Goal: Task Accomplishment & Management: Manage account settings

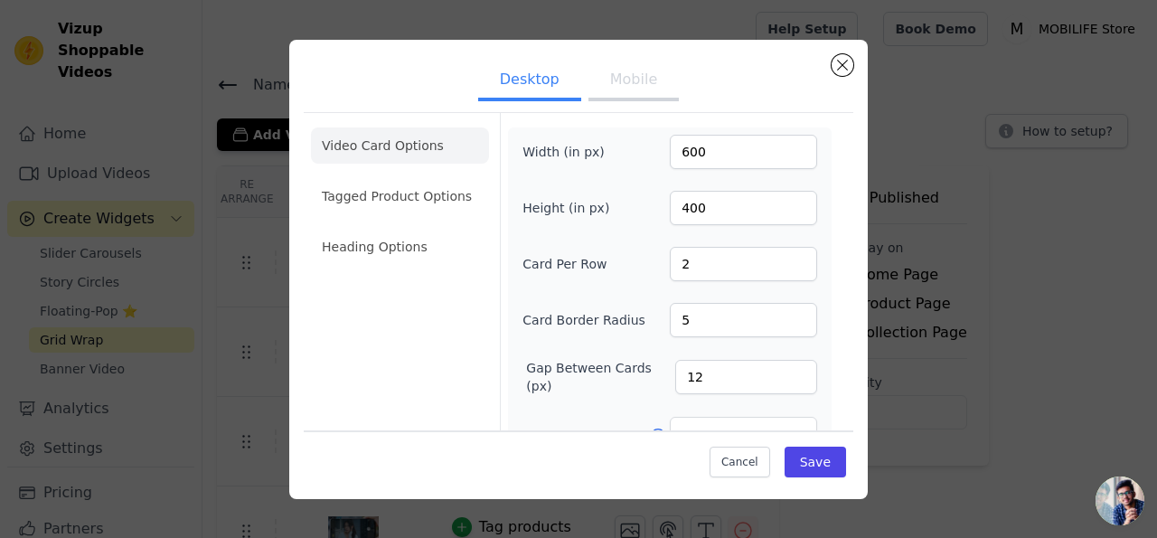
click at [623, 75] on button "Mobile" at bounding box center [633, 81] width 90 height 40
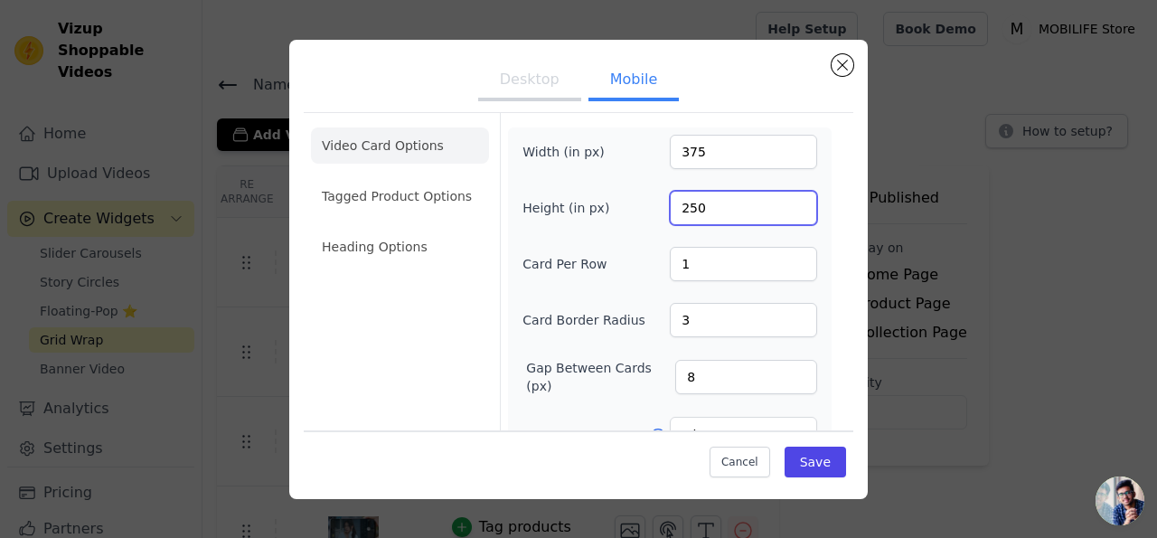
drag, startPoint x: 706, startPoint y: 204, endPoint x: 672, endPoint y: 207, distance: 33.5
click at [672, 207] on input "250" at bounding box center [743, 208] width 147 height 34
type input "210"
click at [454, 293] on div "Video Card Options Tagged Product Options Heading Options" at bounding box center [400, 421] width 178 height 616
click at [810, 451] on button "Save" at bounding box center [814, 461] width 61 height 31
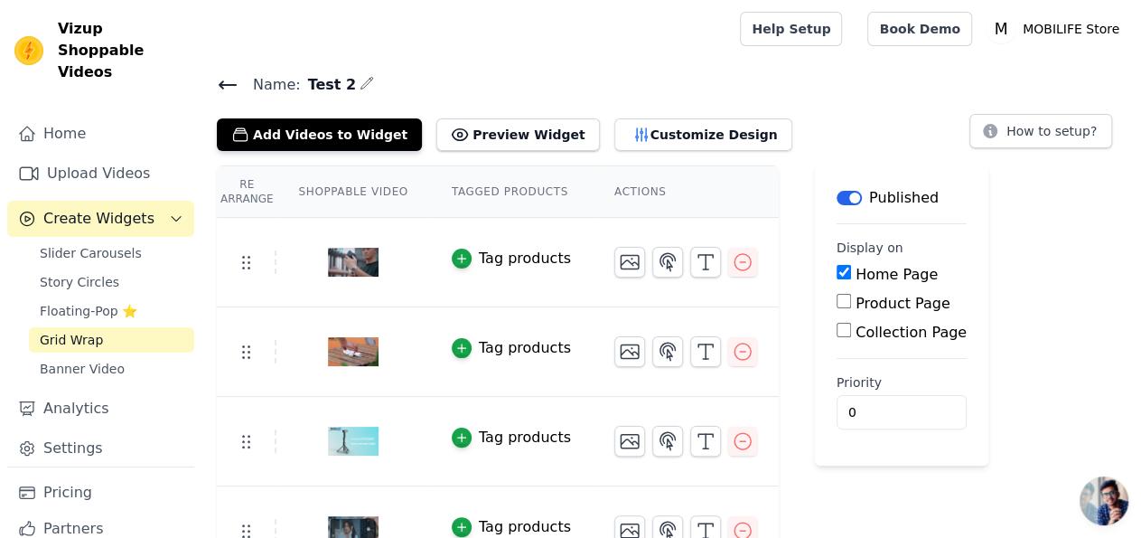
scroll to position [34, 0]
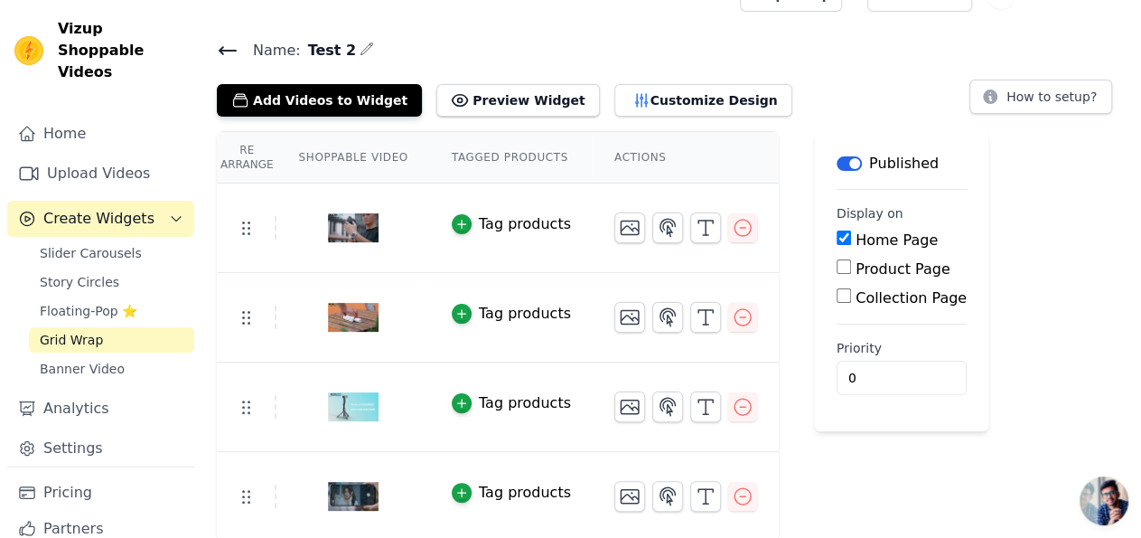
click at [837, 297] on input "Collection Page" at bounding box center [844, 295] width 14 height 14
checkbox input "true"
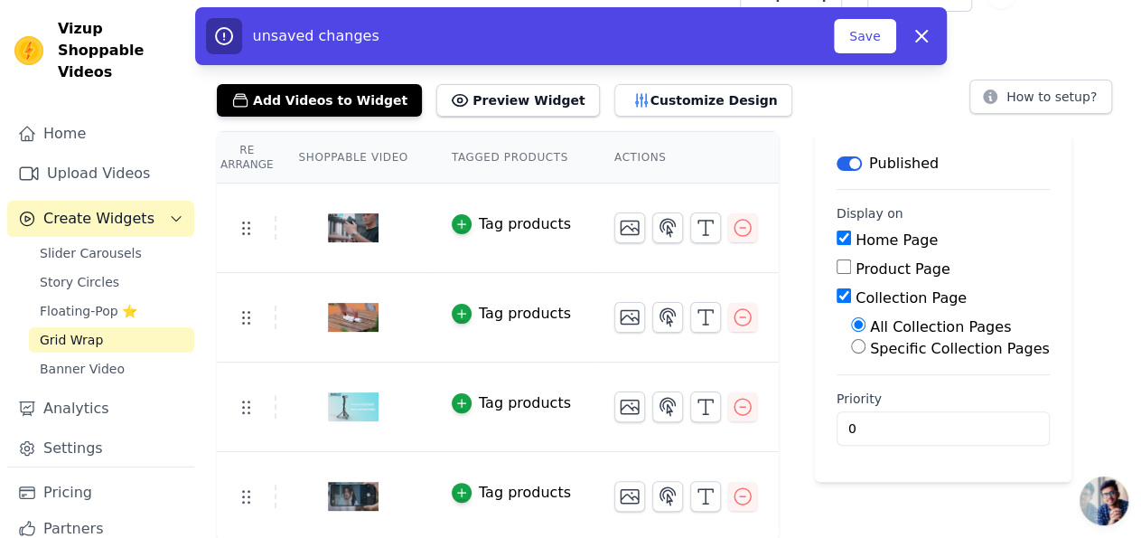
click at [851, 347] on input "Specific Collection Pages" at bounding box center [858, 346] width 14 height 14
radio input "true"
click at [933, 387] on button "Select Collection Pages" at bounding box center [936, 389] width 171 height 31
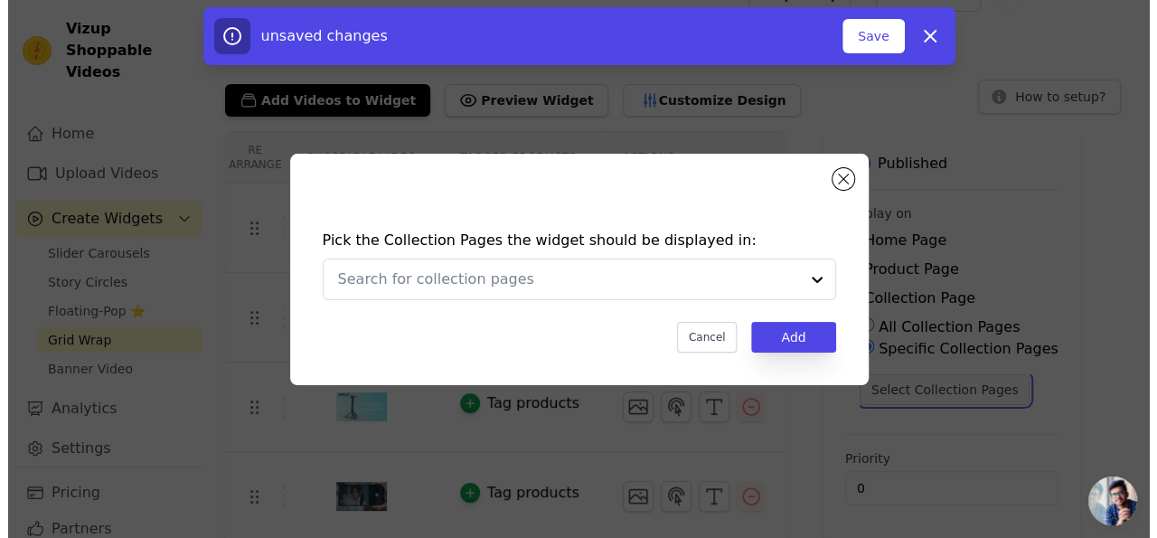
scroll to position [0, 0]
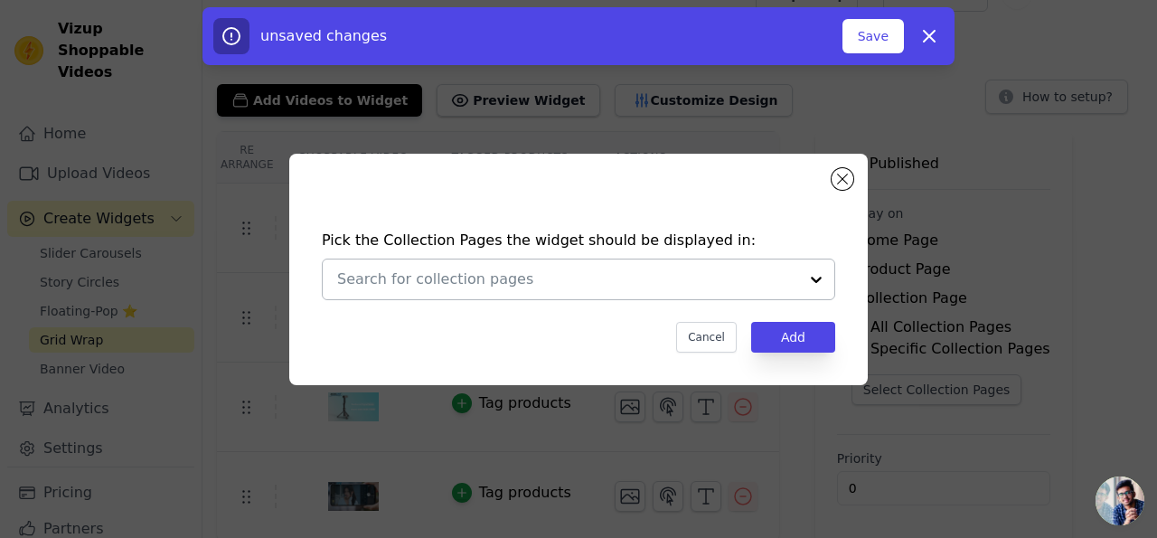
click at [810, 276] on div at bounding box center [816, 279] width 36 height 40
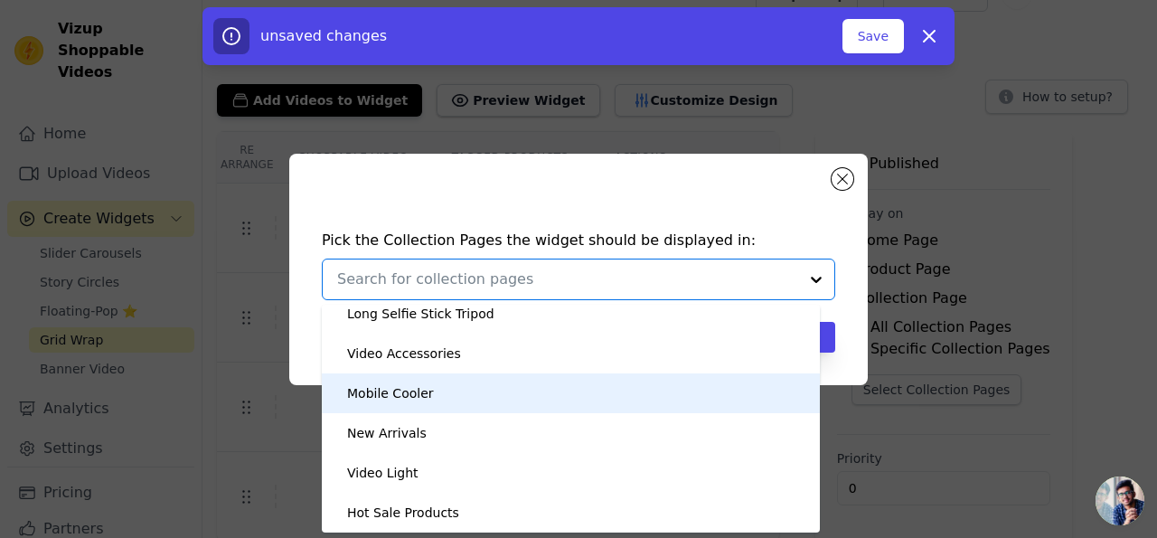
scroll to position [40, 0]
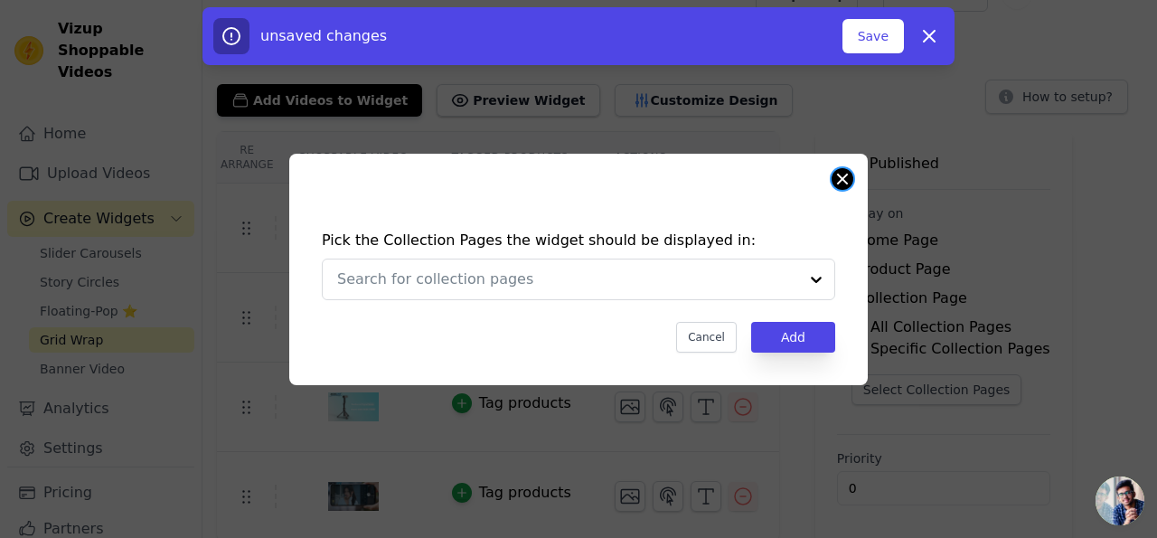
click at [848, 180] on button "Close modal" at bounding box center [842, 179] width 22 height 22
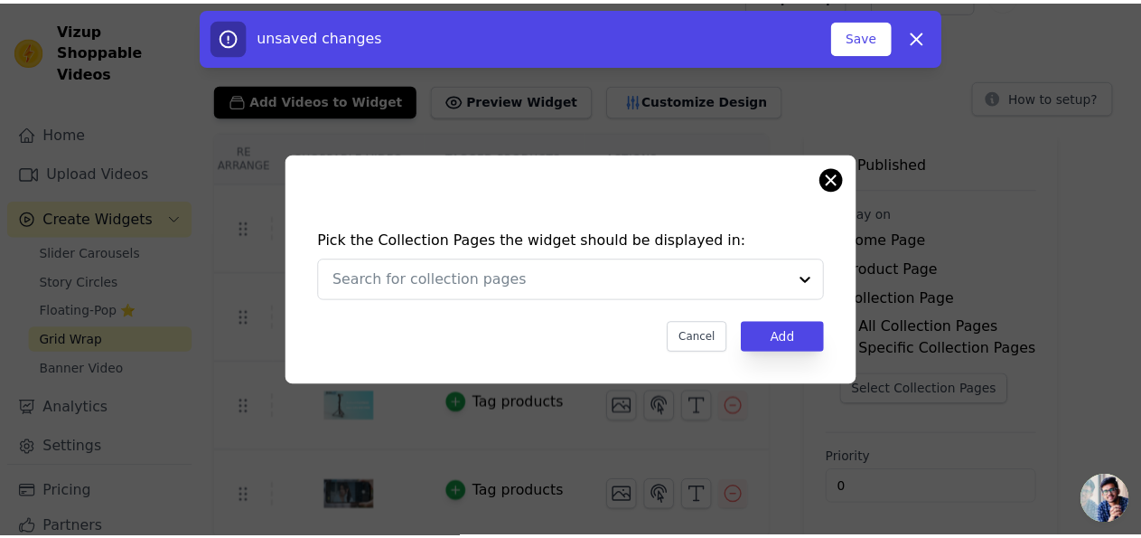
scroll to position [34, 0]
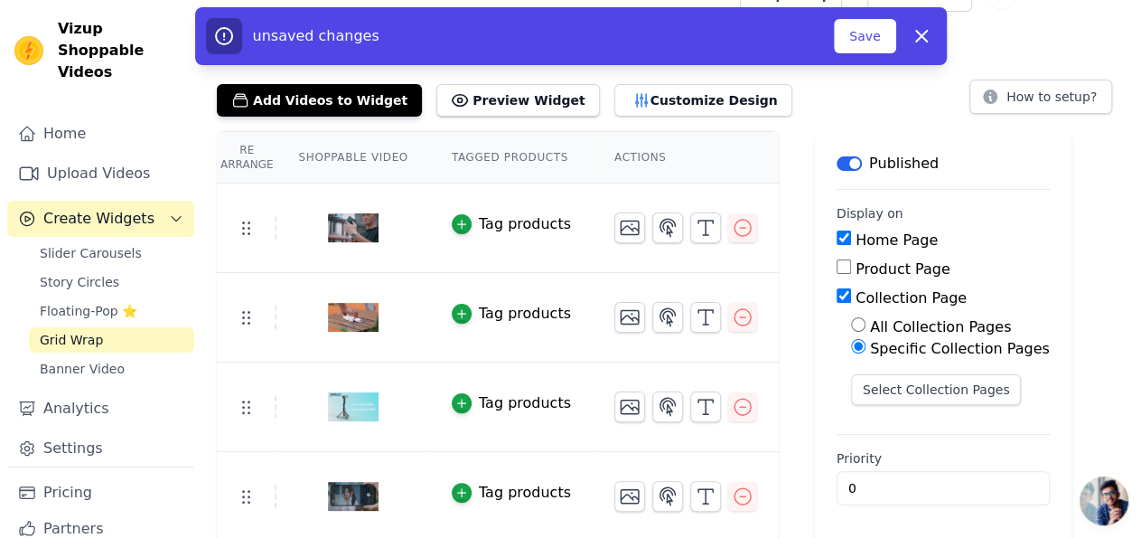
click at [837, 241] on input "Home Page" at bounding box center [844, 237] width 14 height 14
checkbox input "false"
click at [837, 295] on input "Collection Page" at bounding box center [844, 295] width 14 height 14
checkbox input "false"
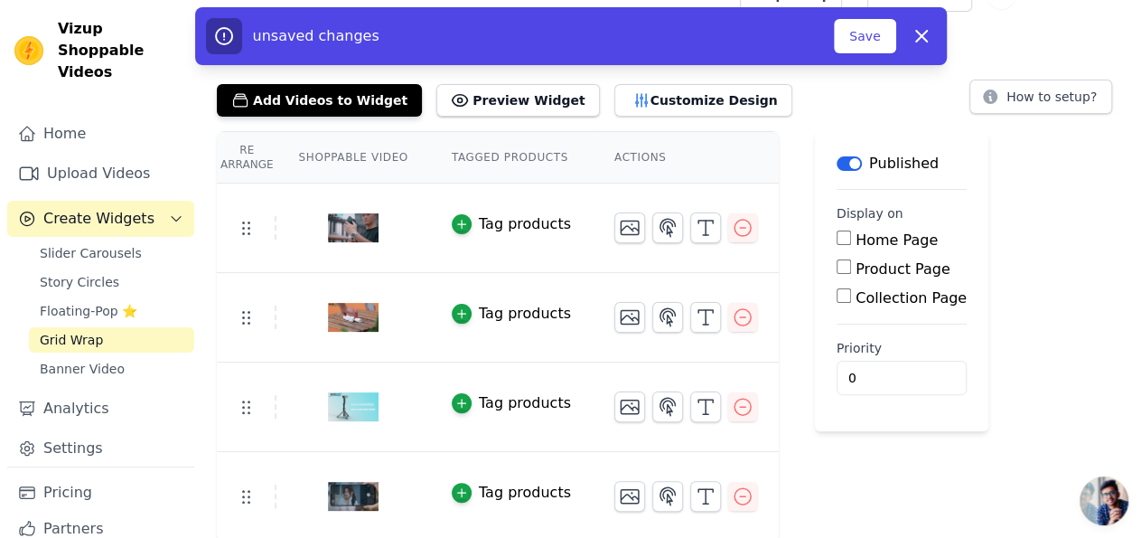
click at [837, 243] on input "Home Page" at bounding box center [844, 237] width 14 height 14
click at [913, 33] on icon "button" at bounding box center [922, 36] width 22 height 22
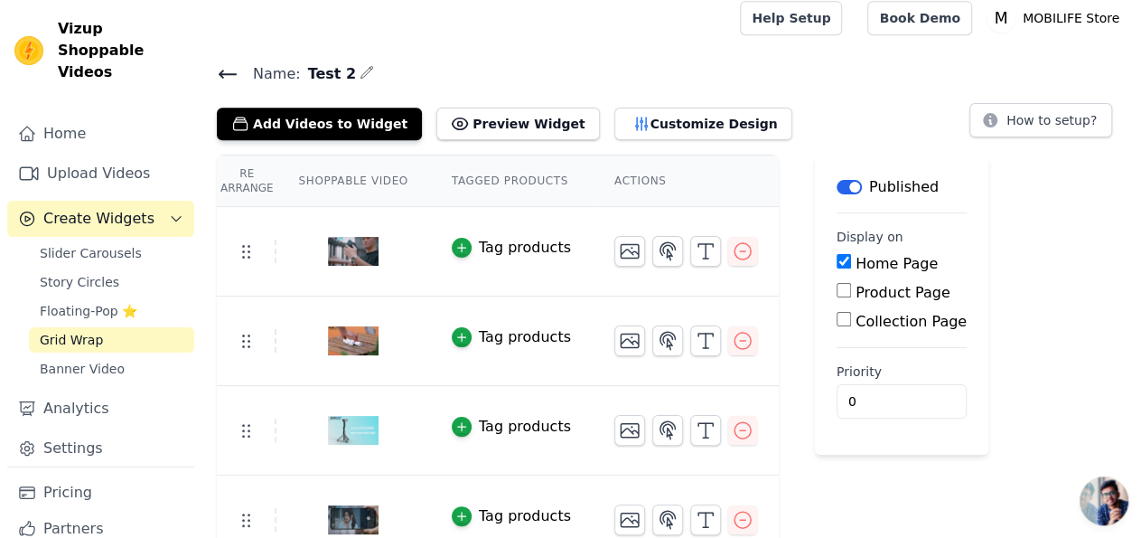
scroll to position [0, 0]
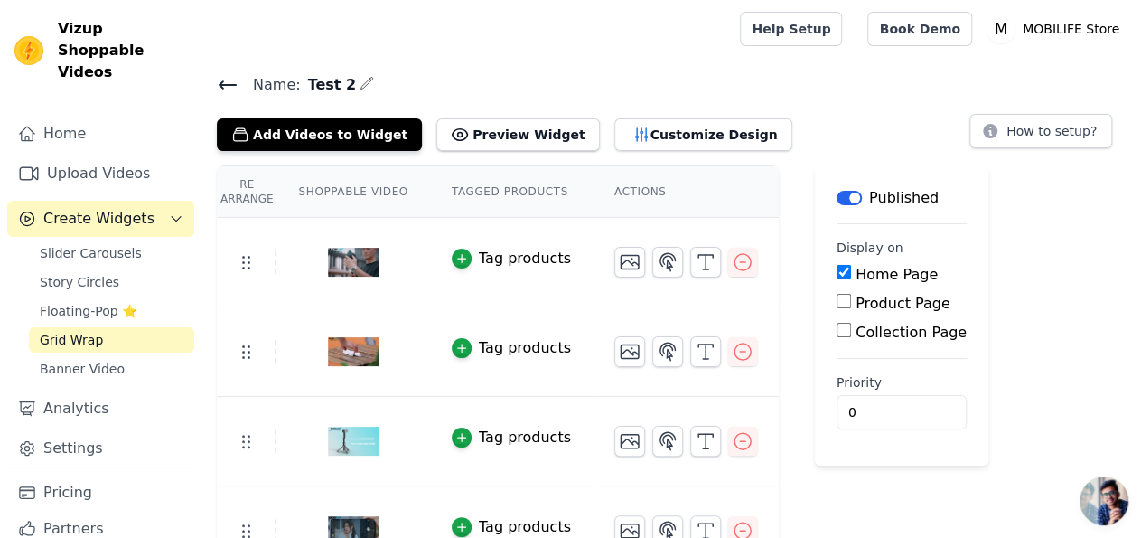
click at [837, 268] on input "Home Page" at bounding box center [844, 272] width 14 height 14
checkbox input "false"
click at [837, 332] on input "Collection Page" at bounding box center [844, 330] width 14 height 14
checkbox input "true"
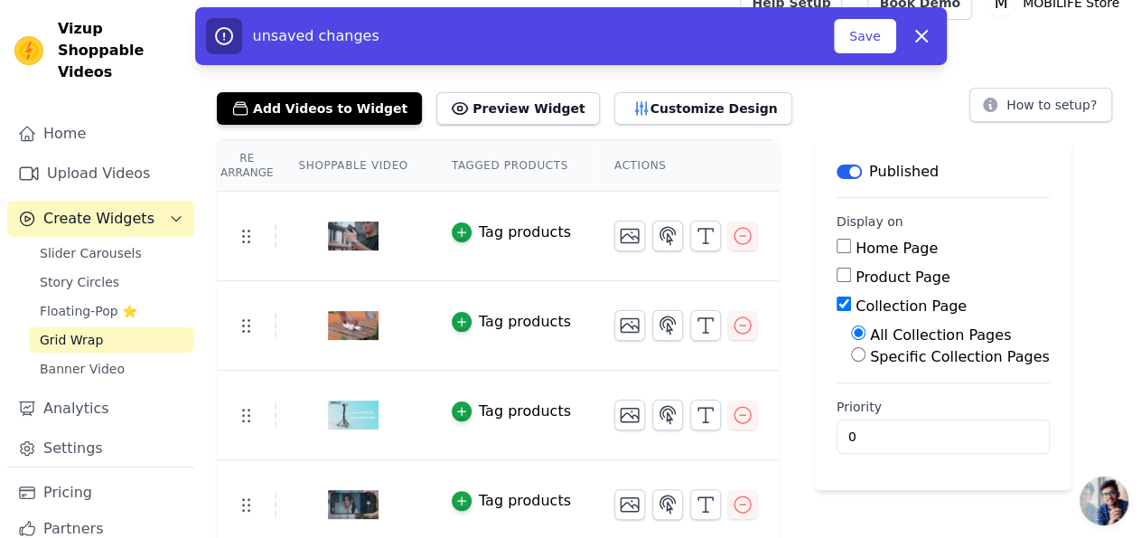
scroll to position [34, 0]
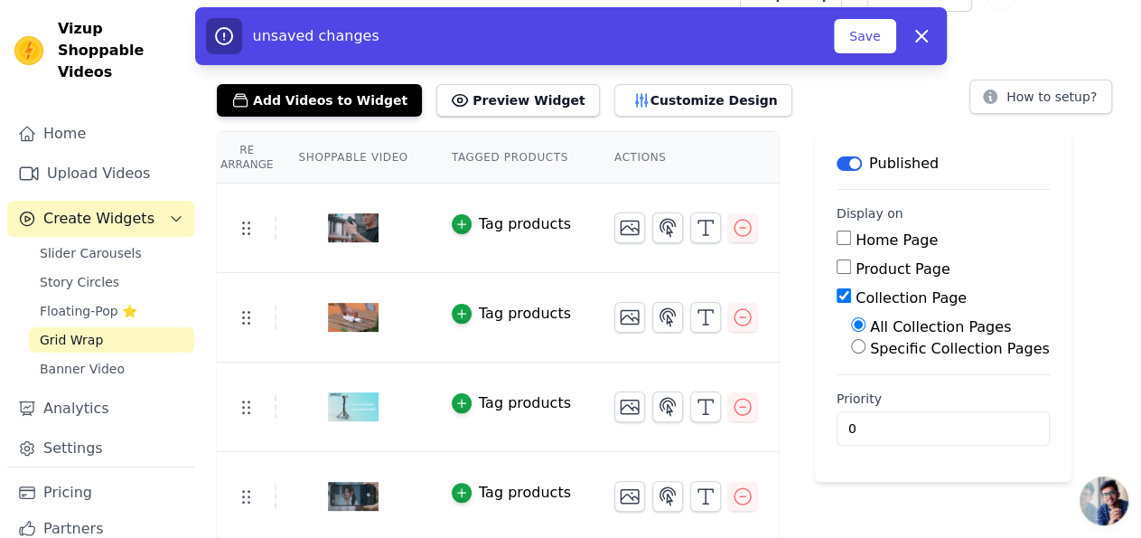
click at [851, 344] on input "Specific Collection Pages" at bounding box center [858, 346] width 14 height 14
radio input "true"
click at [926, 389] on button "Select Collection Pages" at bounding box center [936, 389] width 171 height 31
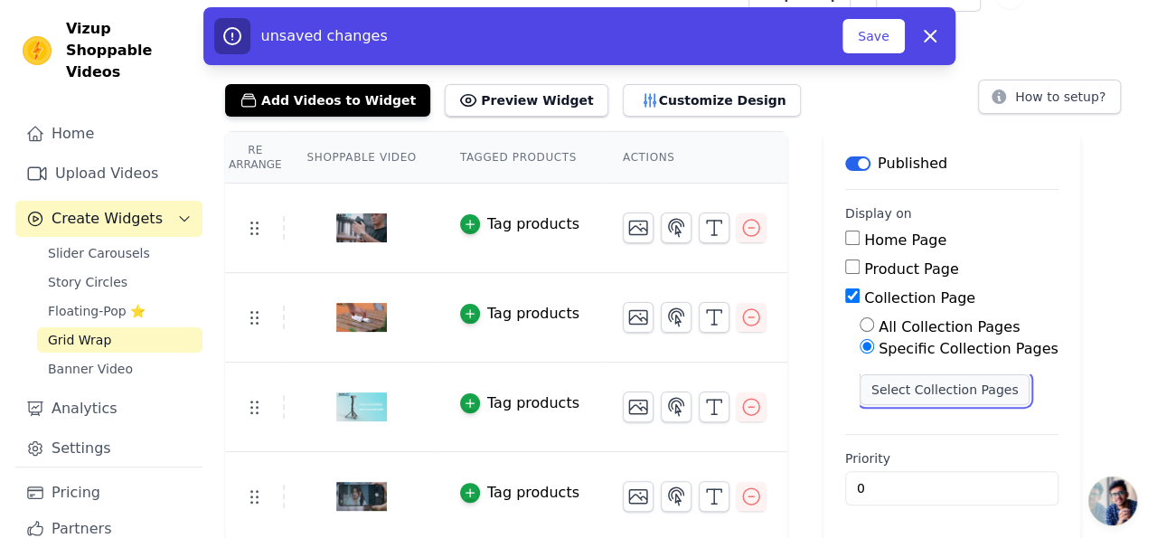
scroll to position [0, 0]
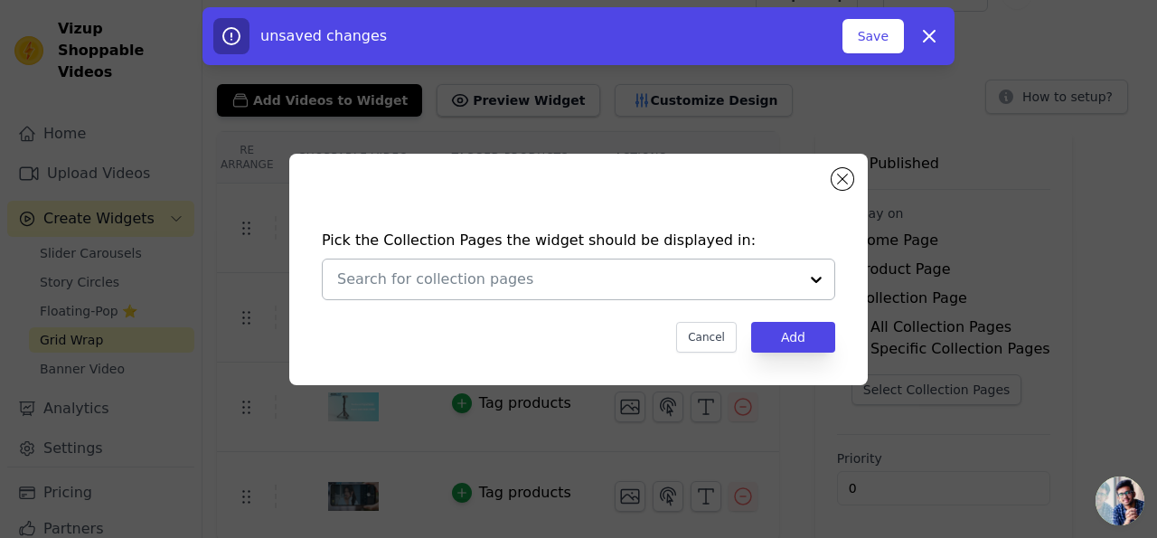
click at [812, 277] on div at bounding box center [816, 279] width 36 height 40
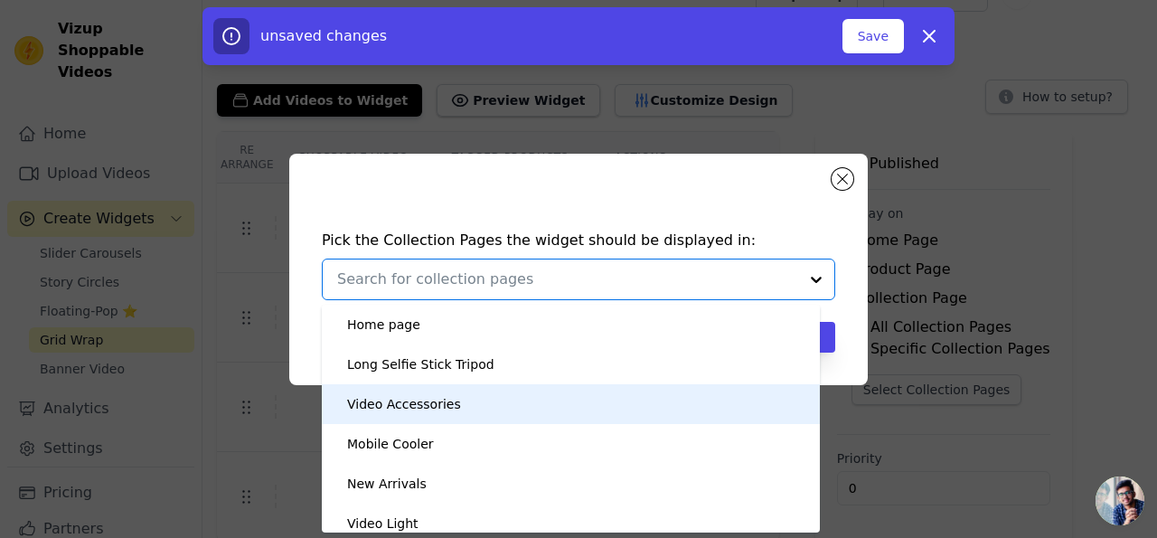
scroll to position [51, 0]
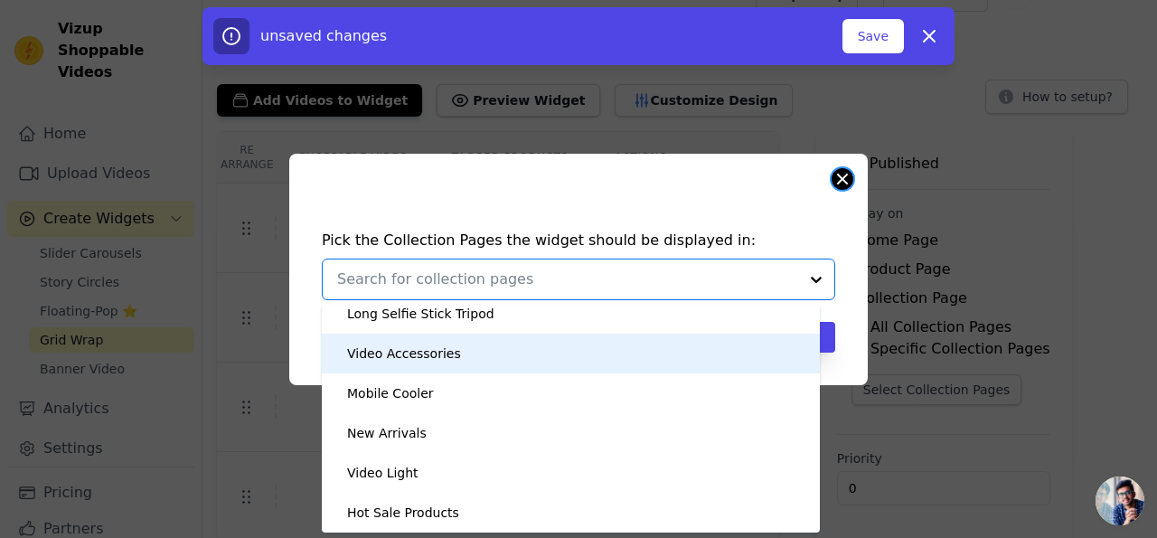
click at [839, 178] on button "Close modal" at bounding box center [842, 179] width 22 height 22
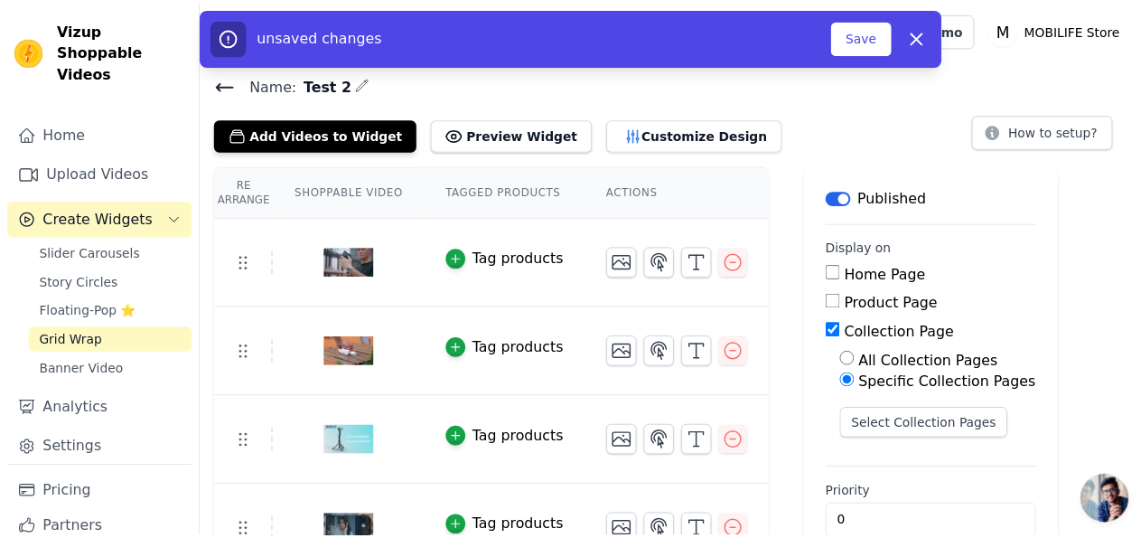
scroll to position [34, 0]
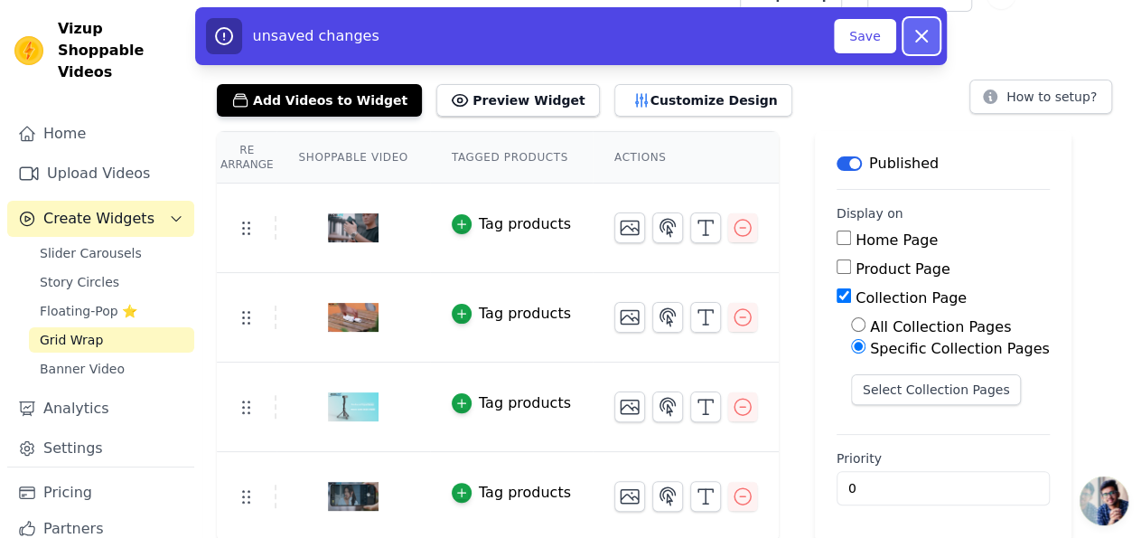
click at [920, 41] on icon "button" at bounding box center [922, 36] width 22 height 22
checkbox input "false"
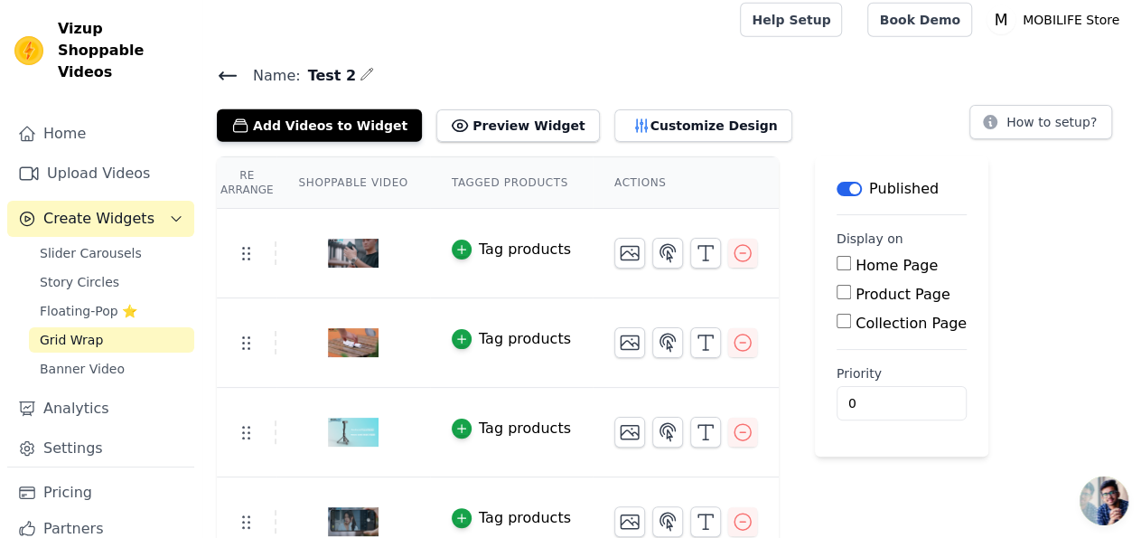
scroll to position [0, 0]
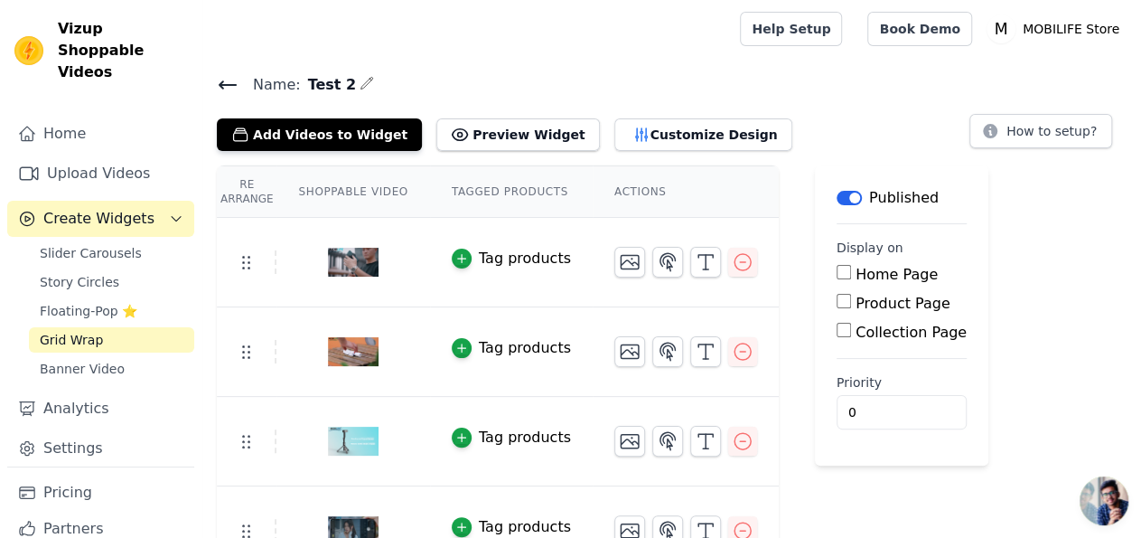
click at [223, 87] on icon at bounding box center [228, 84] width 16 height 7
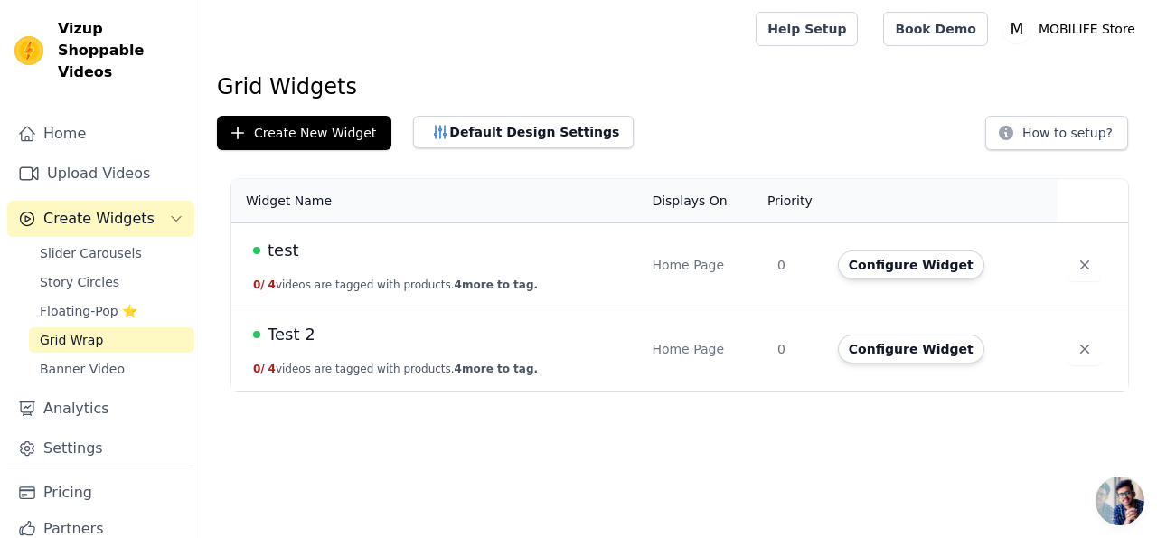
click at [295, 332] on span "Test 2" at bounding box center [291, 334] width 48 height 25
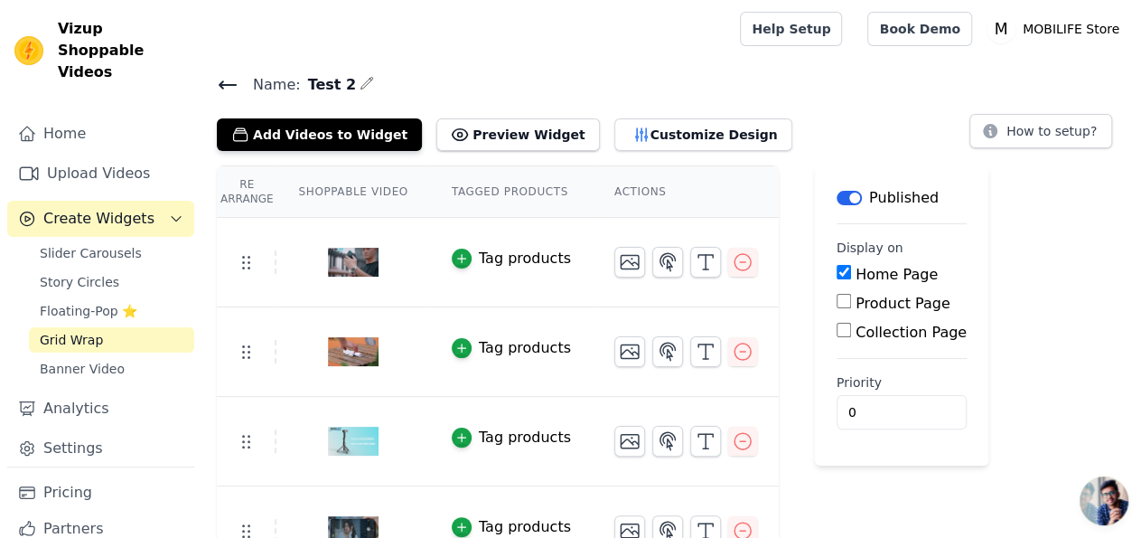
click at [856, 332] on label "Collection Page" at bounding box center [911, 331] width 111 height 17
click at [843, 332] on input "Collection Page" at bounding box center [844, 330] width 14 height 14
checkbox input "true"
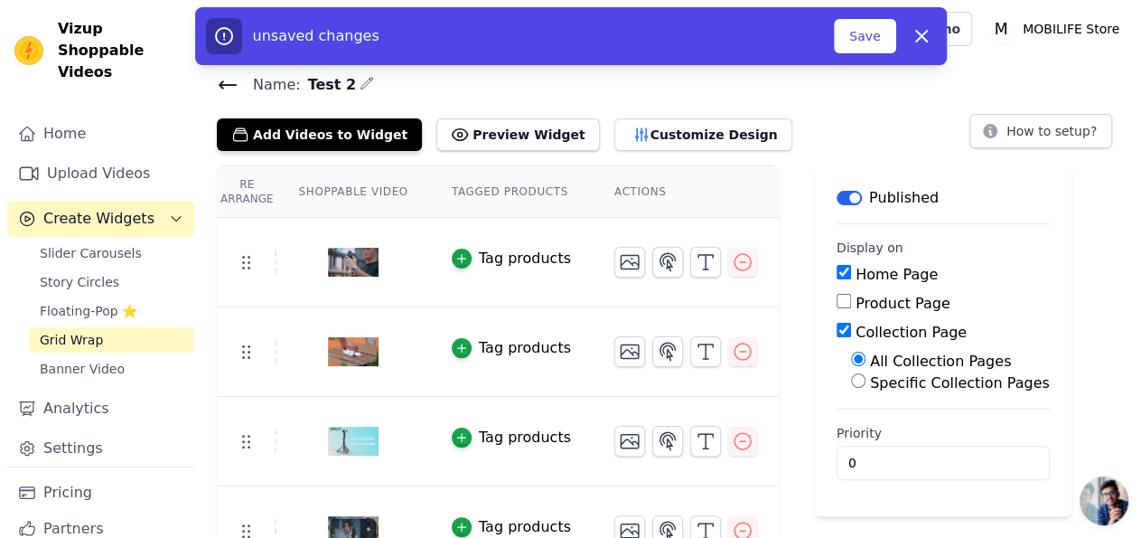
click at [870, 384] on label "Specific Collection Pages" at bounding box center [960, 382] width 180 height 17
click at [866, 384] on input "Specific Collection Pages" at bounding box center [858, 380] width 14 height 14
radio input "true"
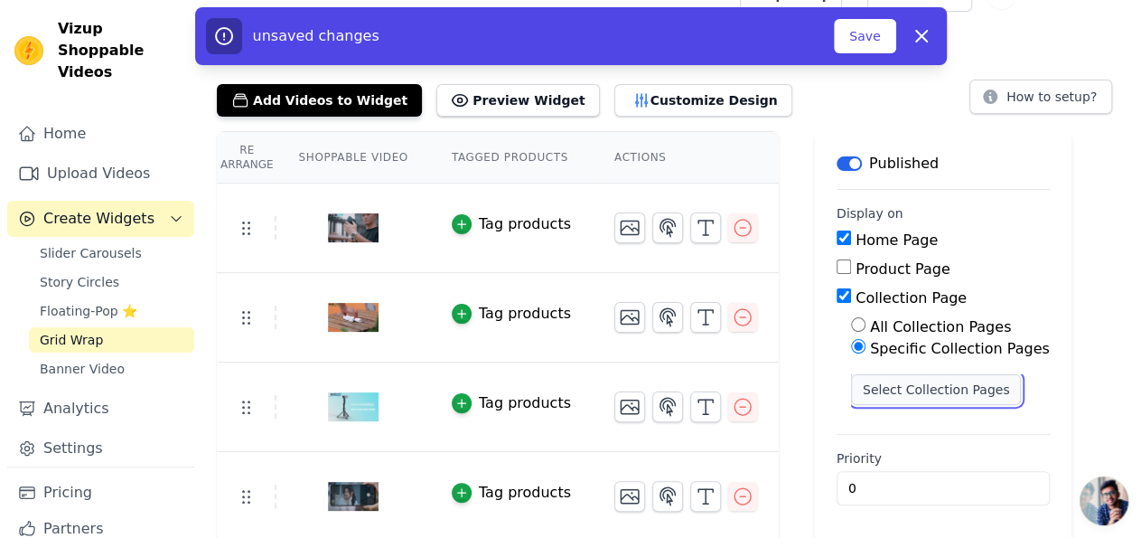
click at [895, 385] on button "Select Collection Pages" at bounding box center [936, 389] width 171 height 31
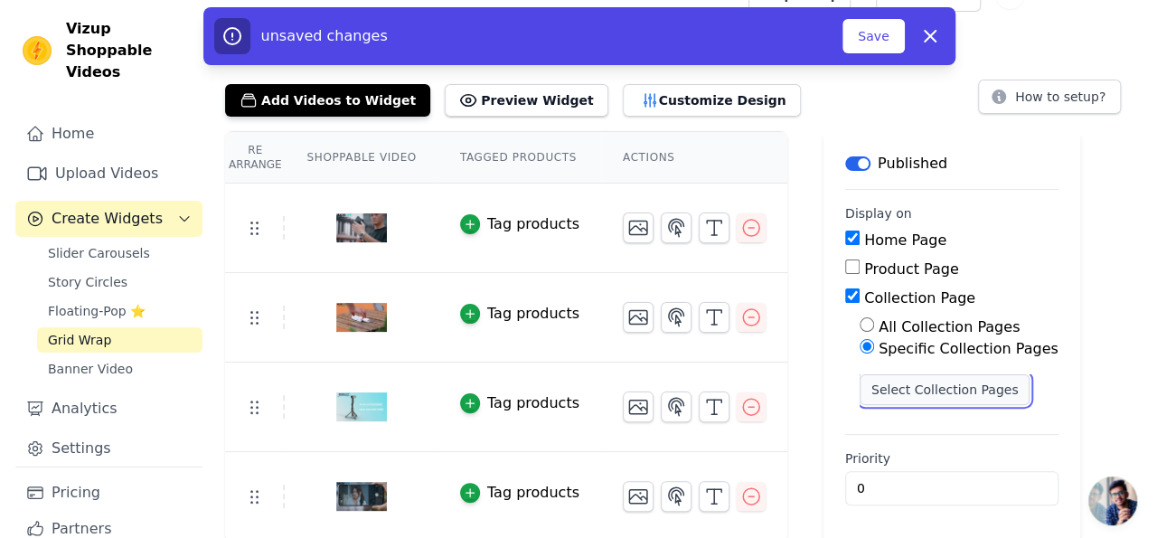
scroll to position [0, 0]
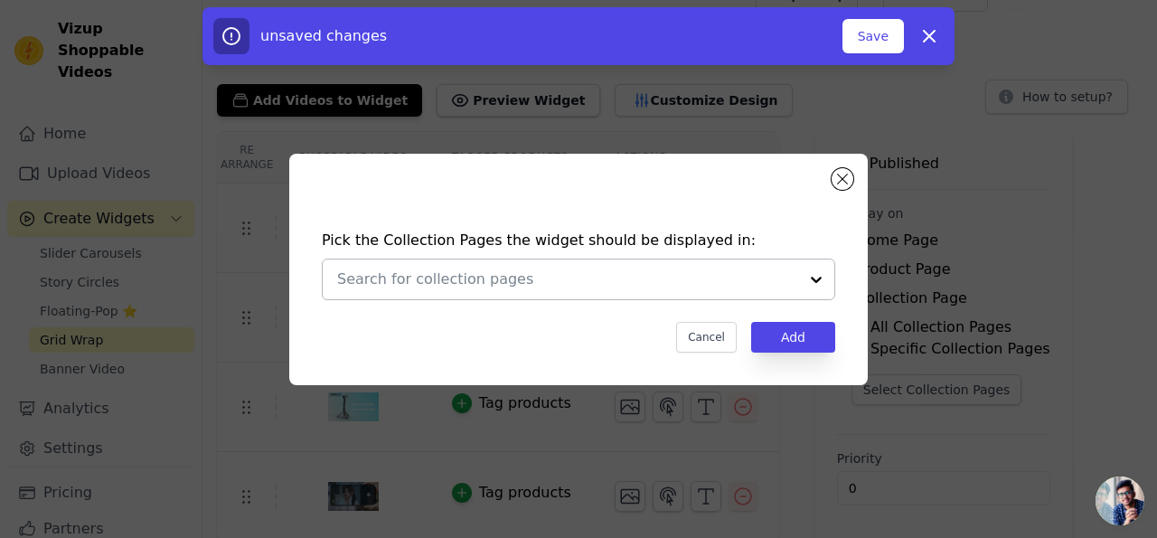
click at [819, 276] on div at bounding box center [816, 279] width 36 height 40
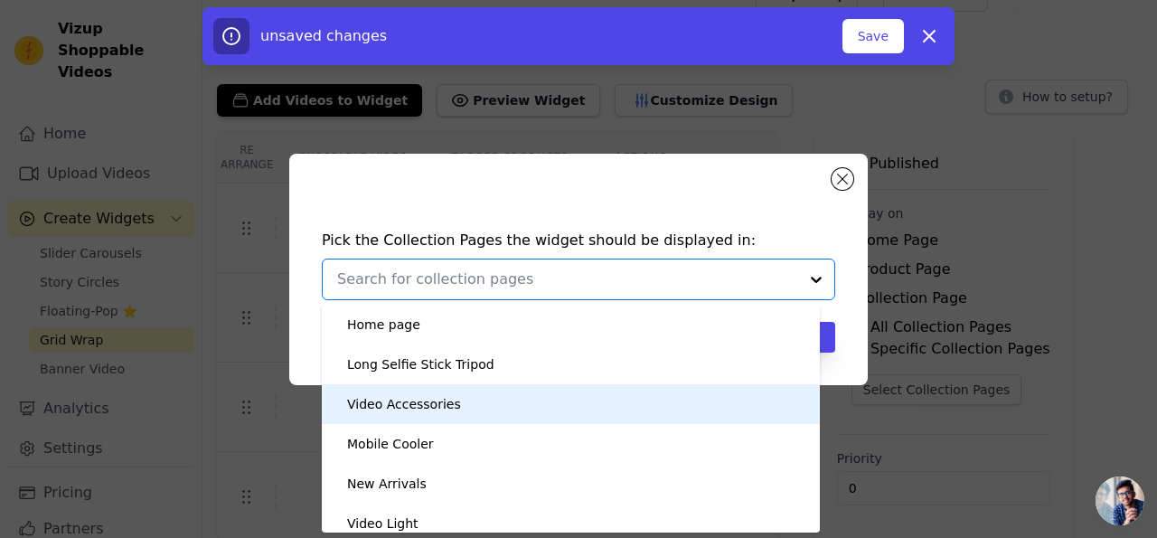
scroll to position [51, 0]
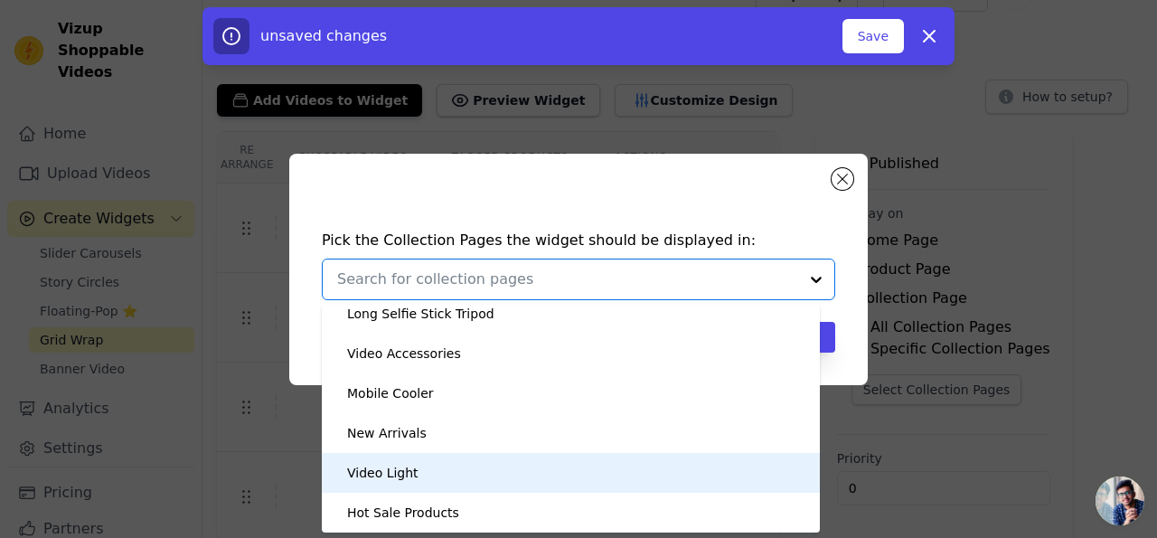
click at [390, 465] on div "Video Light" at bounding box center [382, 473] width 71 height 40
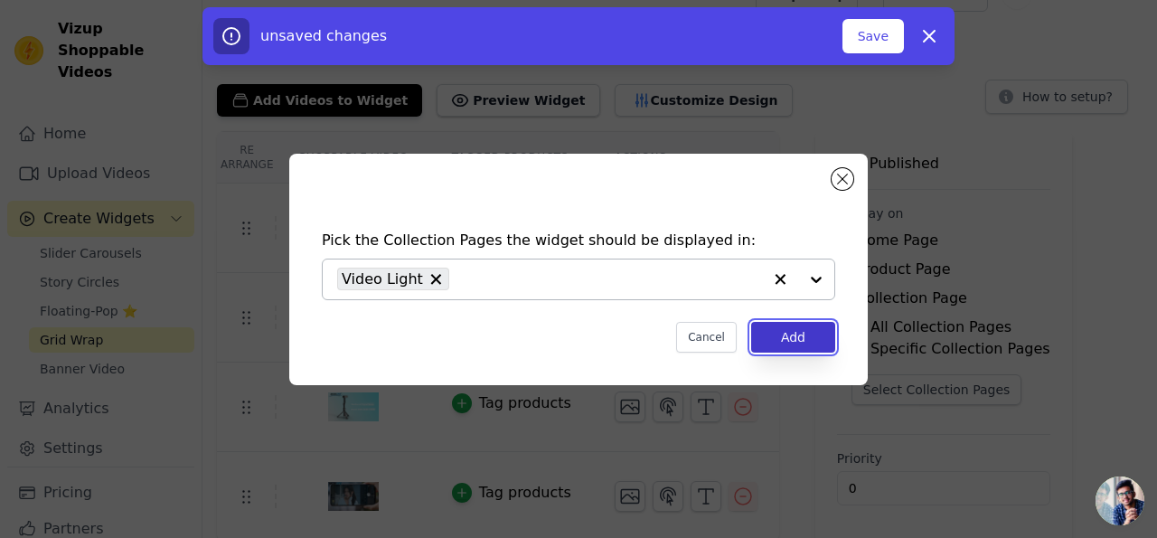
click at [803, 335] on button "Add" at bounding box center [793, 337] width 84 height 31
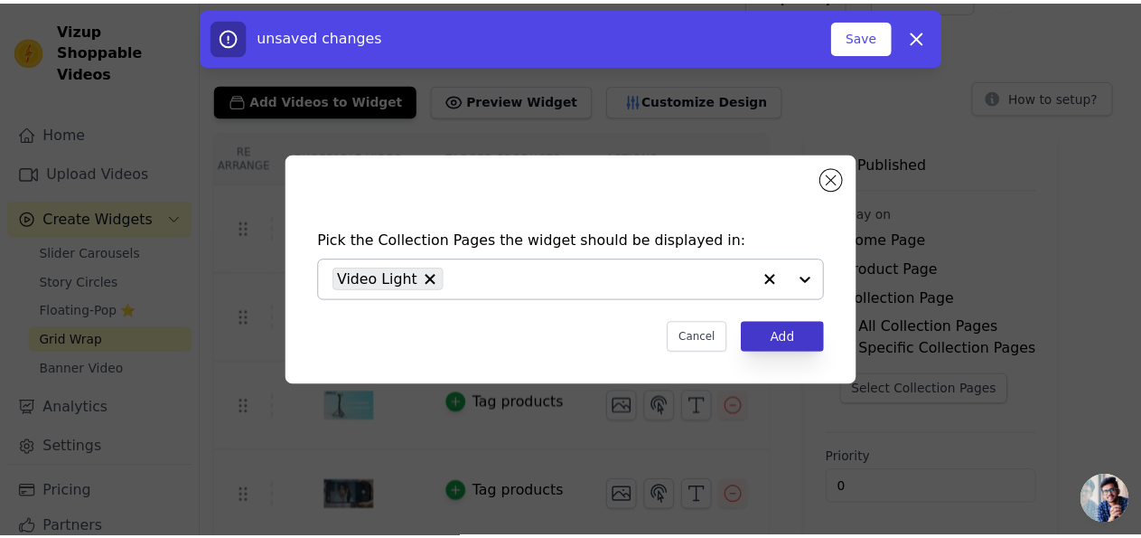
scroll to position [34, 0]
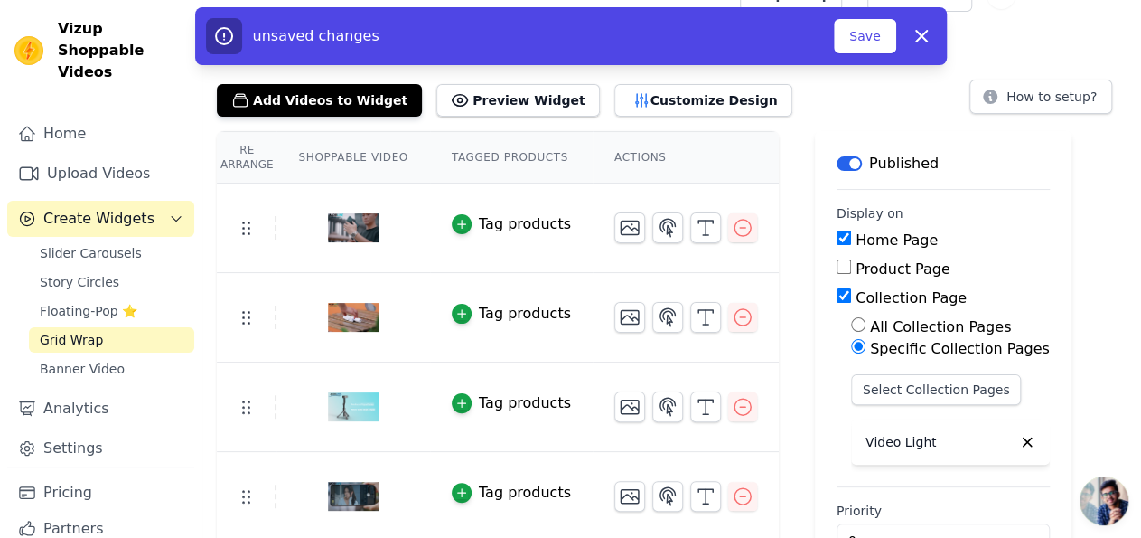
click at [837, 240] on input "Home Page" at bounding box center [844, 237] width 14 height 14
checkbox input "false"
click at [866, 35] on button "Save" at bounding box center [864, 36] width 61 height 34
click at [864, 35] on button "Save" at bounding box center [864, 36] width 61 height 34
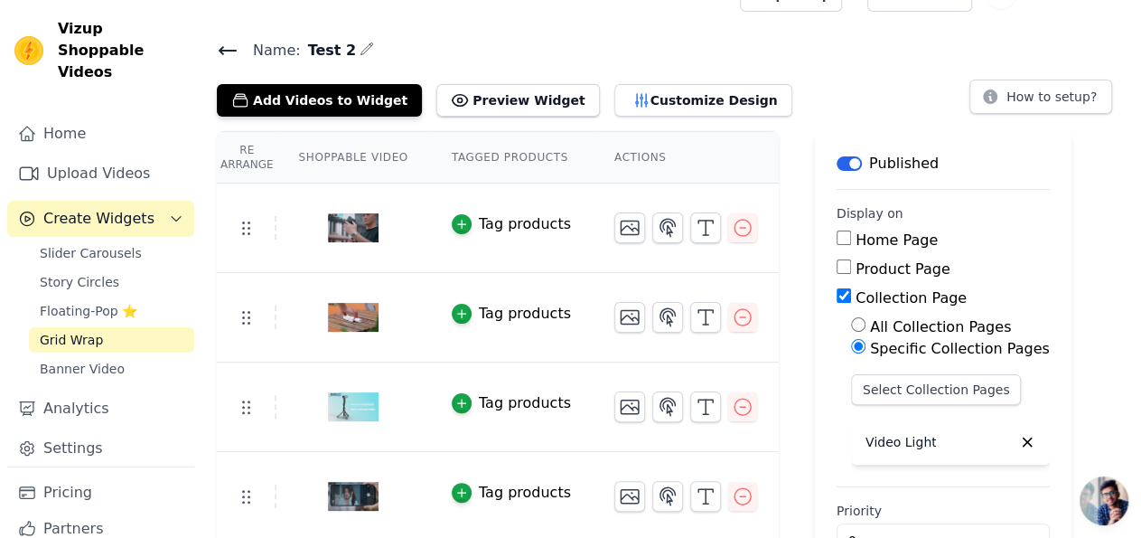
click at [837, 161] on button "Label" at bounding box center [849, 163] width 25 height 14
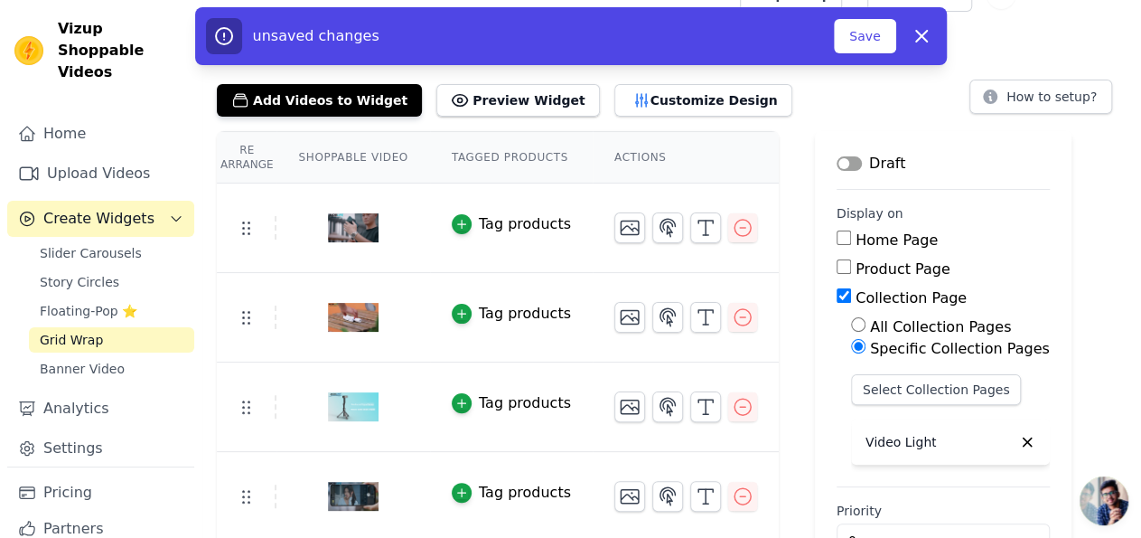
click at [837, 161] on button "Label" at bounding box center [849, 163] width 25 height 14
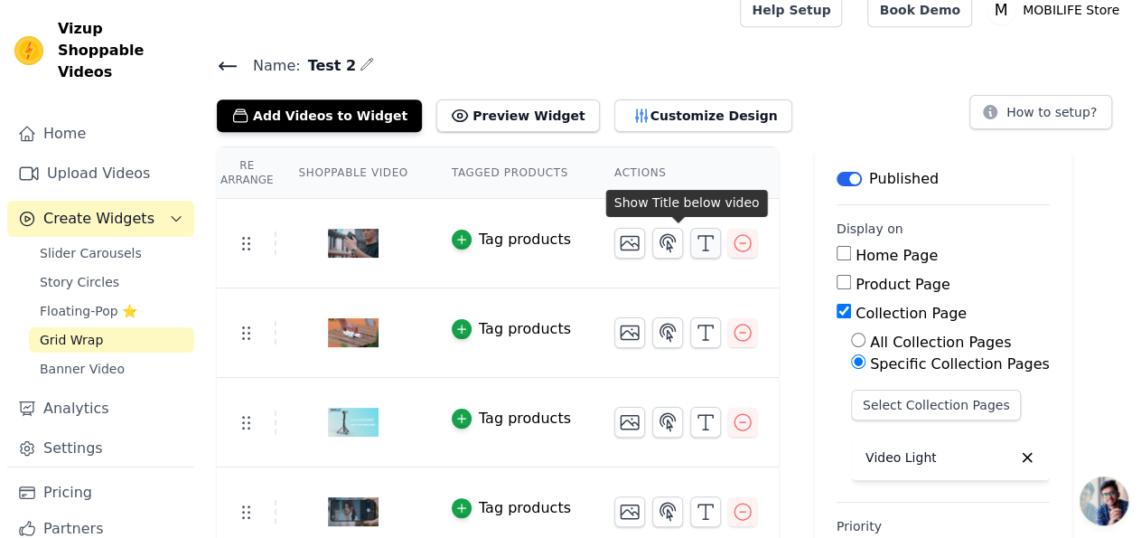
scroll to position [0, 0]
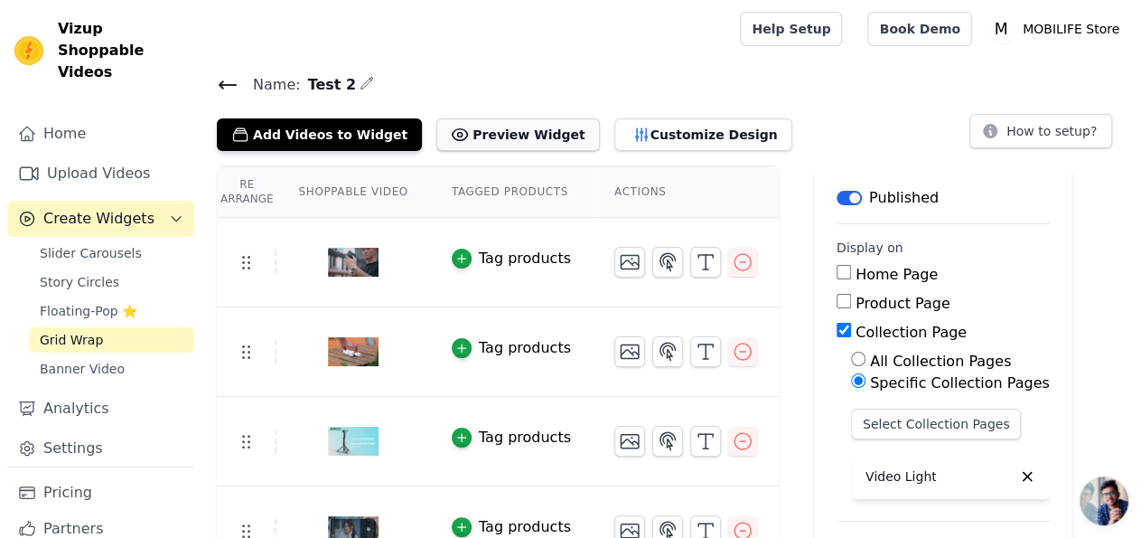
click at [451, 131] on icon at bounding box center [460, 135] width 18 height 18
click at [469, 132] on button "Preview Widget" at bounding box center [517, 134] width 163 height 33
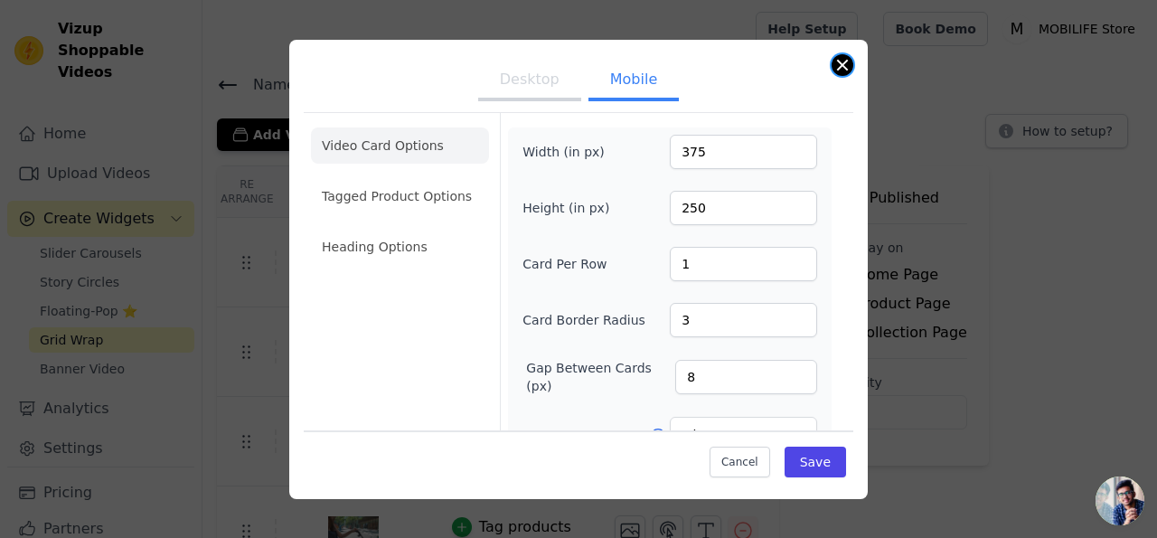
click at [841, 73] on button "Close modal" at bounding box center [842, 65] width 22 height 22
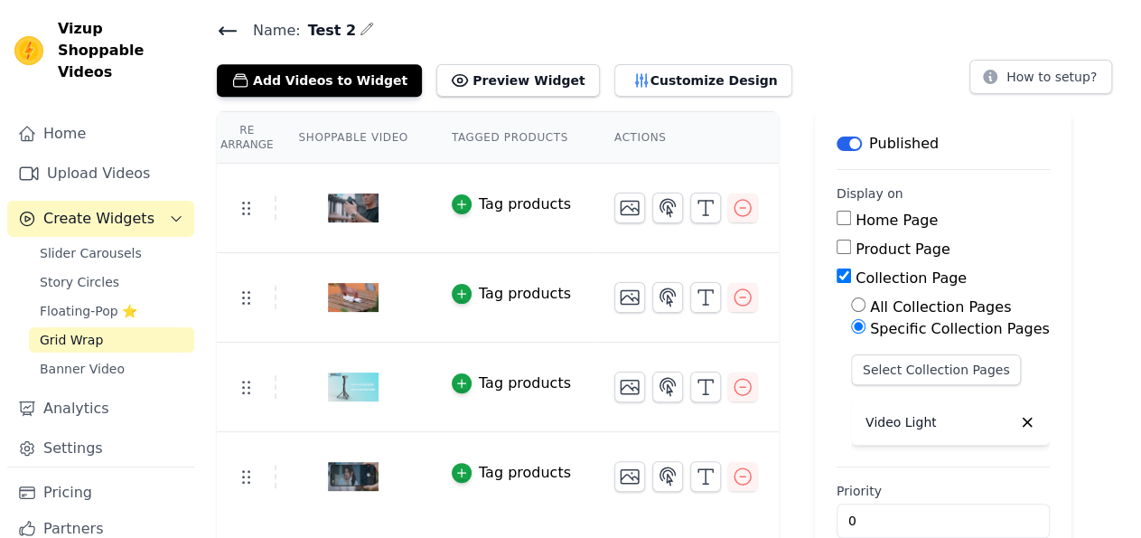
scroll to position [87, 0]
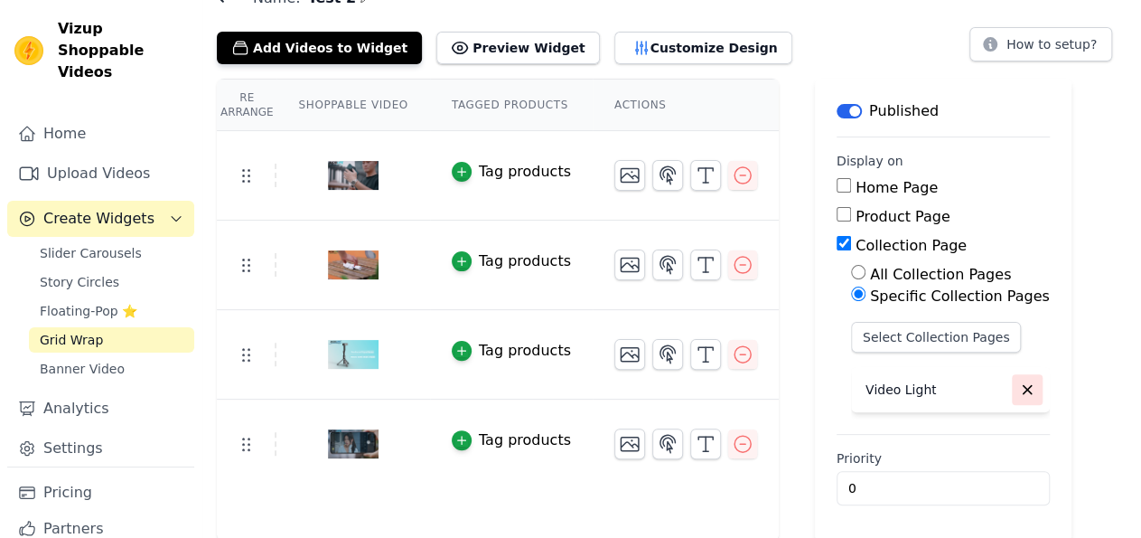
click at [1019, 387] on icon "button" at bounding box center [1027, 389] width 16 height 16
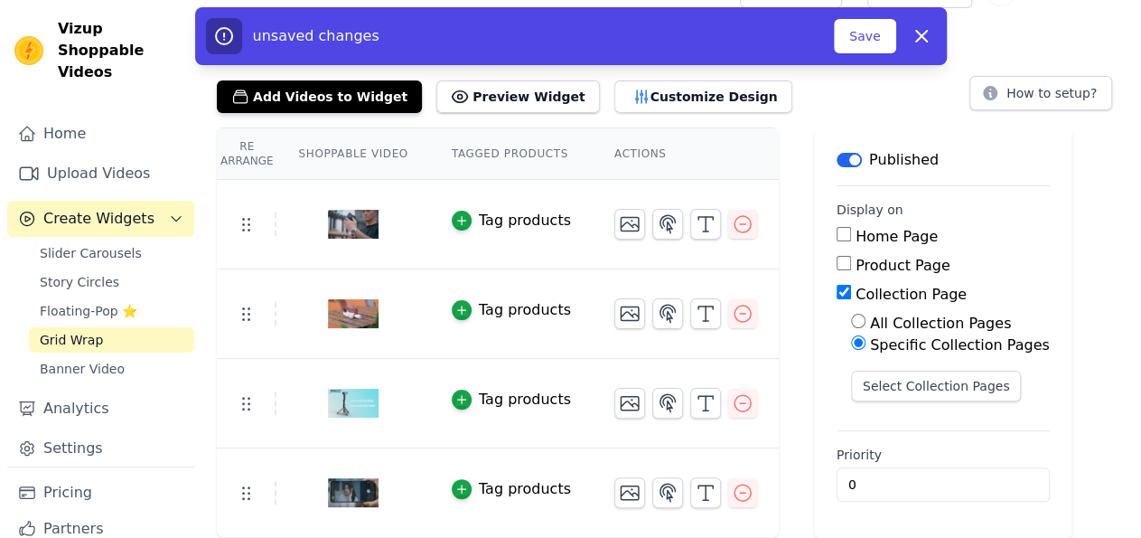
scroll to position [34, 0]
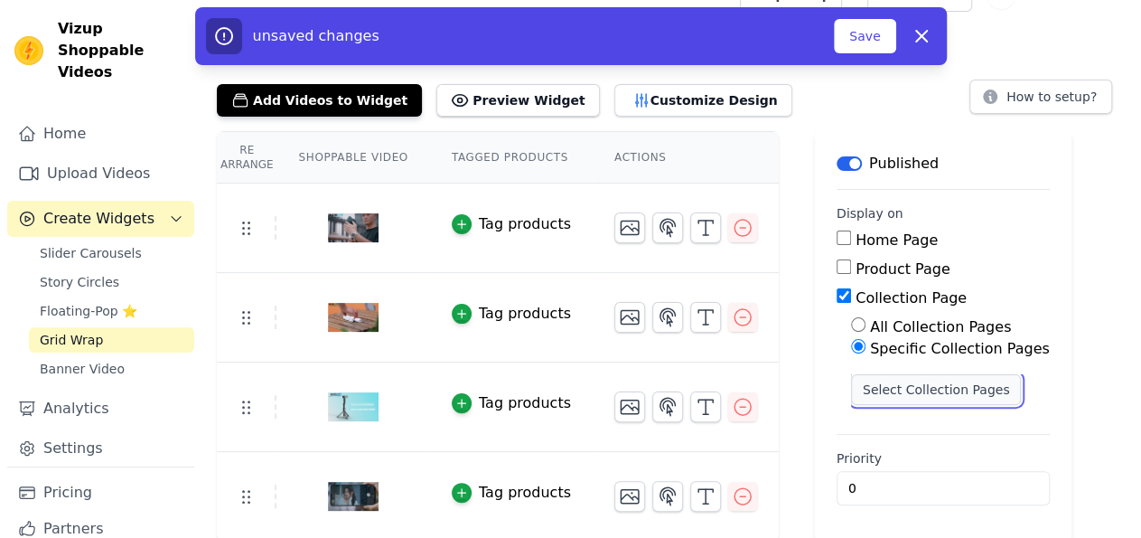
click at [932, 383] on button "Select Collection Pages" at bounding box center [936, 389] width 171 height 31
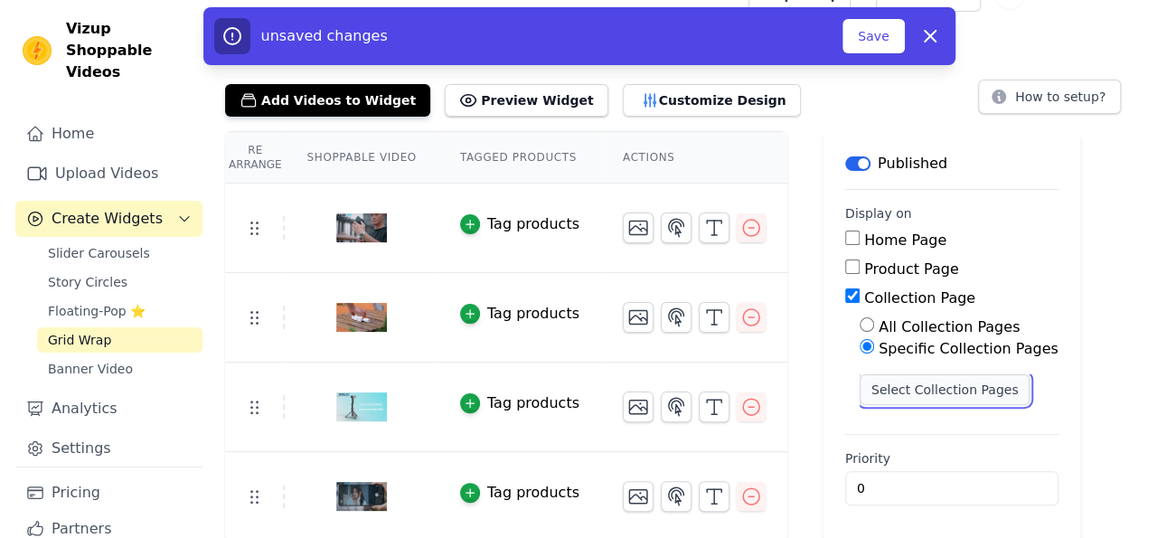
scroll to position [0, 0]
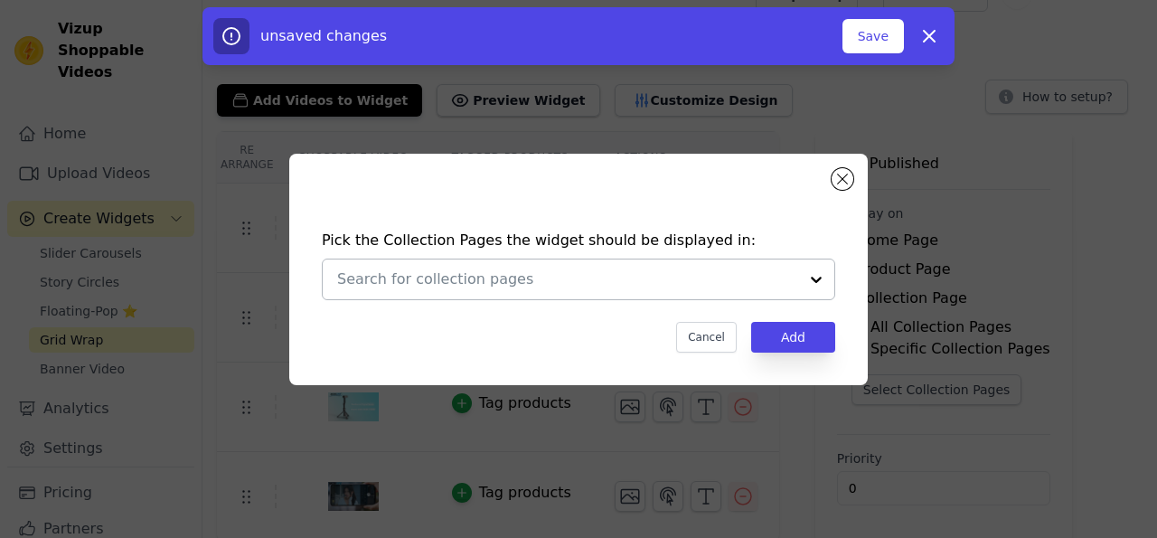
click at [814, 277] on div at bounding box center [816, 279] width 36 height 40
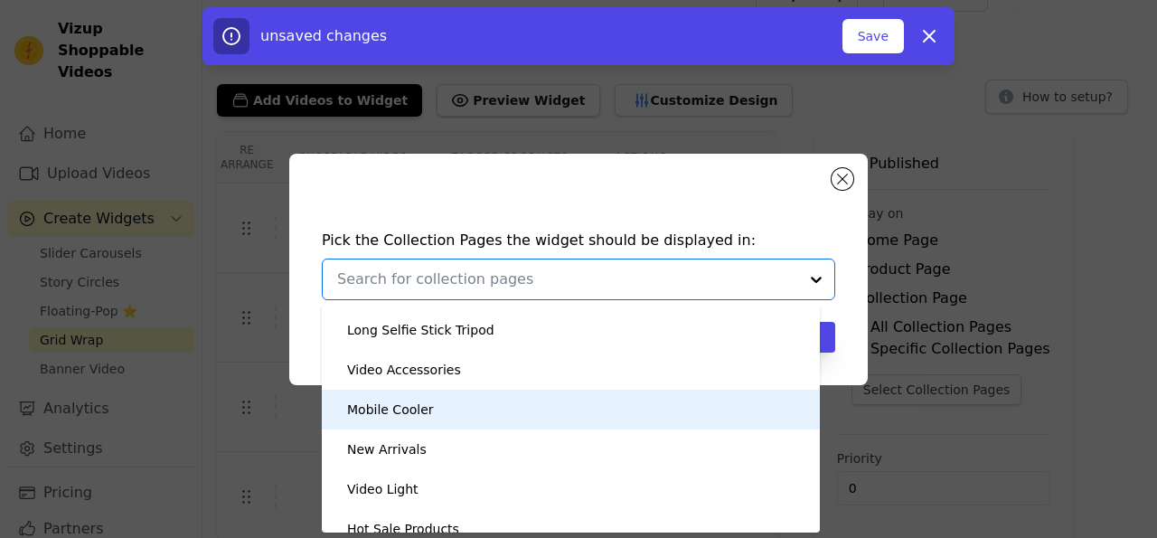
scroll to position [51, 0]
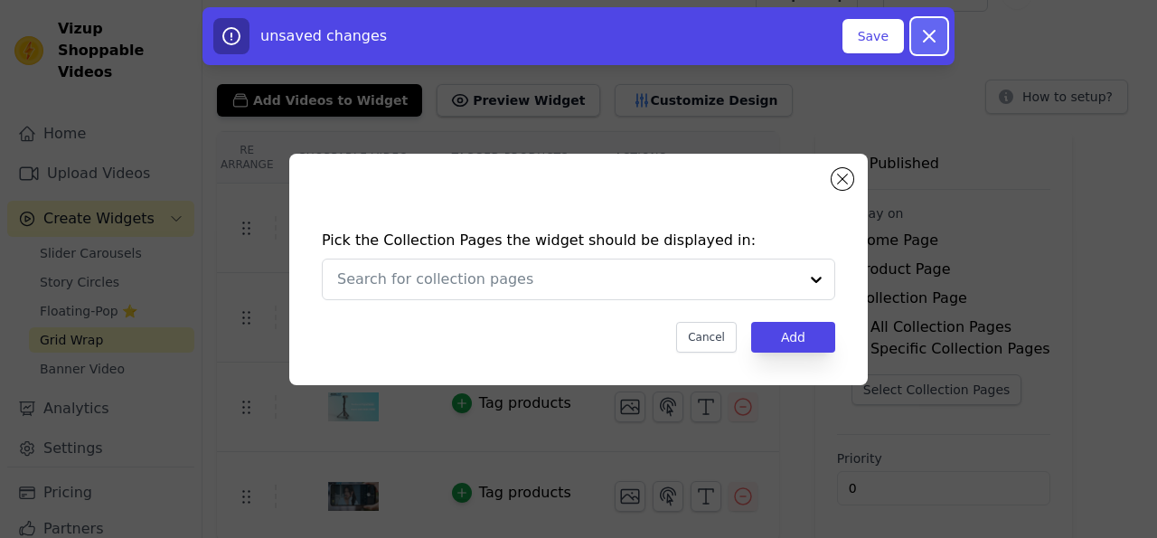
click at [915, 36] on button "Dismiss" at bounding box center [929, 36] width 36 height 36
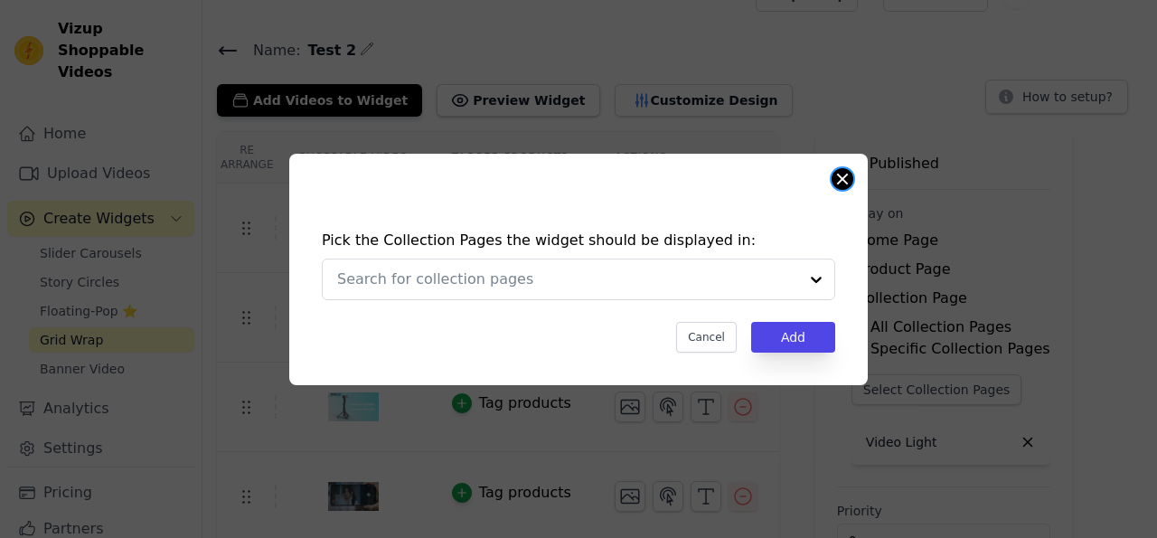
click at [846, 174] on button "Close modal" at bounding box center [842, 179] width 22 height 22
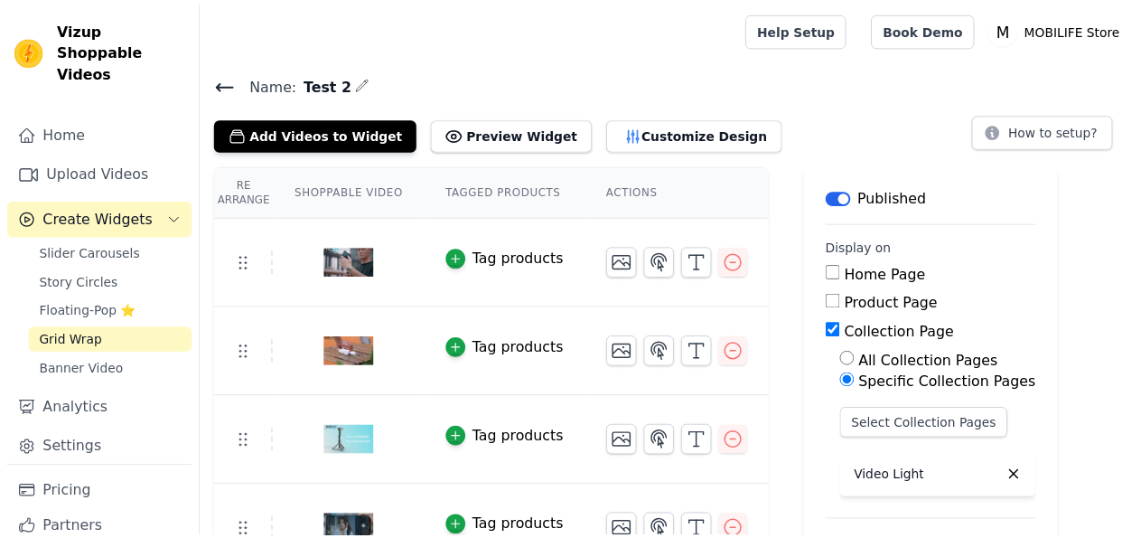
scroll to position [34, 0]
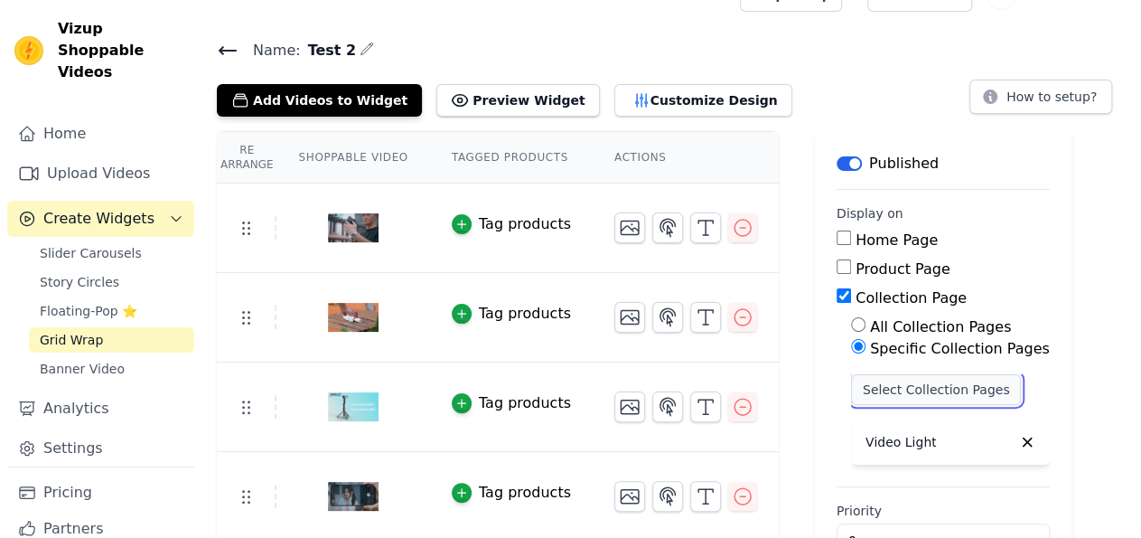
click at [933, 382] on button "Select Collection Pages" at bounding box center [936, 389] width 171 height 31
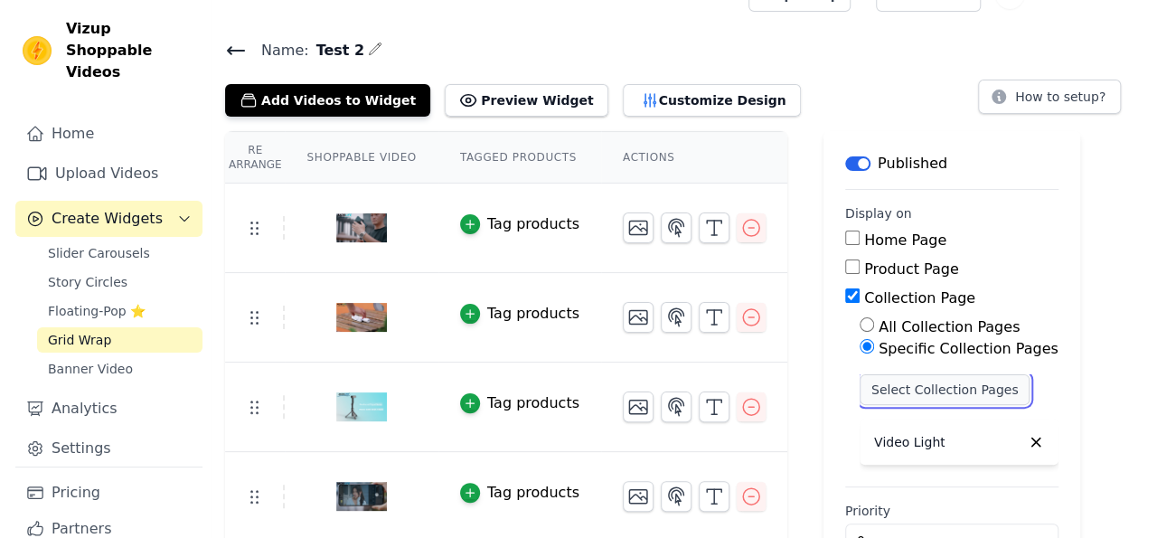
scroll to position [0, 0]
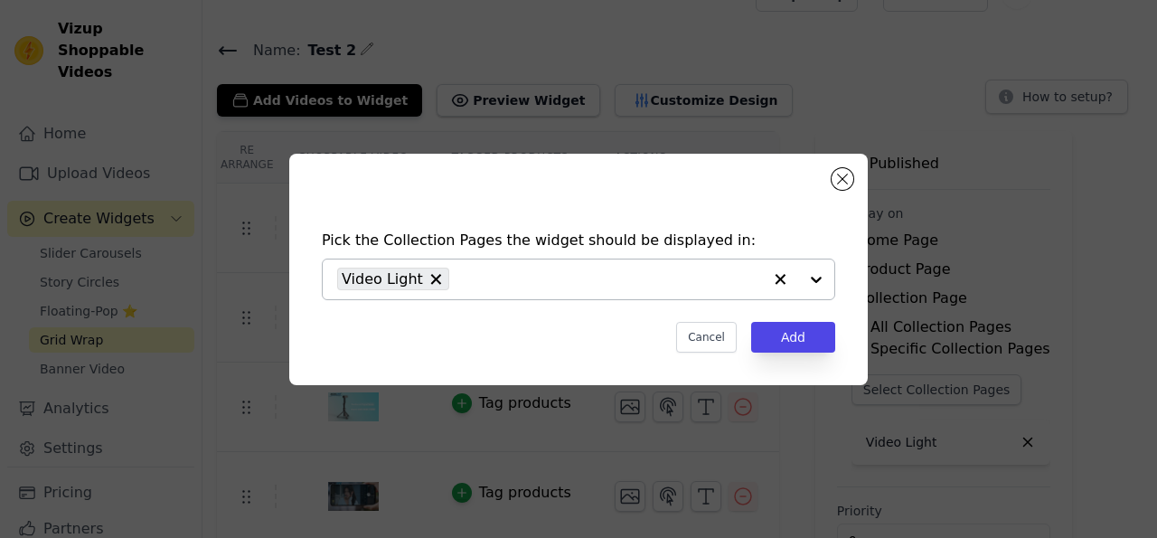
click at [780, 278] on icon "button" at bounding box center [780, 279] width 11 height 11
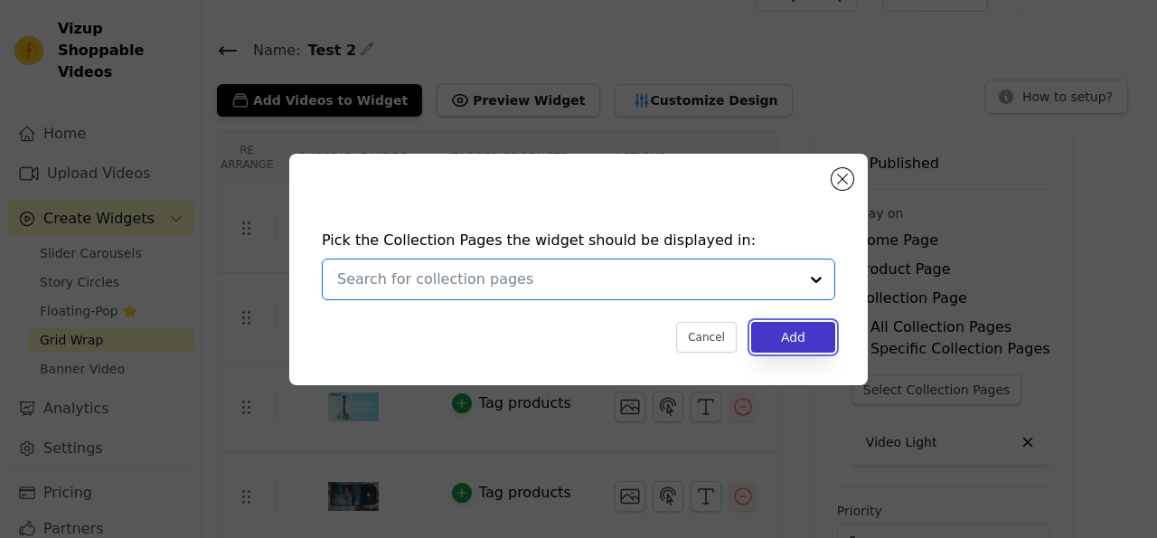
click at [807, 340] on button "Add" at bounding box center [793, 337] width 84 height 31
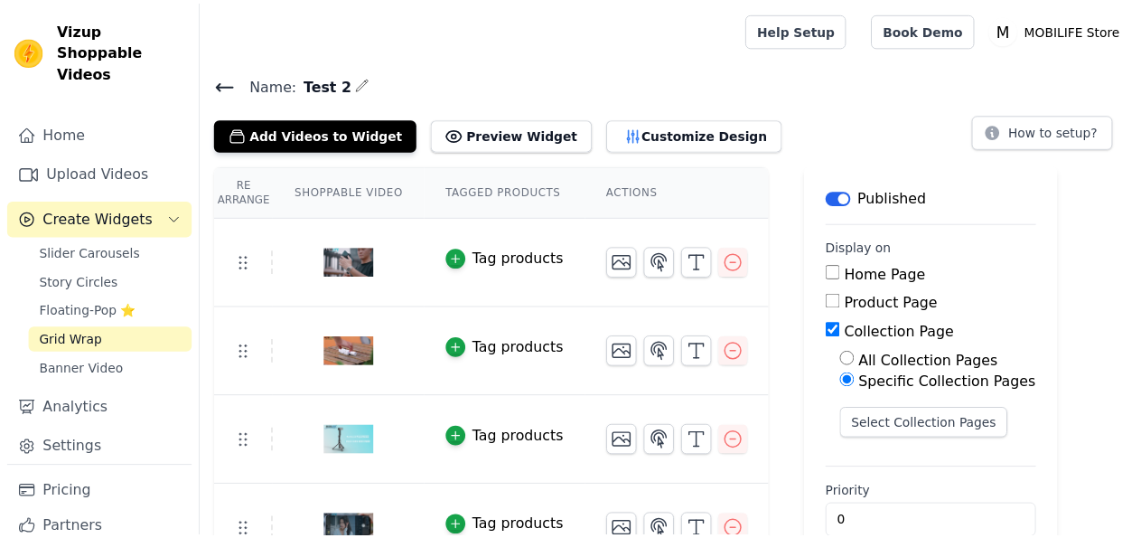
scroll to position [34, 0]
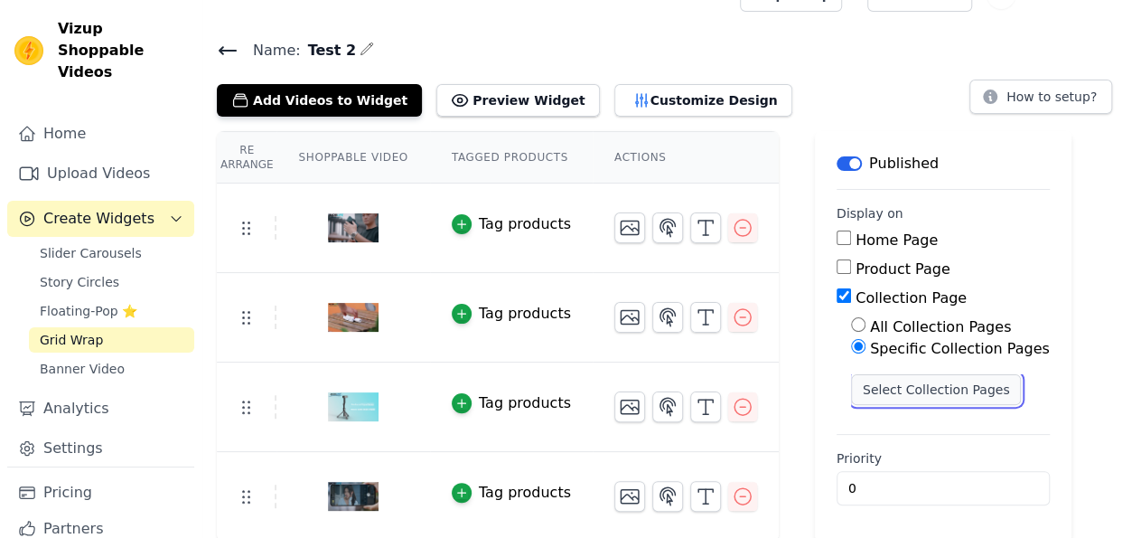
click at [941, 391] on button "Select Collection Pages" at bounding box center [936, 389] width 171 height 31
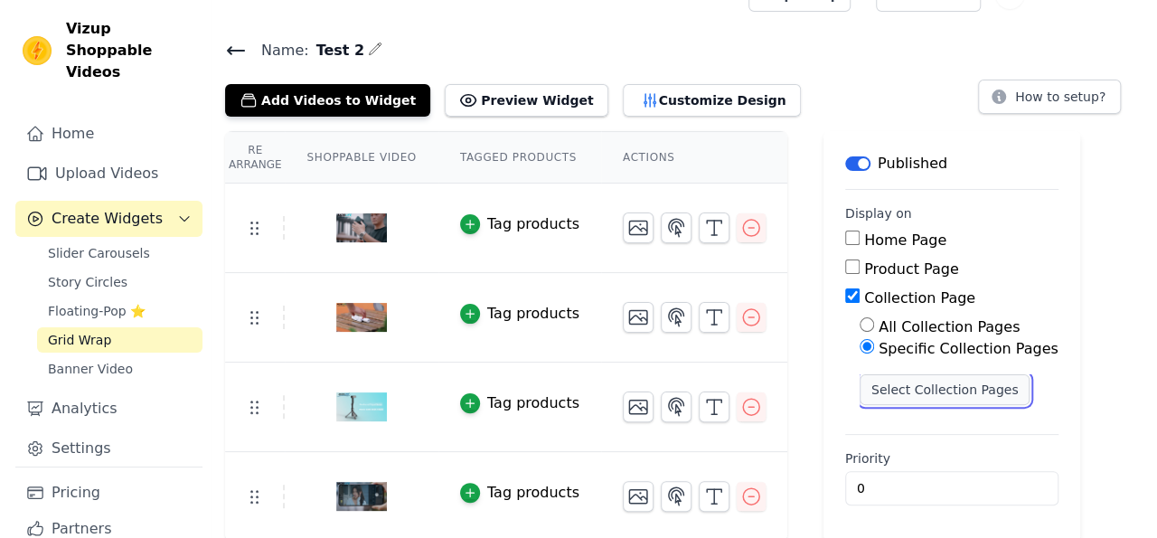
scroll to position [0, 0]
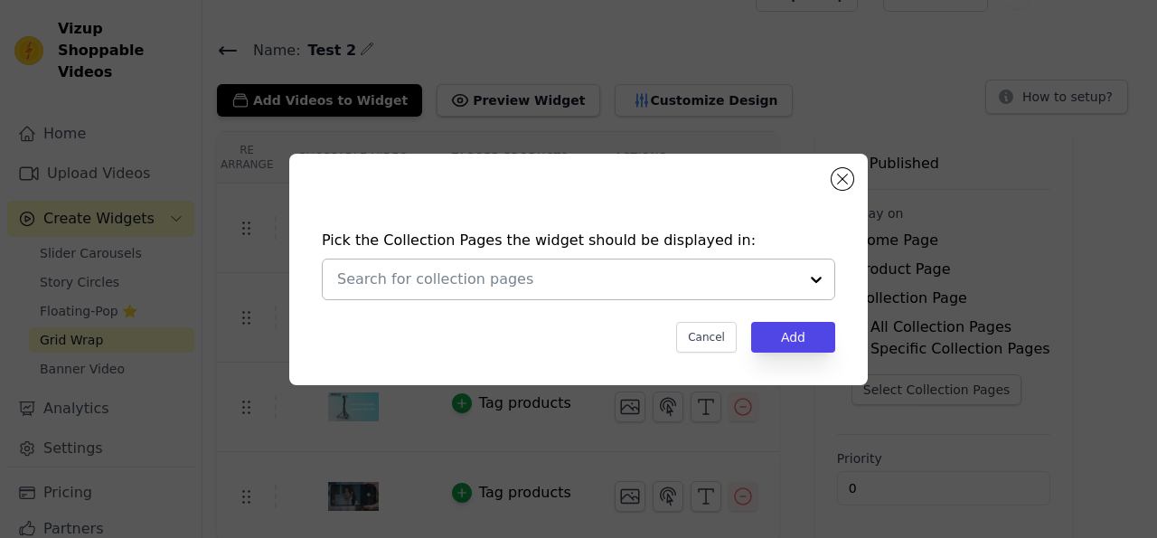
click at [820, 273] on div at bounding box center [816, 279] width 36 height 40
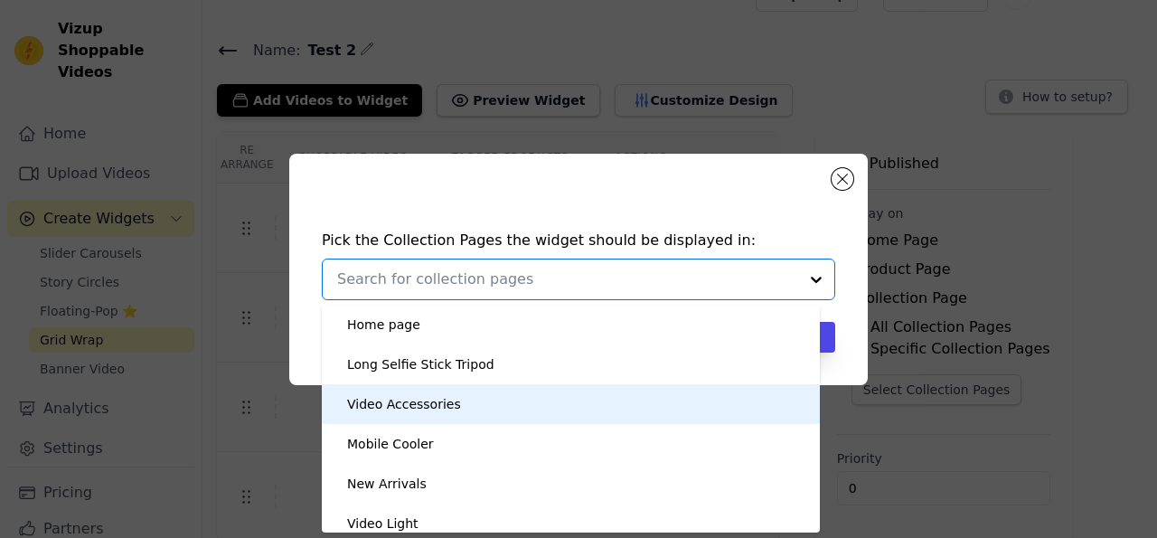
click at [1045, 369] on div "Pick the Collection Pages the widget should be displayed in: Home page Long Sel…" at bounding box center [578, 269] width 1099 height 289
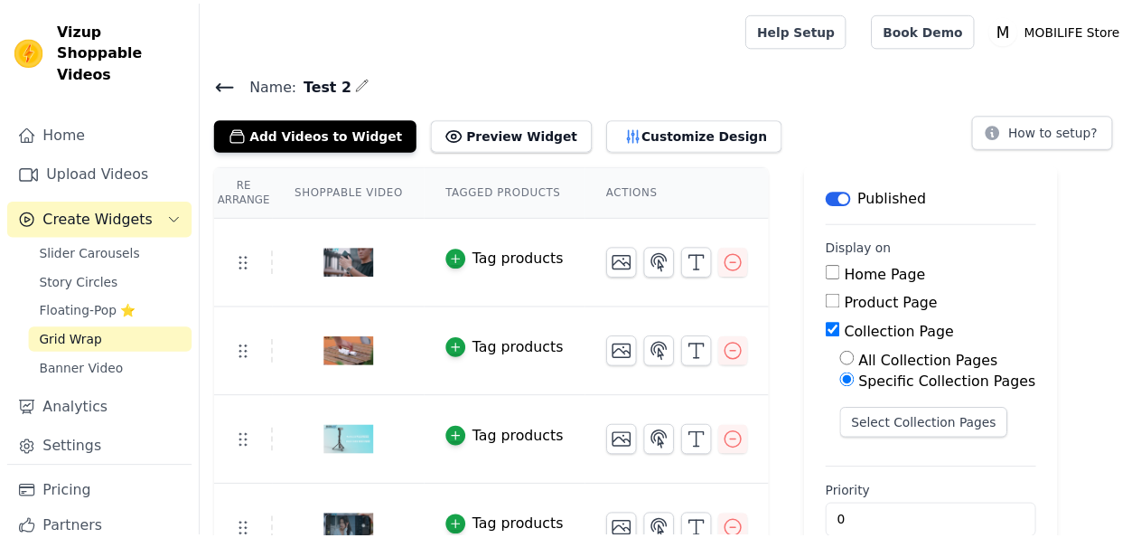
scroll to position [34, 0]
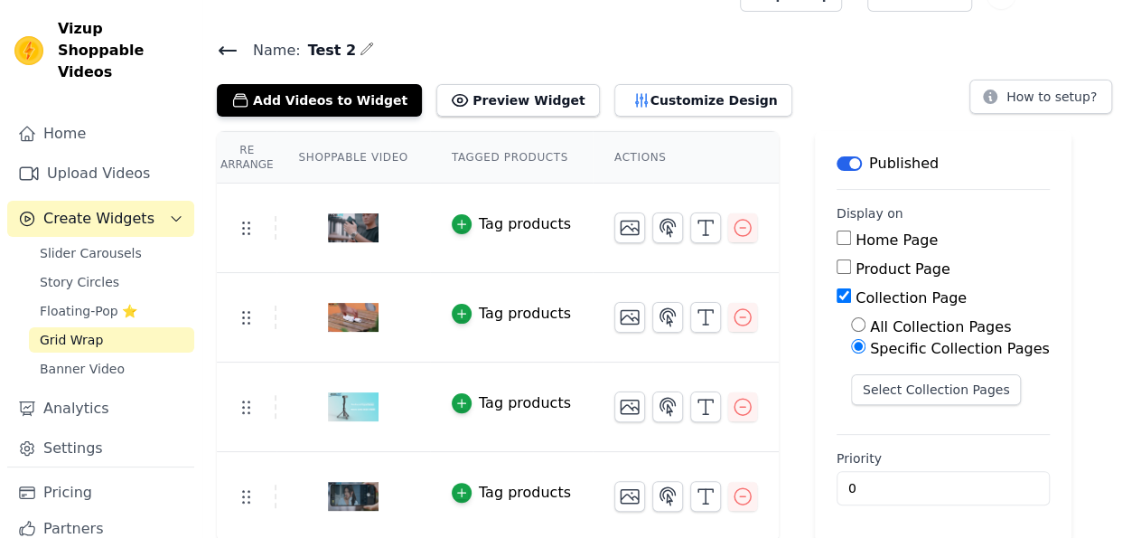
click at [837, 239] on input "Home Page" at bounding box center [844, 237] width 14 height 14
checkbox input "true"
click at [837, 291] on input "Collection Page" at bounding box center [844, 295] width 14 height 14
checkbox input "false"
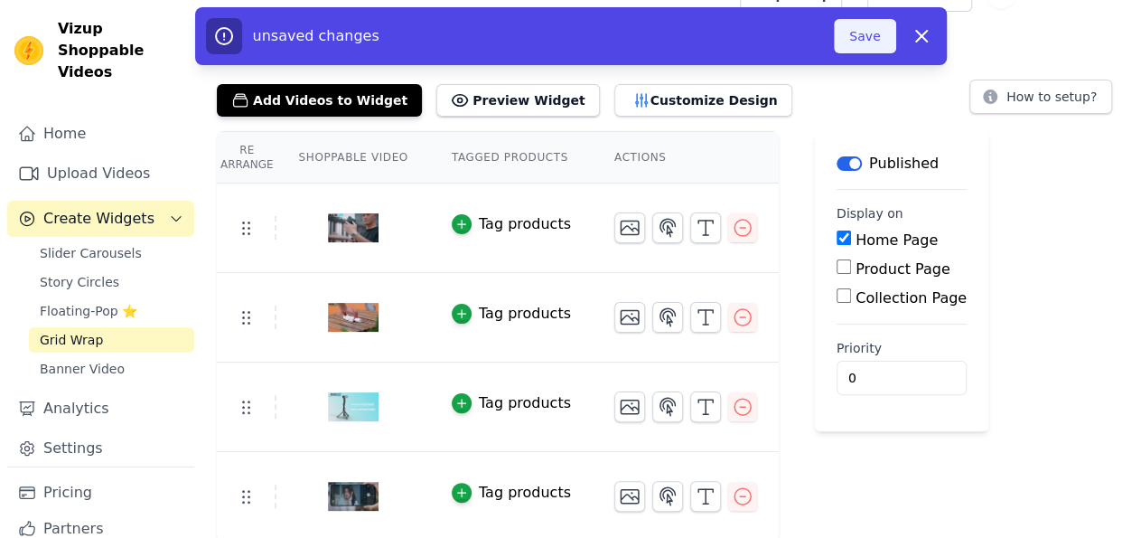
click at [872, 41] on button "Save" at bounding box center [864, 36] width 61 height 34
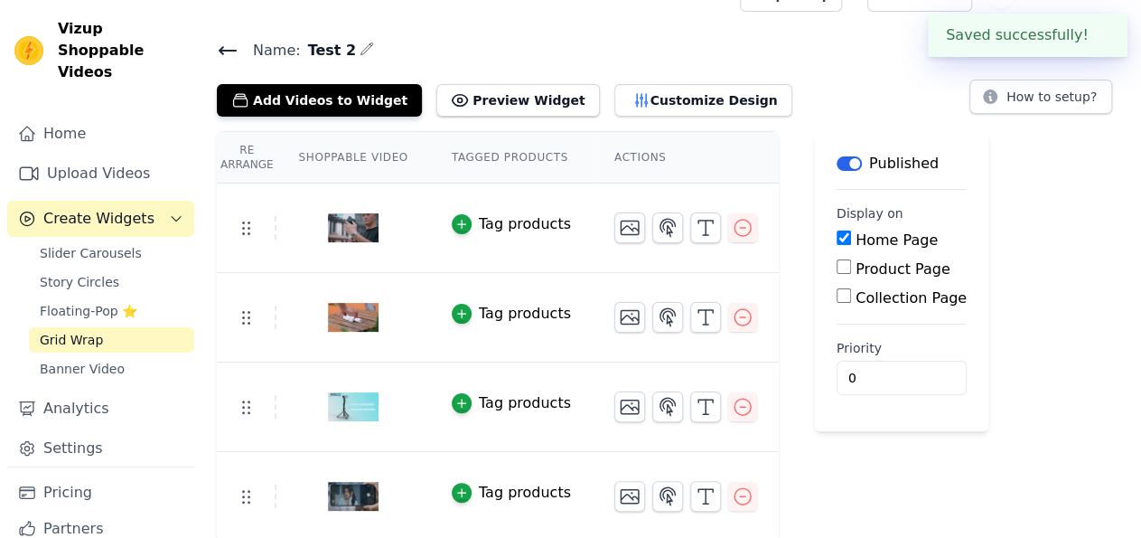
click at [860, 31] on main "Name: Test 2 Add Videos to Widget Preview Widget Customize Design How to setup?…" at bounding box center [671, 282] width 939 height 518
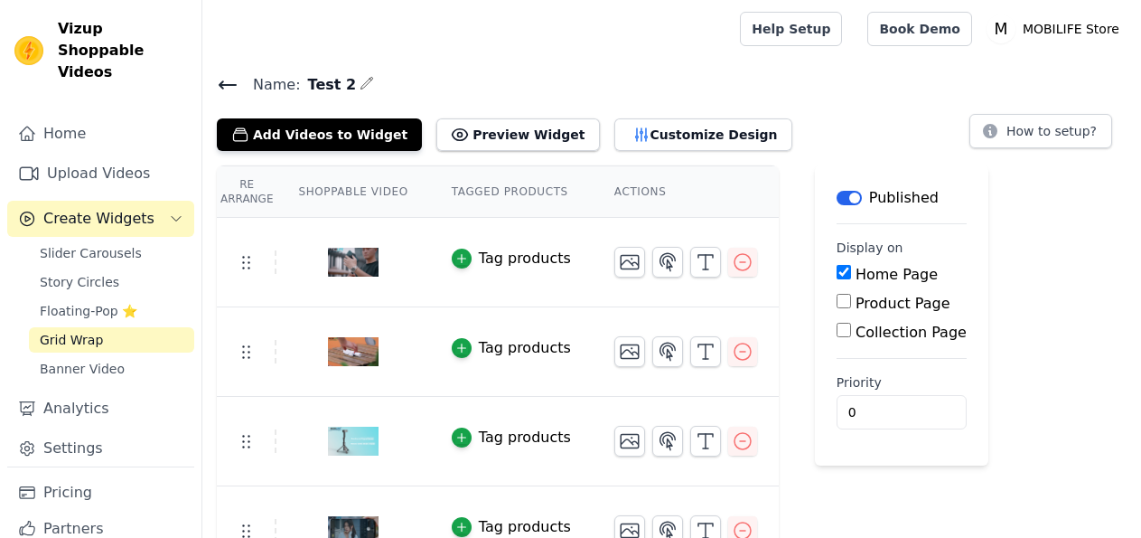
scroll to position [34, 0]
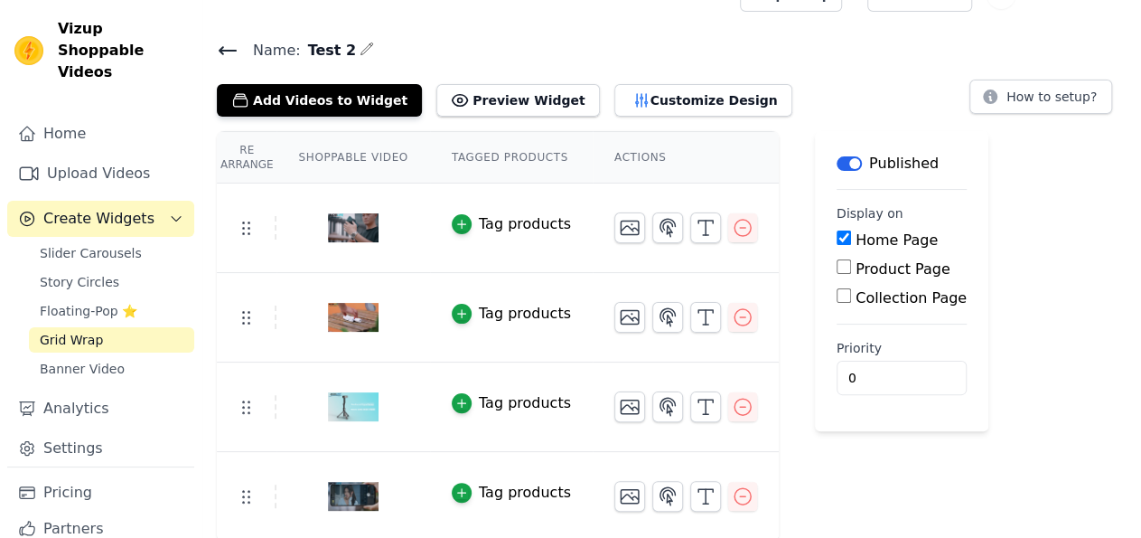
click at [837, 238] on input "Home Page" at bounding box center [844, 237] width 14 height 14
checkbox input "false"
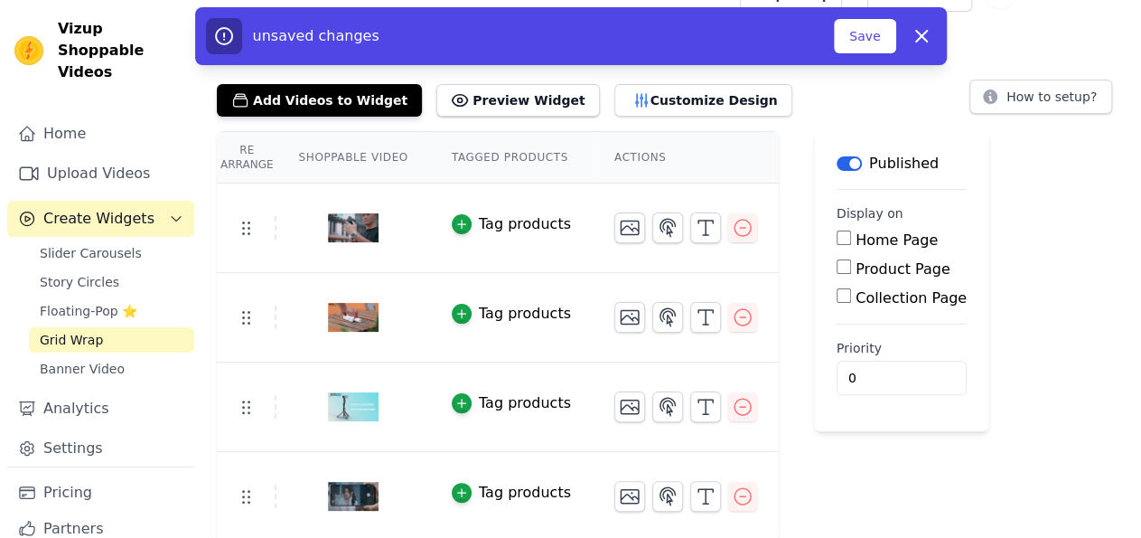
click at [837, 299] on input "Collection Page" at bounding box center [844, 295] width 14 height 14
checkbox input "true"
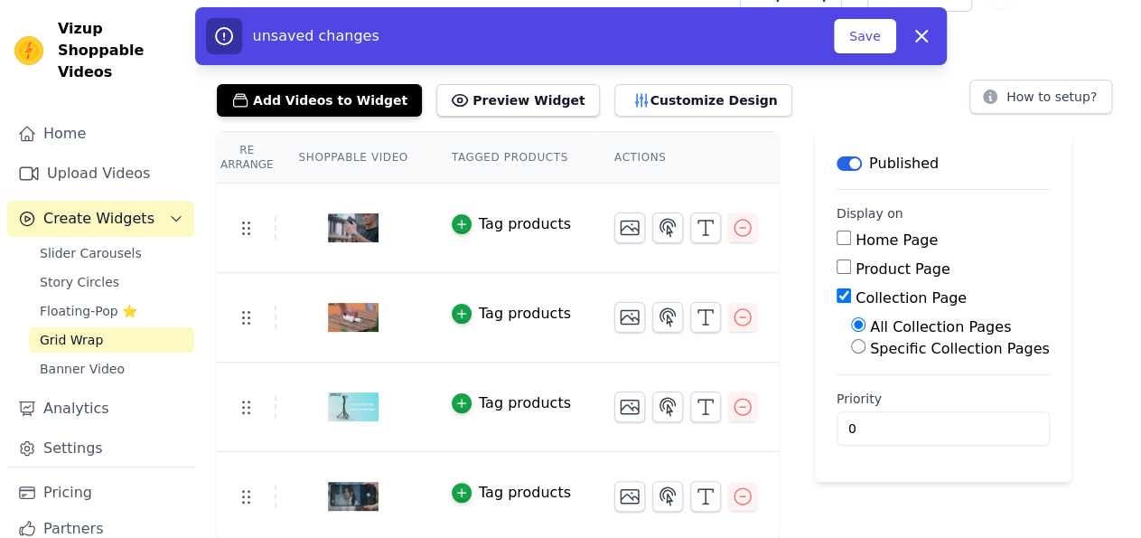
click at [851, 350] on input "Specific Collection Pages" at bounding box center [858, 346] width 14 height 14
radio input "true"
click at [883, 385] on button "Select Collection Pages" at bounding box center [936, 389] width 171 height 31
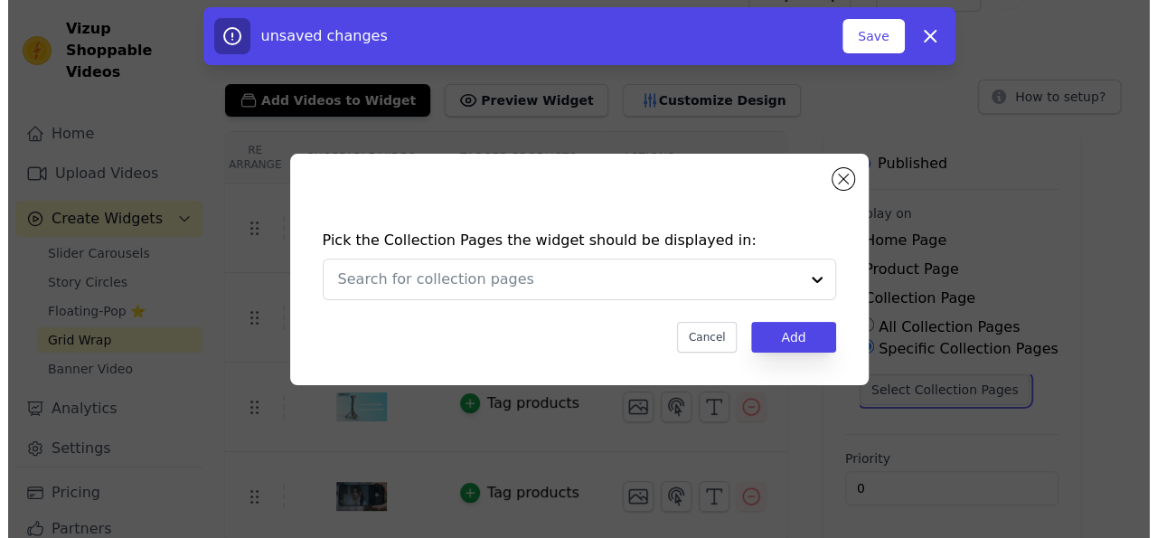
scroll to position [0, 0]
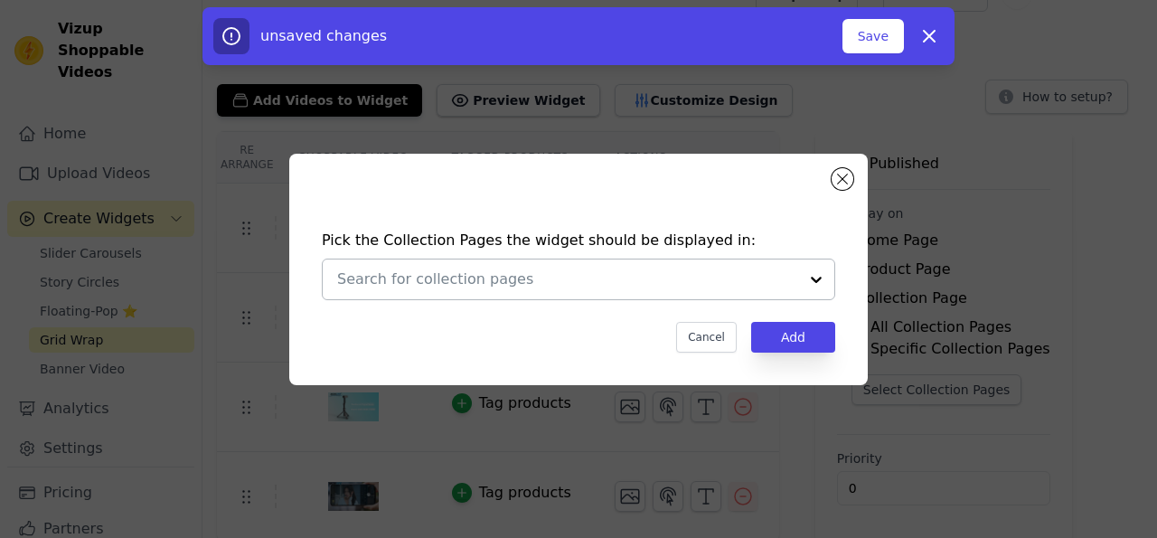
click at [818, 274] on div at bounding box center [816, 279] width 36 height 40
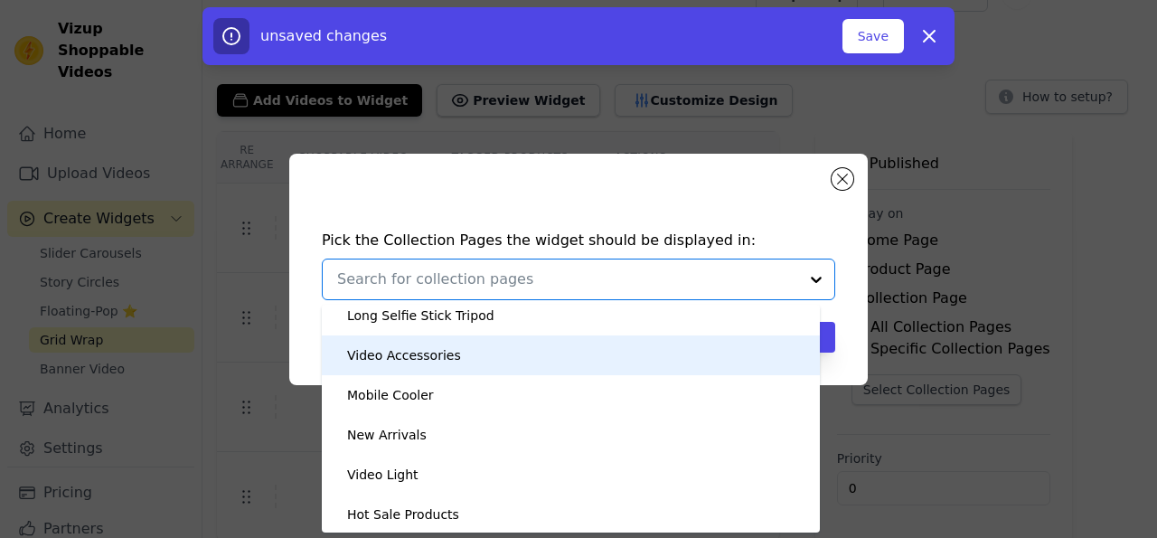
scroll to position [51, 0]
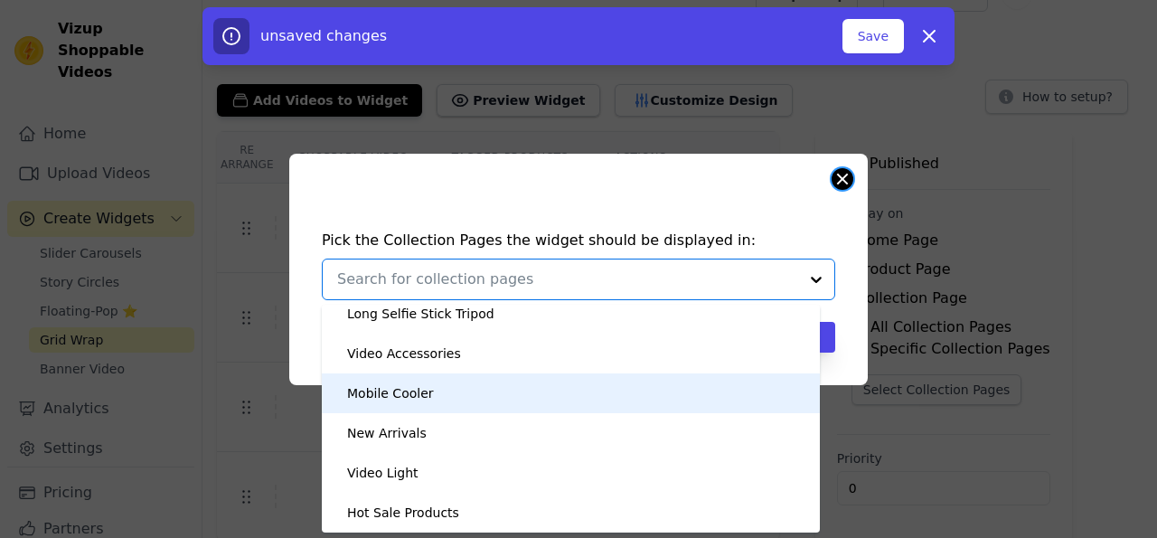
click at [841, 179] on button "Close modal" at bounding box center [842, 179] width 22 height 22
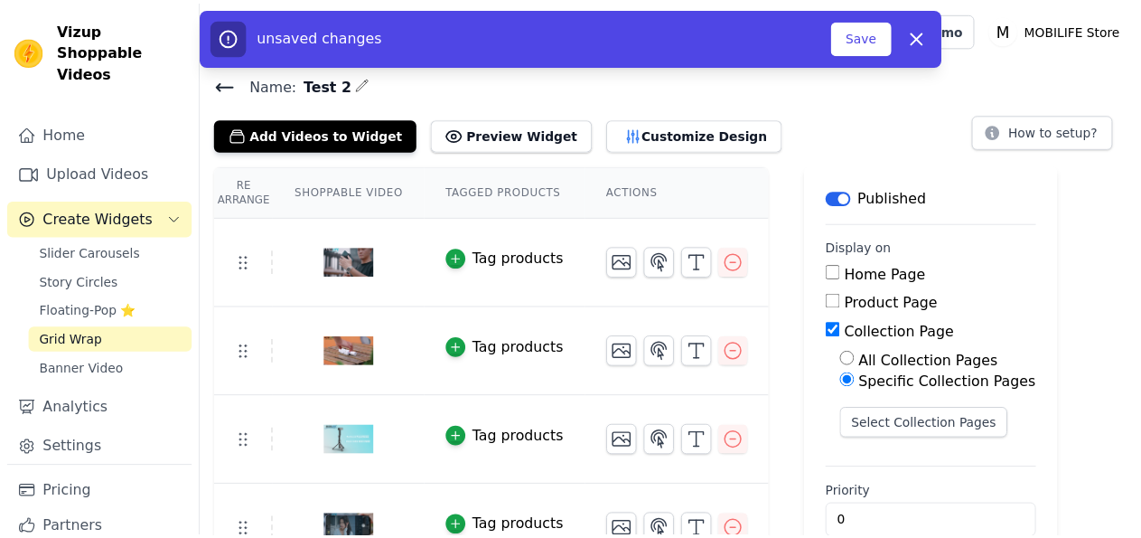
scroll to position [34, 0]
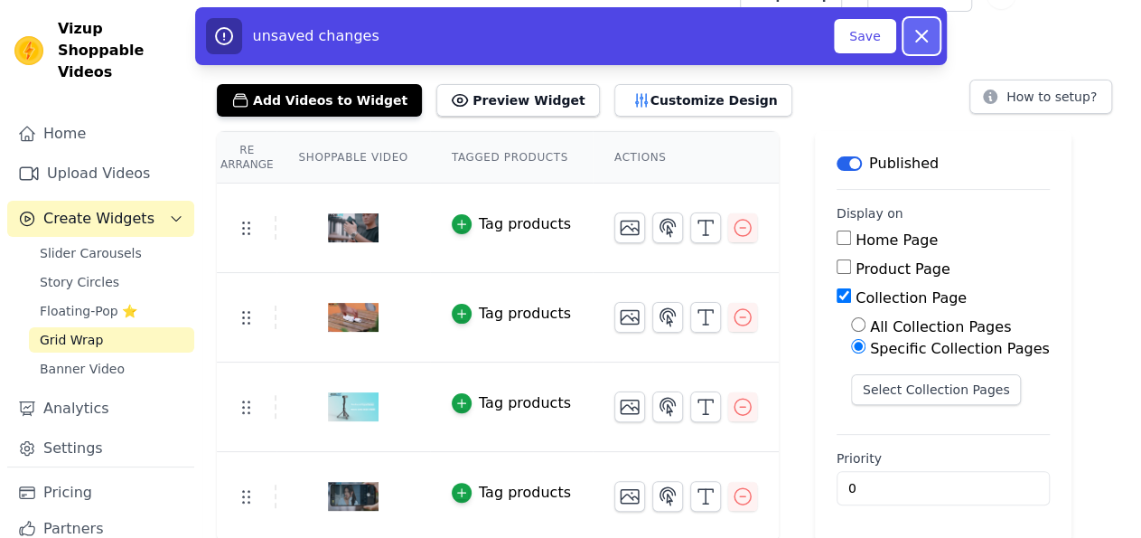
click at [913, 38] on icon "button" at bounding box center [922, 36] width 22 height 22
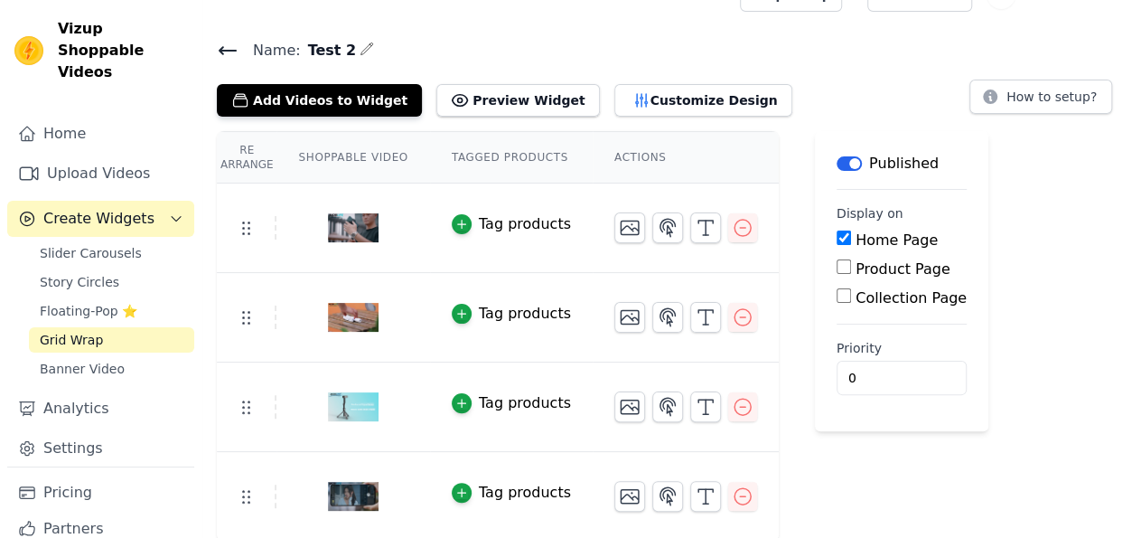
checkbox input "true"
checkbox input "false"
click at [223, 49] on icon at bounding box center [228, 50] width 16 height 7
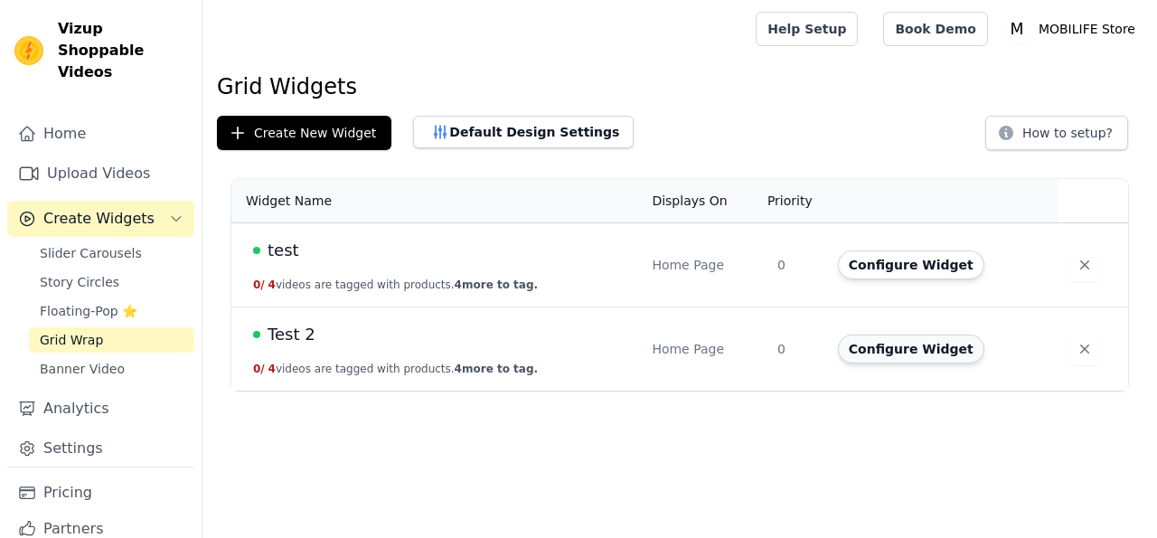
click at [889, 351] on button "Configure Widget" at bounding box center [911, 348] width 146 height 29
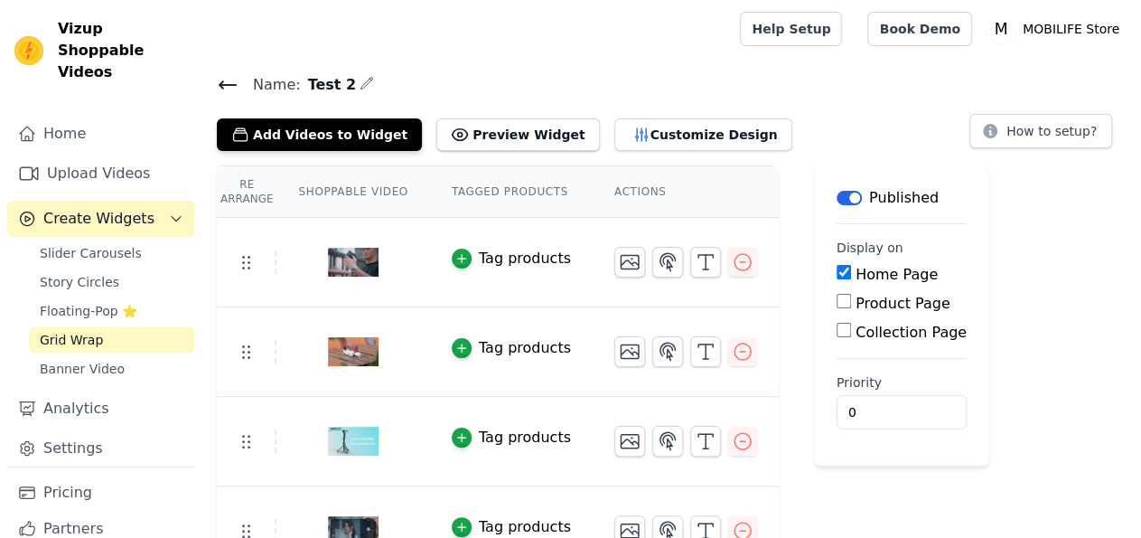
click at [815, 331] on main "Label Published Display on Home Page Product Page Collection Page Priority 0" at bounding box center [901, 315] width 173 height 300
click at [837, 273] on input "Home Page" at bounding box center [844, 272] width 14 height 14
checkbox input "false"
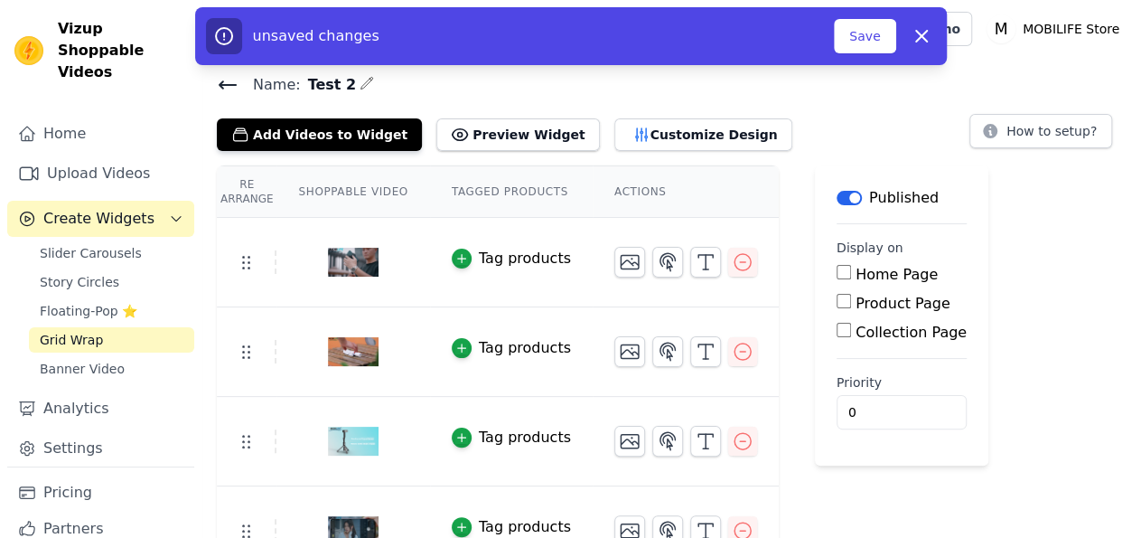
click at [837, 329] on input "Collection Page" at bounding box center [844, 330] width 14 height 14
checkbox input "true"
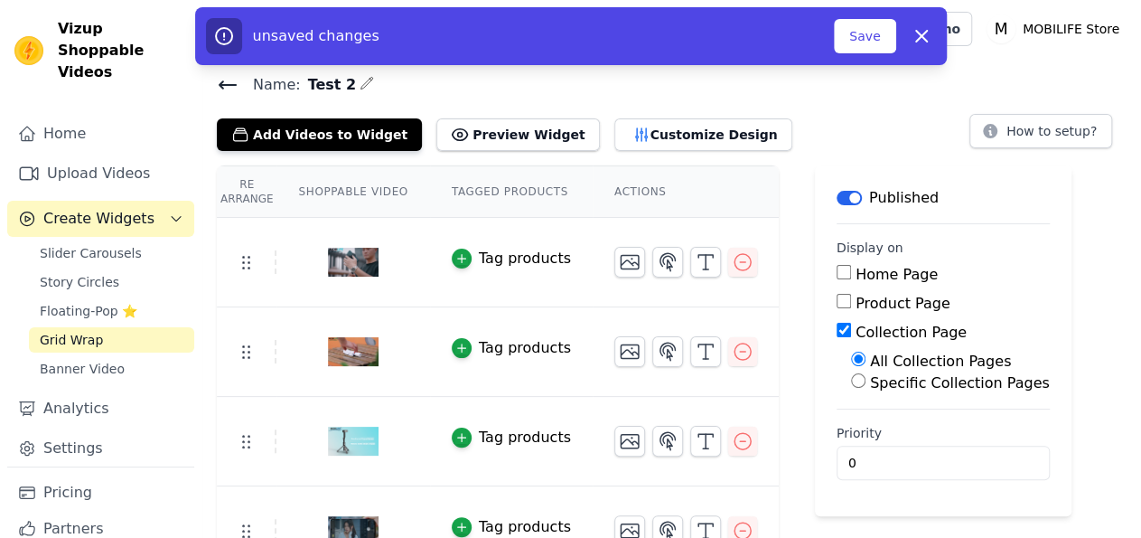
click at [870, 380] on label "Specific Collection Pages" at bounding box center [960, 382] width 180 height 17
click at [851, 380] on input "Specific Collection Pages" at bounding box center [858, 380] width 14 height 14
radio input "true"
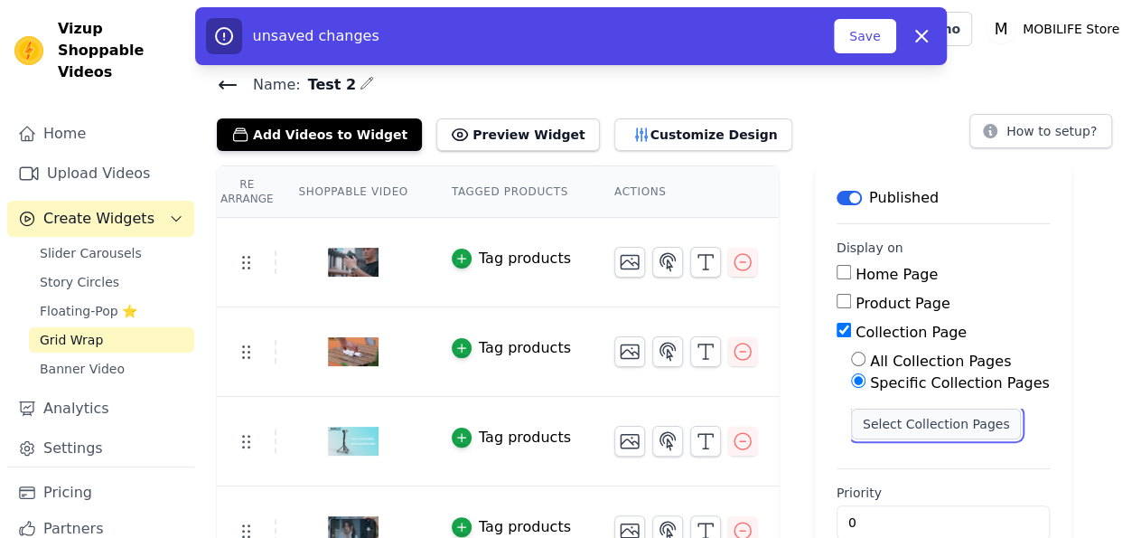
click at [892, 427] on button "Select Collection Pages" at bounding box center [936, 423] width 171 height 31
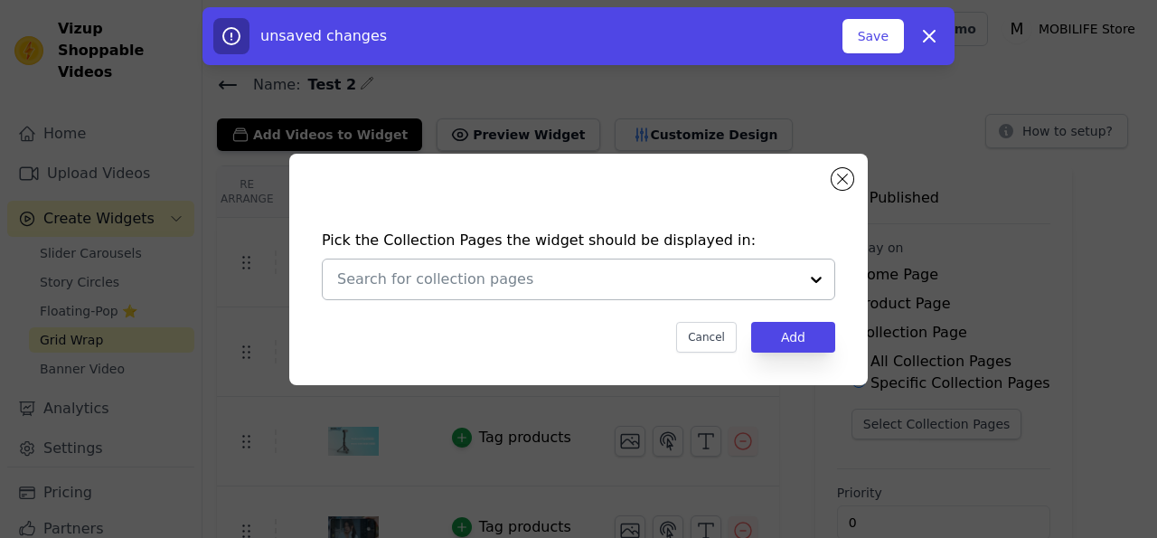
click at [821, 277] on div at bounding box center [816, 279] width 36 height 40
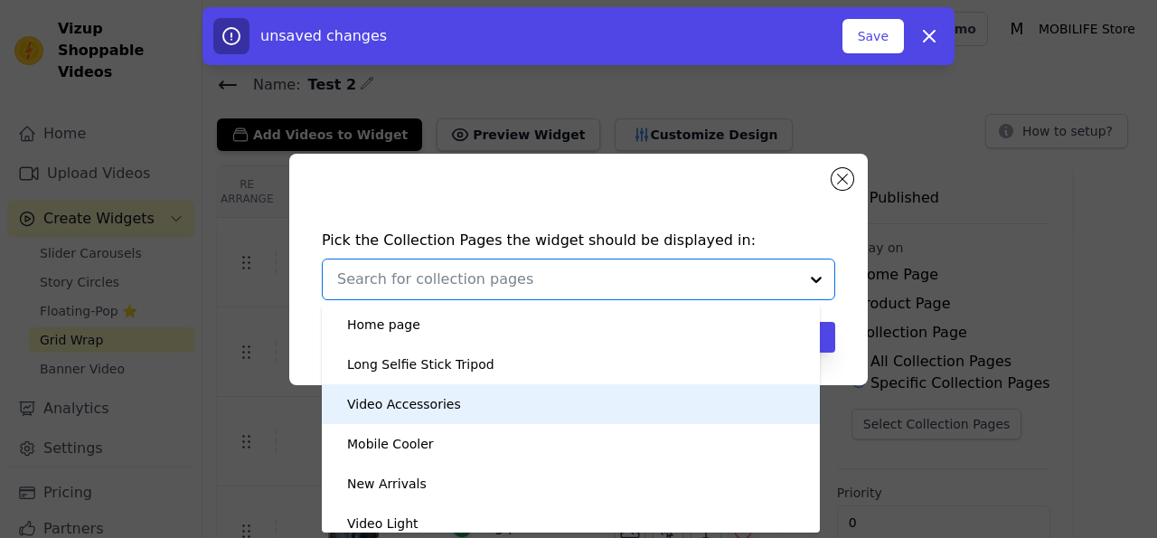
click at [1010, 323] on div "Pick the Collection Pages the widget should be displayed in: Home page Long Sel…" at bounding box center [578, 269] width 1099 height 289
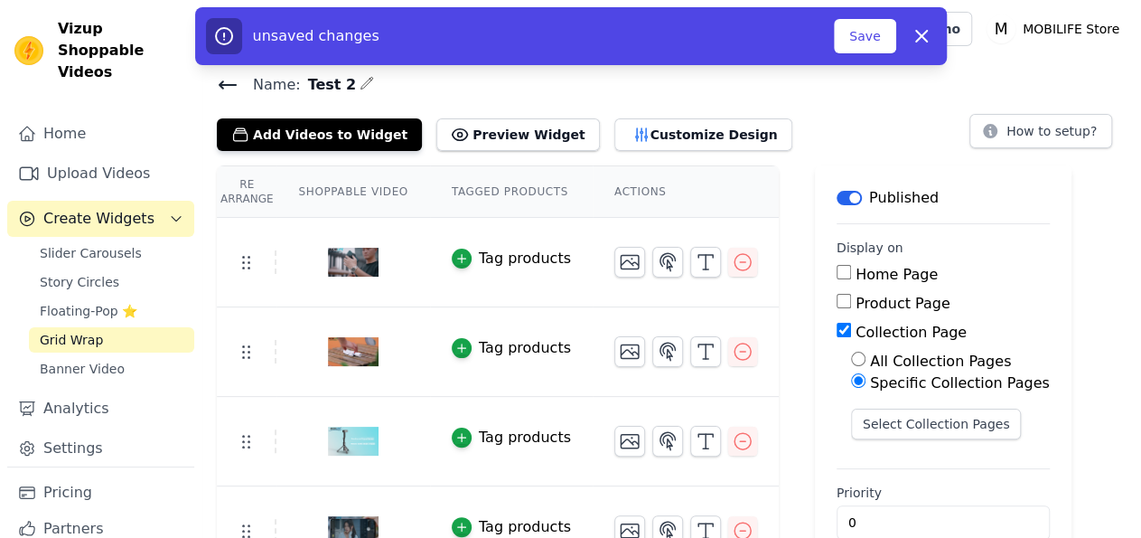
click at [918, 54] on div "unsaved changes Save Dismiss" at bounding box center [571, 36] width 752 height 58
click at [919, 35] on icon "button" at bounding box center [922, 36] width 22 height 22
checkbox input "true"
checkbox input "false"
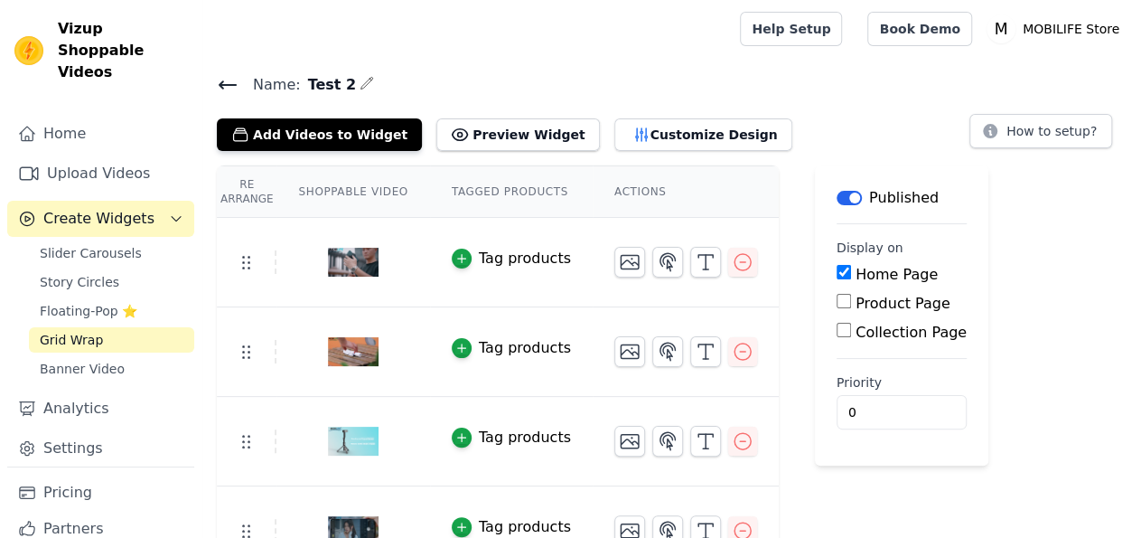
click at [224, 88] on icon at bounding box center [228, 85] width 22 height 22
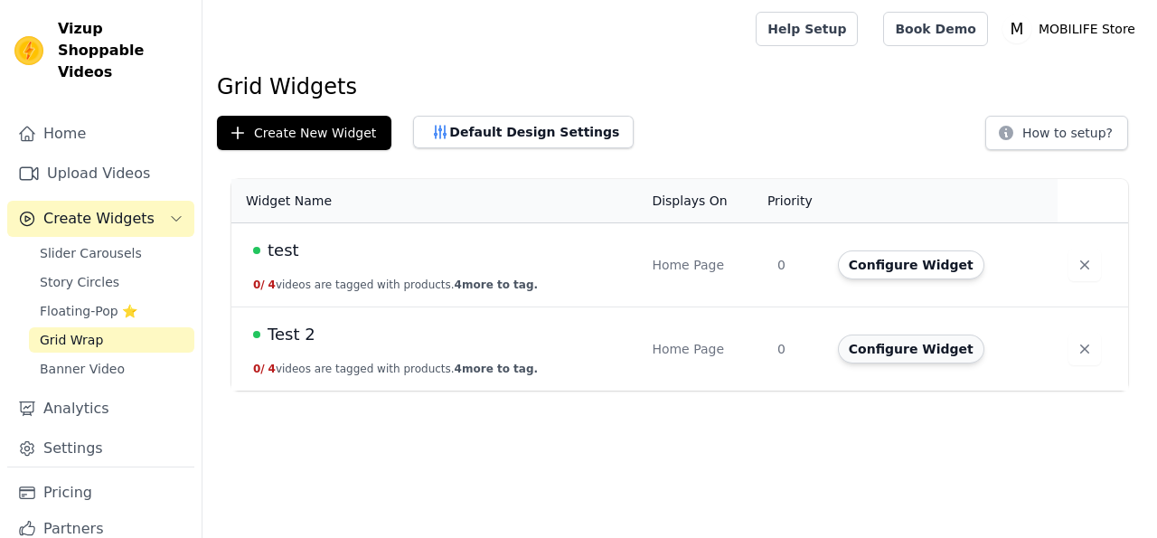
click at [889, 346] on button "Configure Widget" at bounding box center [911, 348] width 146 height 29
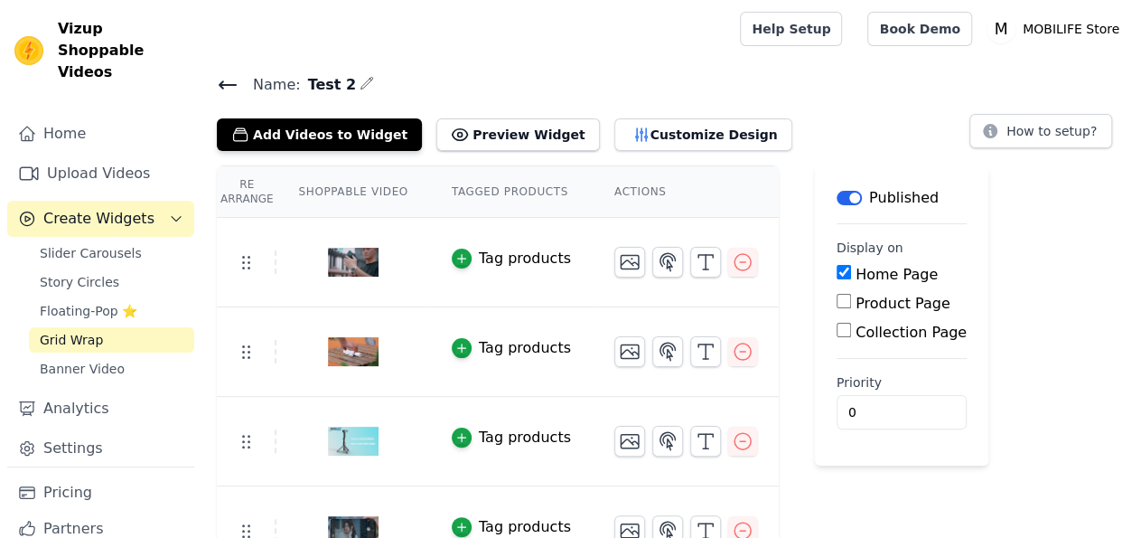
click at [837, 325] on input "Collection Page" at bounding box center [844, 330] width 14 height 14
checkbox input "true"
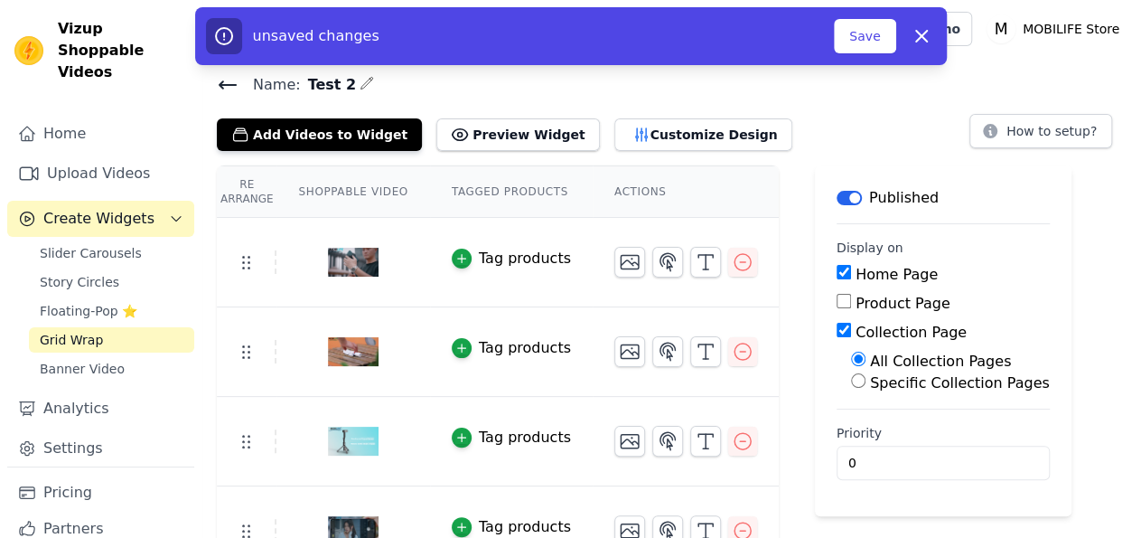
click at [880, 379] on label "Specific Collection Pages" at bounding box center [960, 382] width 180 height 17
click at [866, 379] on input "Specific Collection Pages" at bounding box center [858, 380] width 14 height 14
radio input "true"
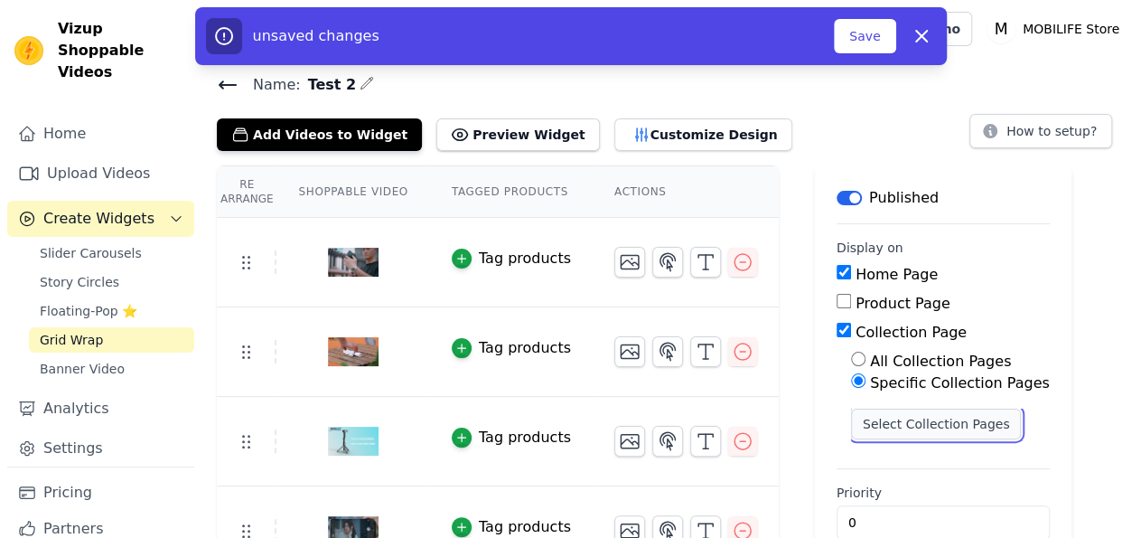
click at [904, 420] on button "Select Collection Pages" at bounding box center [936, 423] width 171 height 31
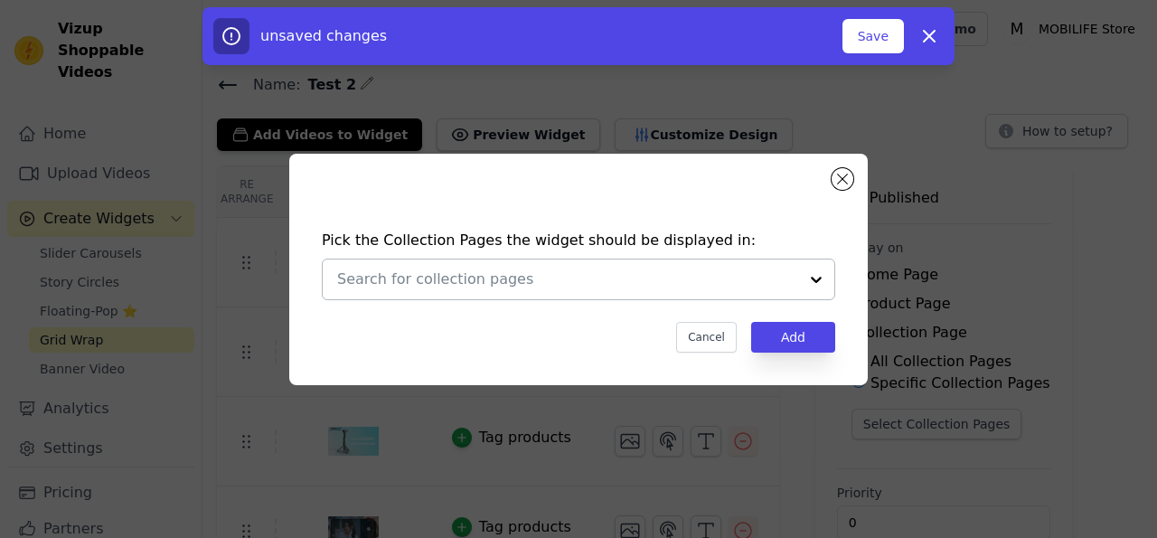
click at [818, 281] on div at bounding box center [816, 279] width 36 height 40
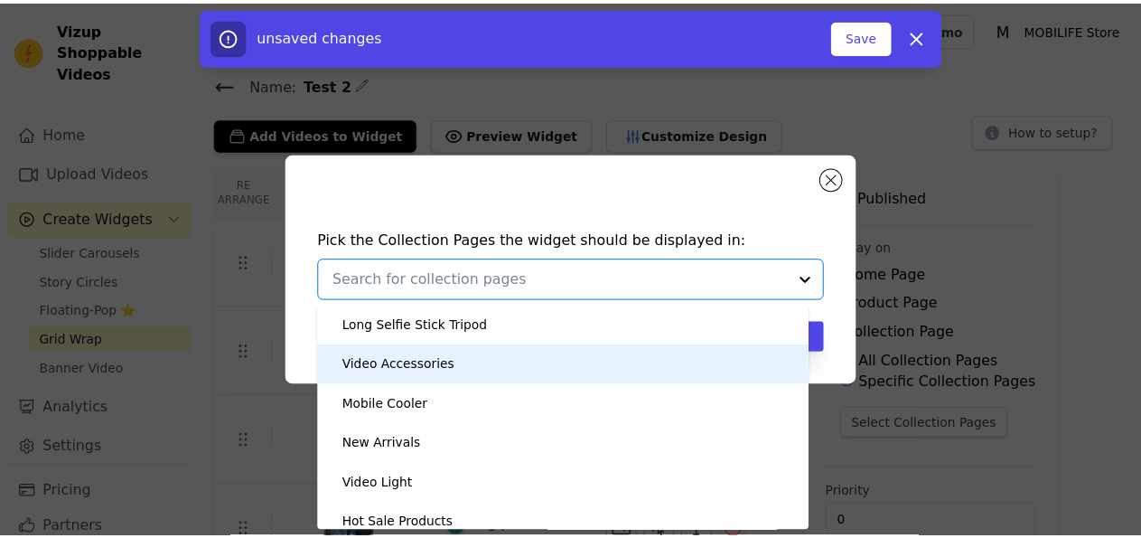
scroll to position [51, 0]
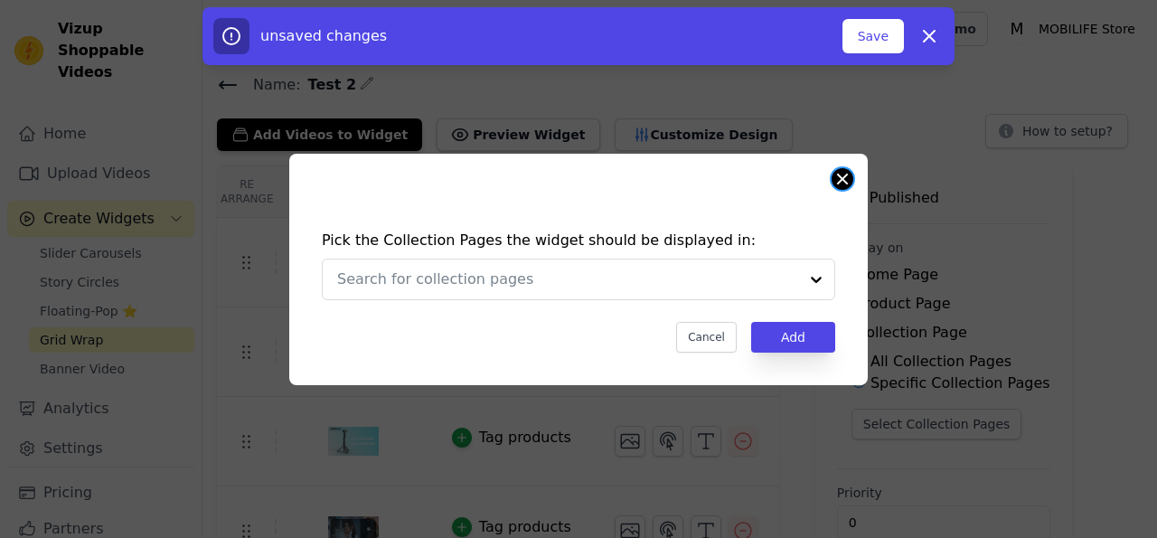
click at [841, 176] on button "Close modal" at bounding box center [842, 179] width 22 height 22
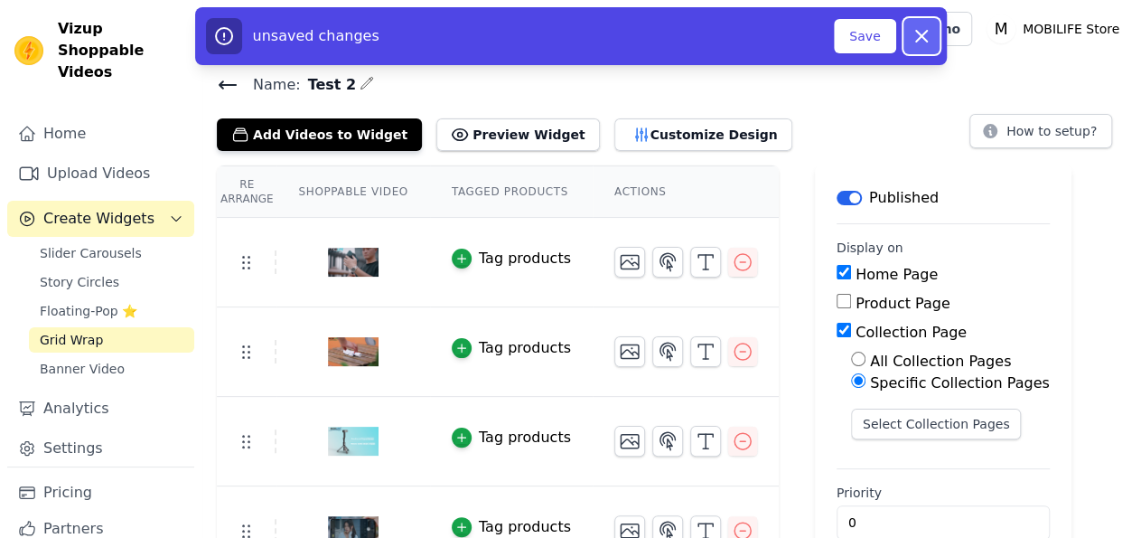
click at [919, 33] on icon "button" at bounding box center [921, 36] width 11 height 11
checkbox input "false"
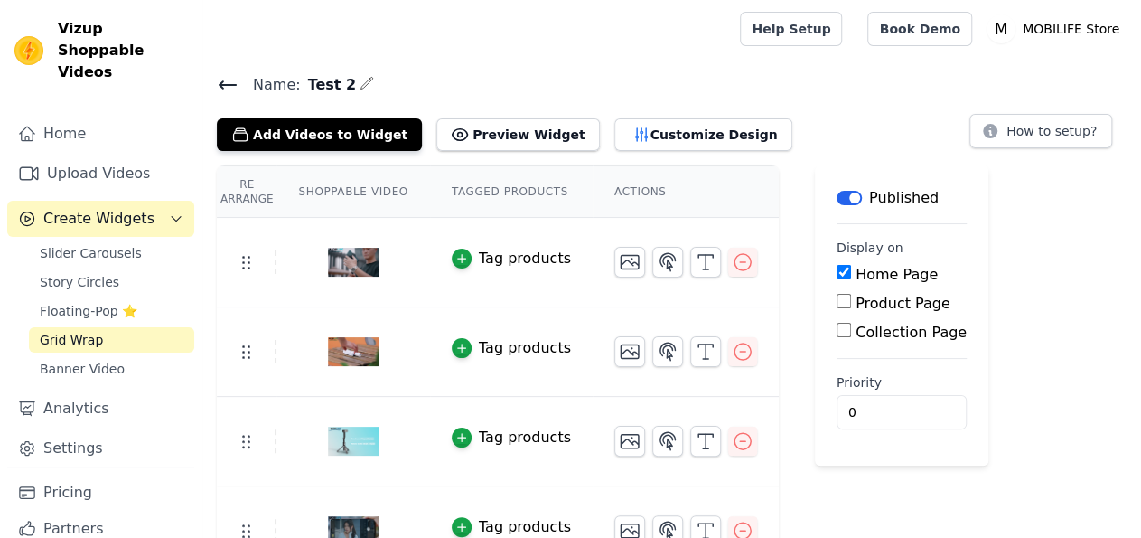
click at [98, 222] on span "Create Widgets" at bounding box center [98, 219] width 111 height 22
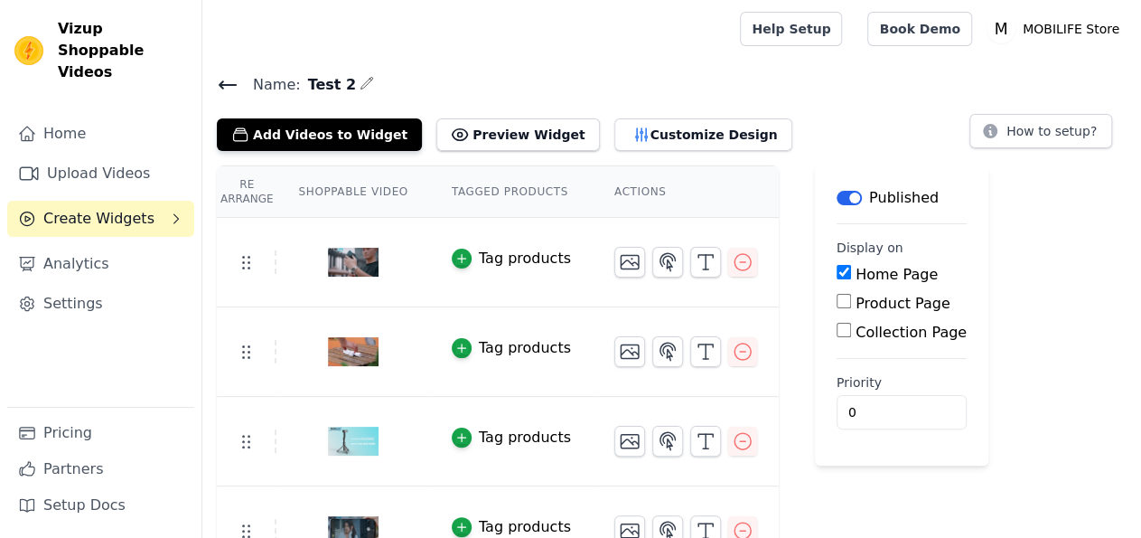
click at [95, 208] on span "Create Widgets" at bounding box center [98, 219] width 111 height 22
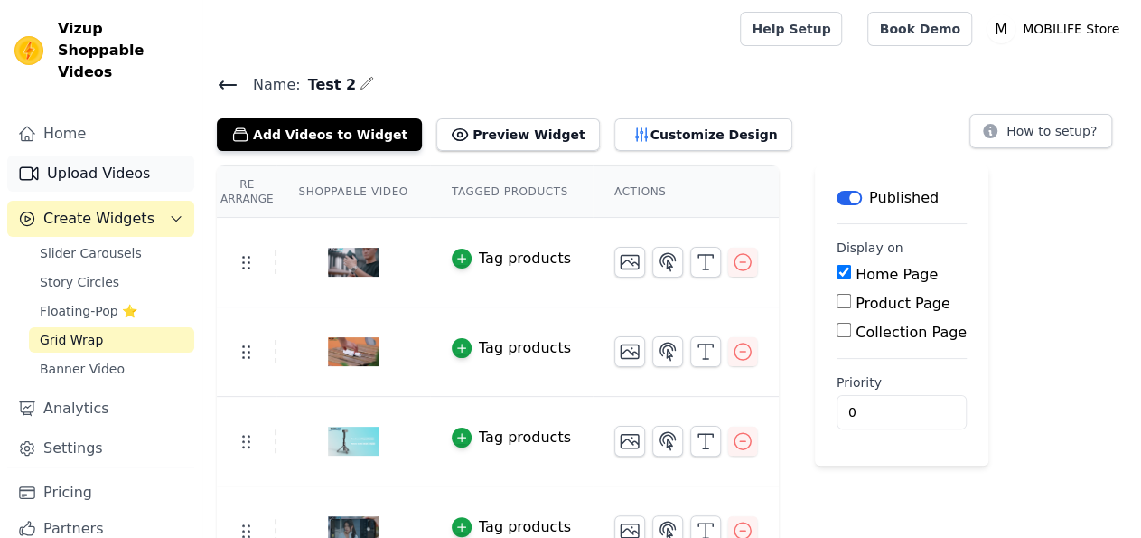
click at [105, 185] on link "Upload Videos" at bounding box center [100, 173] width 187 height 36
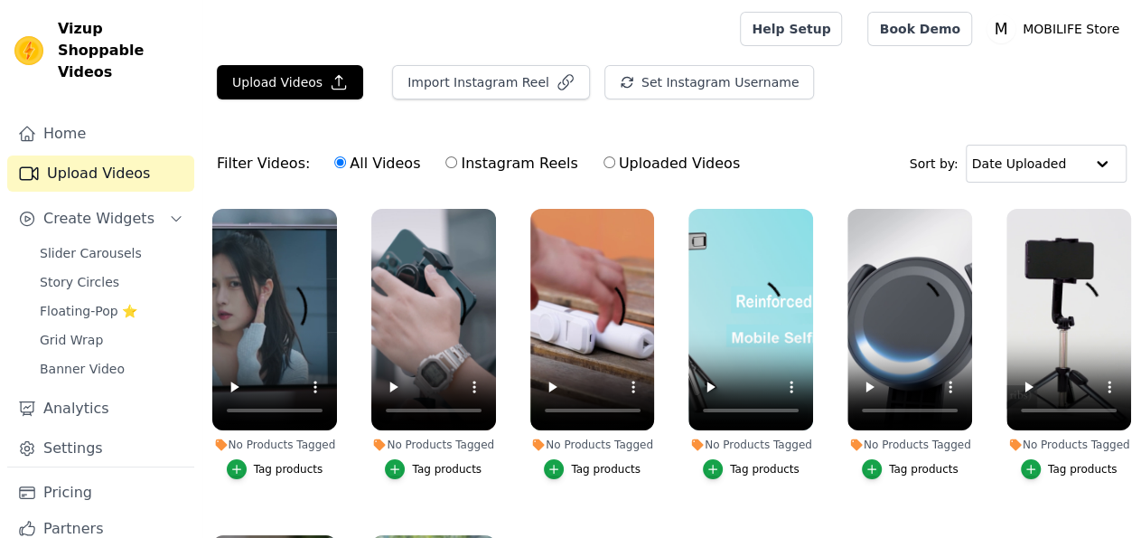
scroll to position [155, 0]
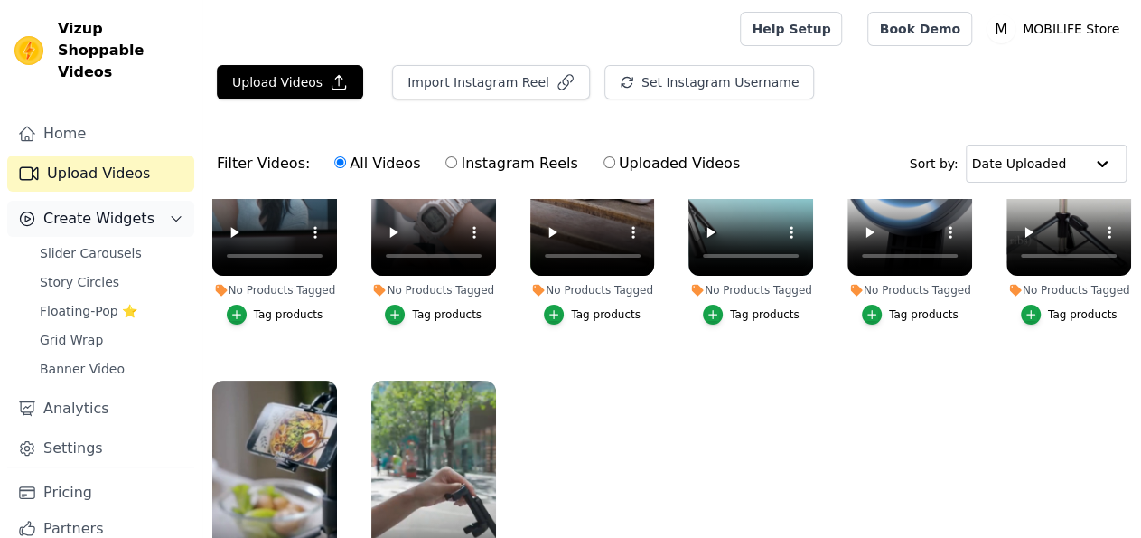
click at [98, 216] on span "Create Widgets" at bounding box center [98, 219] width 111 height 22
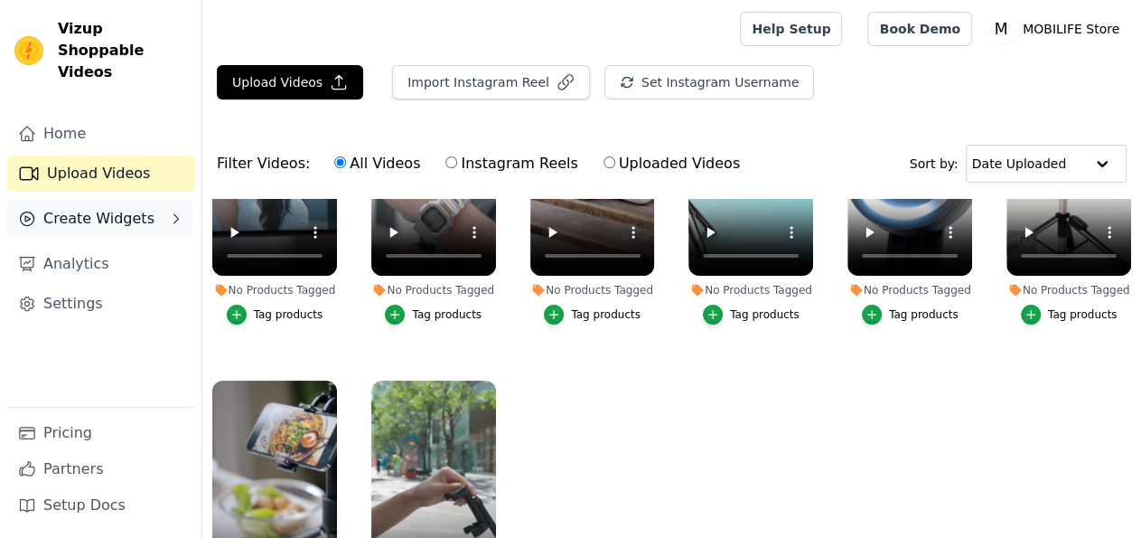
click at [153, 201] on button "Create Widgets" at bounding box center [100, 219] width 187 height 36
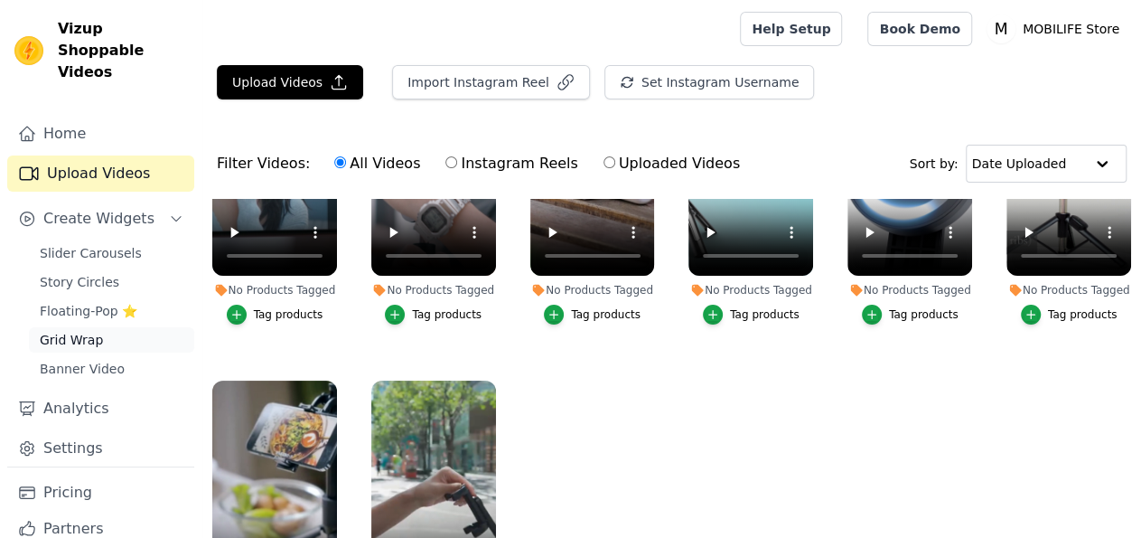
click at [87, 343] on span "Grid Wrap" at bounding box center [71, 340] width 63 height 18
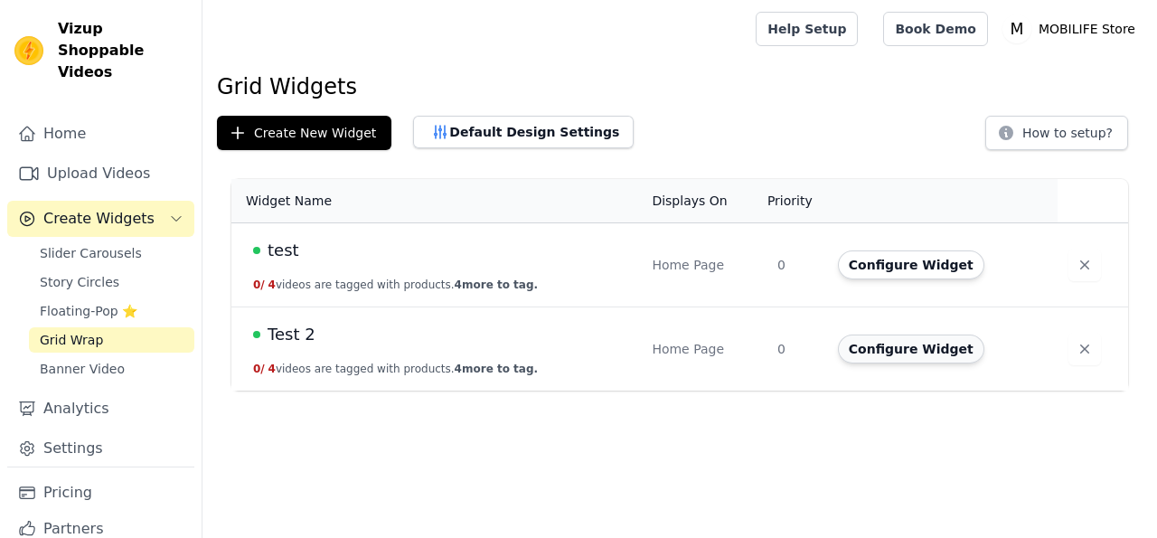
click at [904, 348] on button "Configure Widget" at bounding box center [911, 348] width 146 height 29
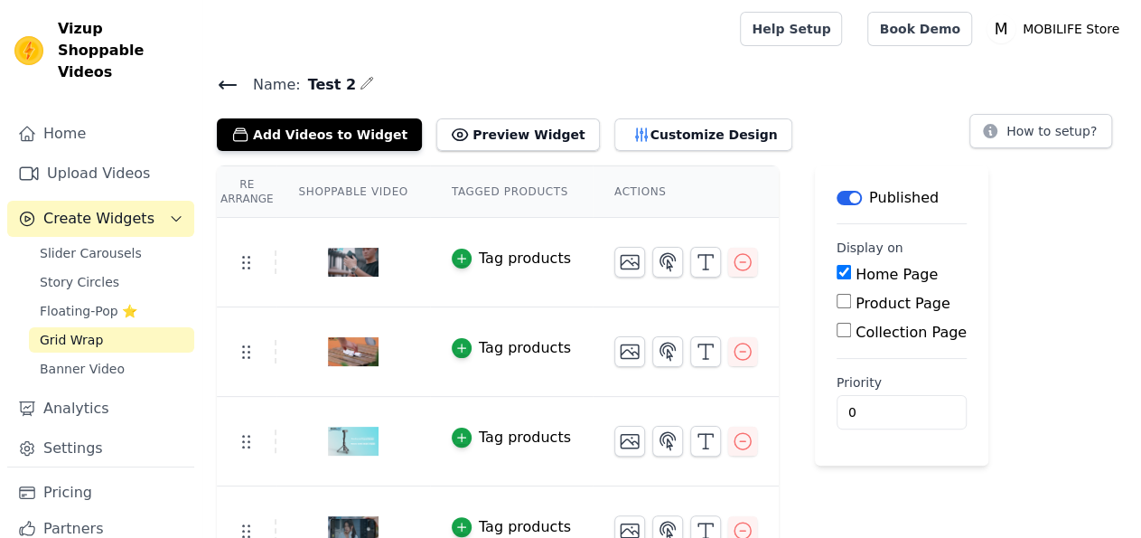
click at [837, 326] on input "Collection Page" at bounding box center [844, 330] width 14 height 14
checkbox input "true"
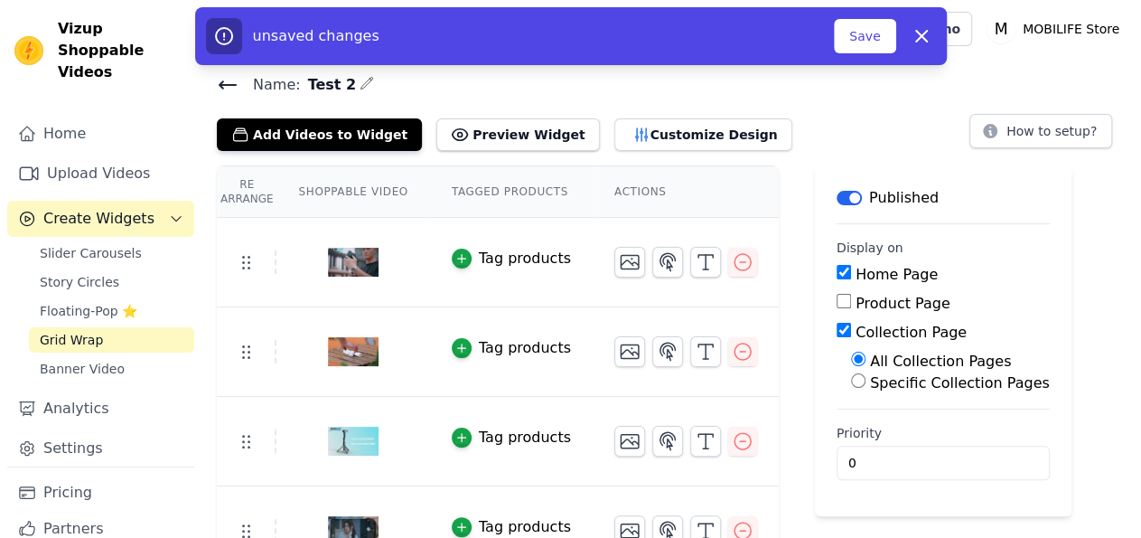
click at [894, 379] on label "Specific Collection Pages" at bounding box center [960, 382] width 180 height 17
click at [866, 379] on input "Specific Collection Pages" at bounding box center [858, 380] width 14 height 14
radio input "true"
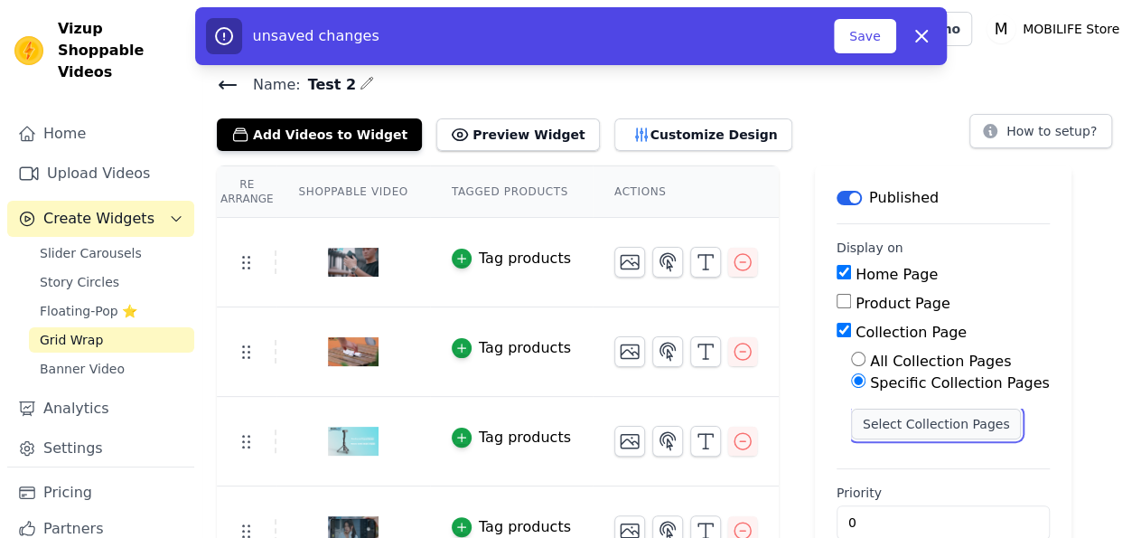
click at [890, 421] on button "Select Collection Pages" at bounding box center [936, 423] width 171 height 31
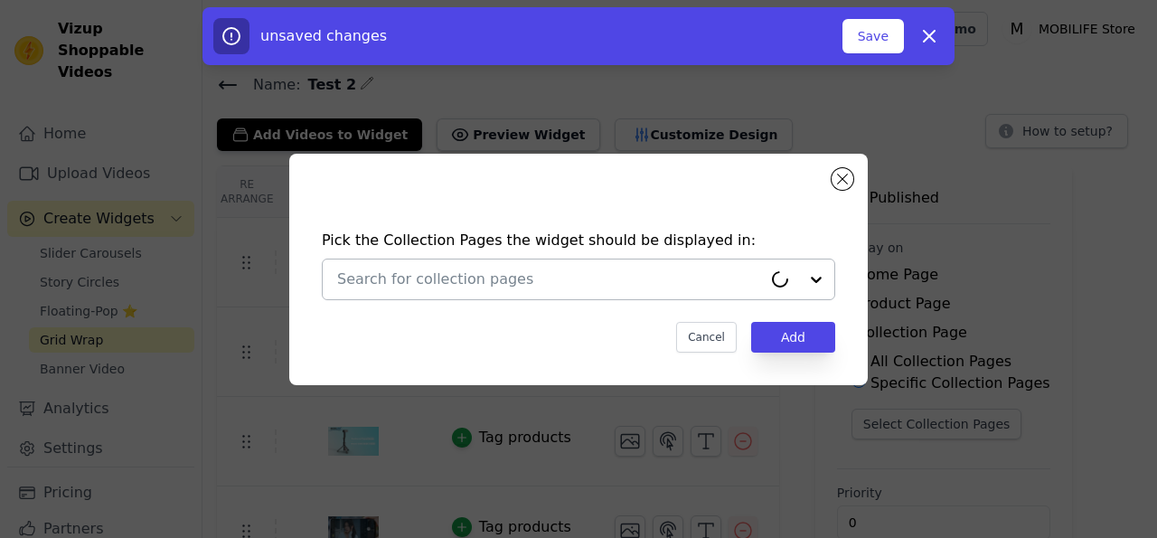
click at [820, 281] on div at bounding box center [798, 279] width 72 height 40
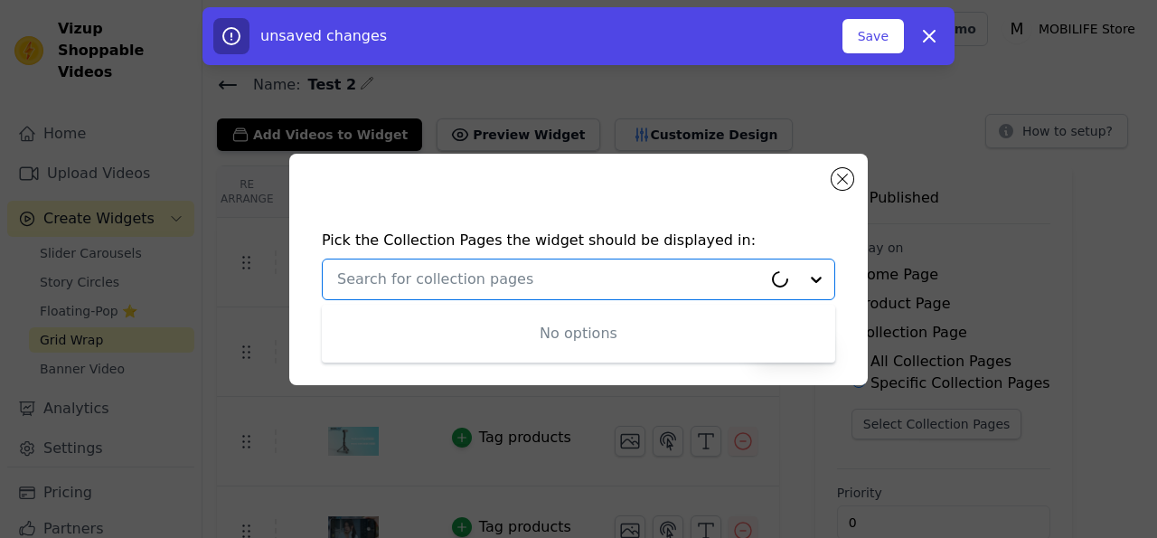
click at [820, 281] on div at bounding box center [798, 279] width 72 height 40
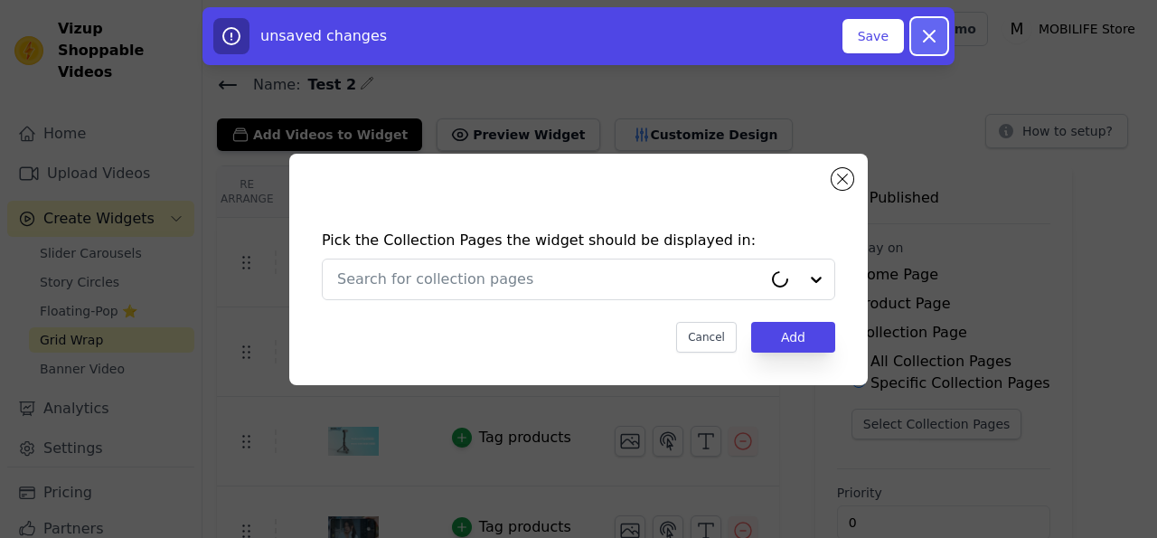
click at [926, 33] on icon "button" at bounding box center [928, 36] width 11 height 11
checkbox input "false"
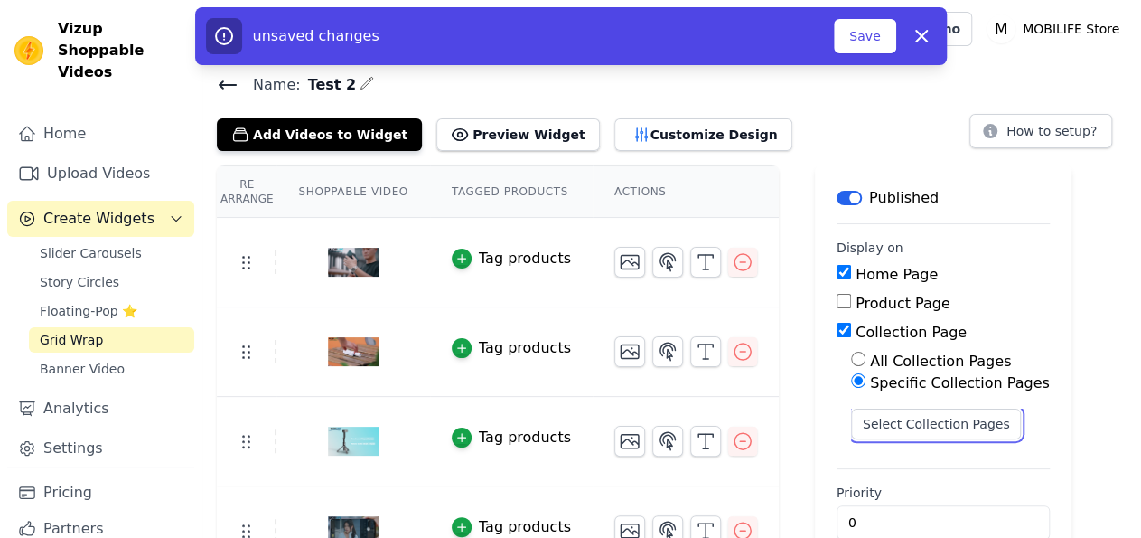
click at [901, 422] on button "Select Collection Pages" at bounding box center [936, 423] width 171 height 31
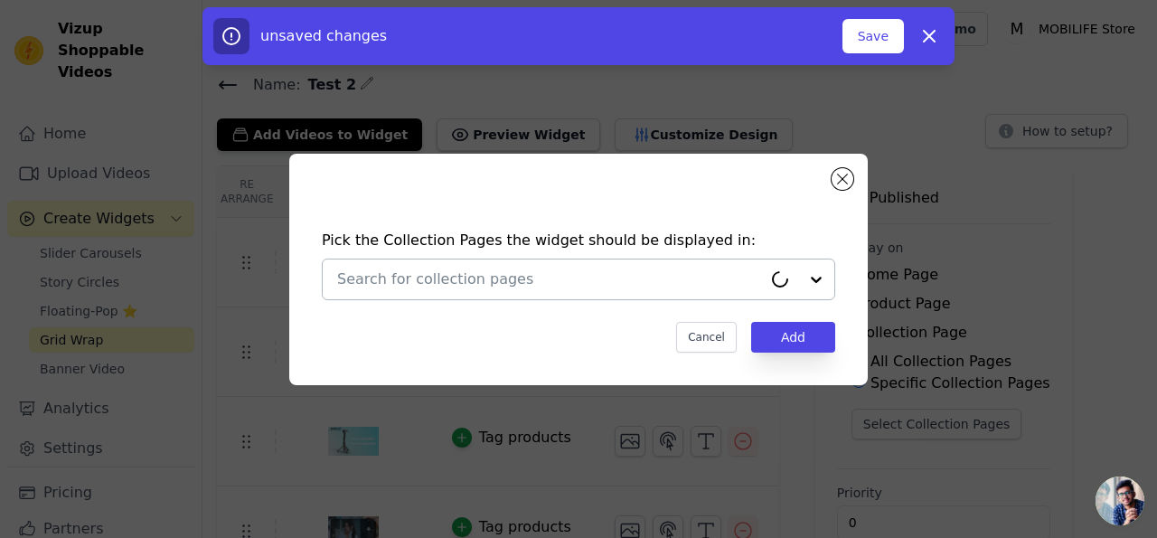
click at [813, 276] on div at bounding box center [798, 279] width 72 height 40
click at [807, 284] on div at bounding box center [798, 279] width 72 height 40
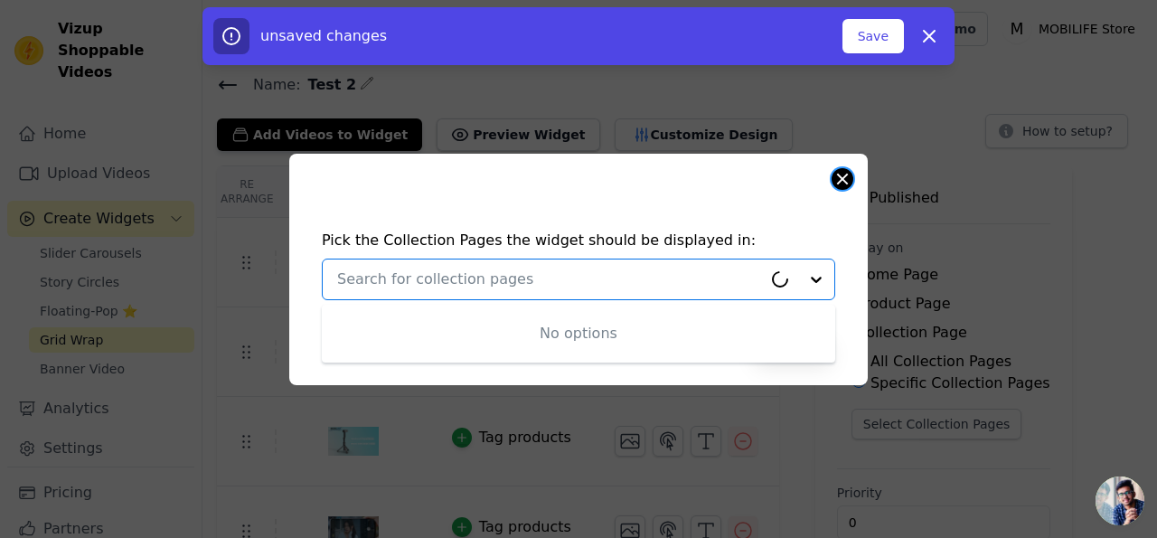
click at [838, 186] on button "Close modal" at bounding box center [842, 179] width 22 height 22
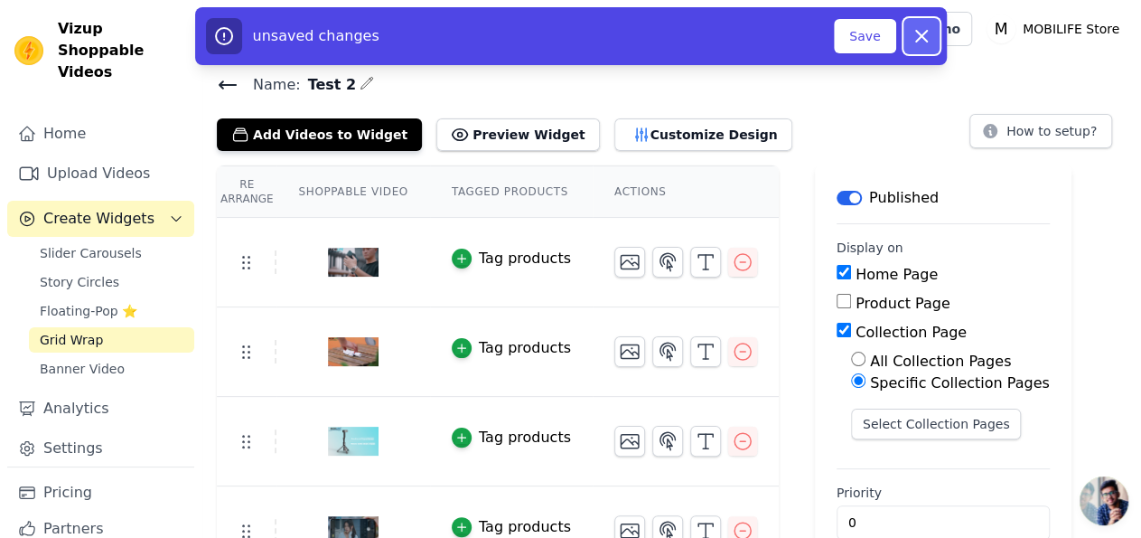
click at [927, 35] on icon "button" at bounding box center [922, 36] width 22 height 22
checkbox input "false"
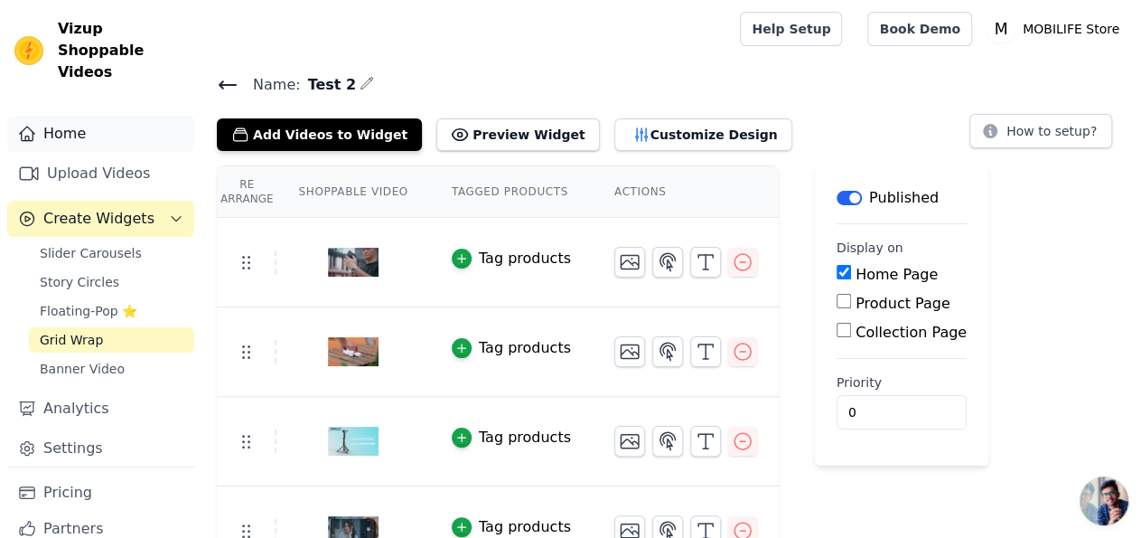
click at [56, 131] on link "Home" at bounding box center [100, 134] width 187 height 36
